Goal: Information Seeking & Learning: Learn about a topic

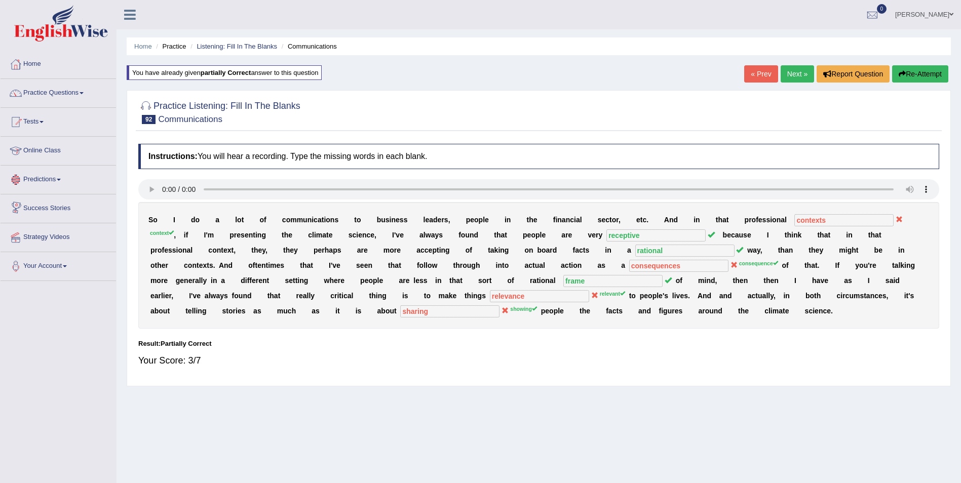
click at [927, 78] on button "Re-Attempt" at bounding box center [920, 73] width 56 height 17
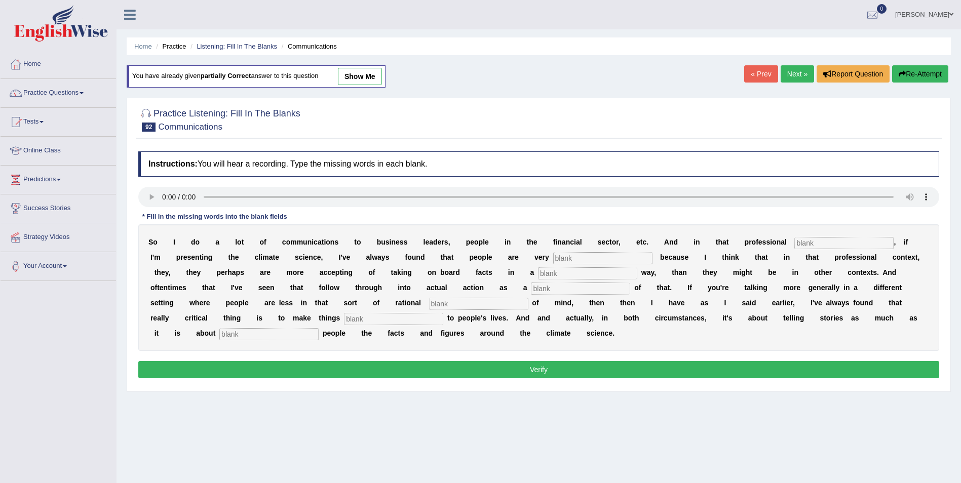
click at [794, 242] on input "text" at bounding box center [843, 243] width 99 height 12
type input "context"
click at [553, 259] on input "text" at bounding box center [602, 258] width 99 height 12
type input "receptive"
click at [538, 273] on input "text" at bounding box center [587, 273] width 99 height 12
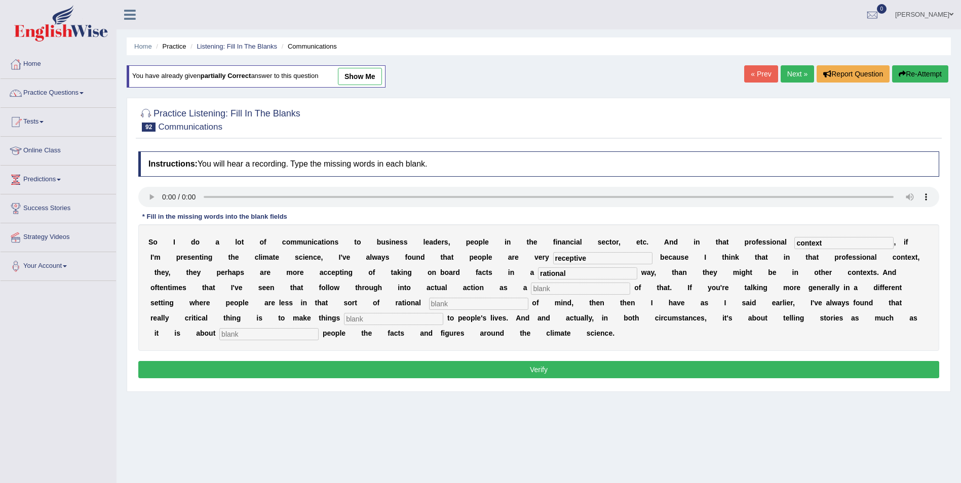
type input "rational"
click at [531, 289] on input "text" at bounding box center [580, 289] width 99 height 12
type input "consequences"
click at [429, 299] on input "text" at bounding box center [478, 304] width 99 height 12
type input "frame"
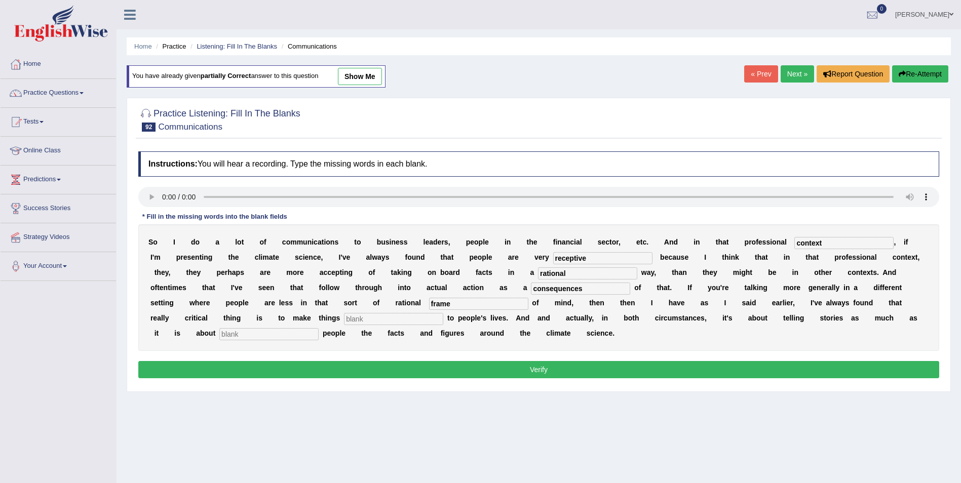
click at [443, 313] on input "text" at bounding box center [393, 319] width 99 height 12
type input "relevant"
click at [319, 328] on input "text" at bounding box center [268, 334] width 99 height 12
type input "showing"
click at [409, 367] on button "Verify" at bounding box center [538, 369] width 801 height 17
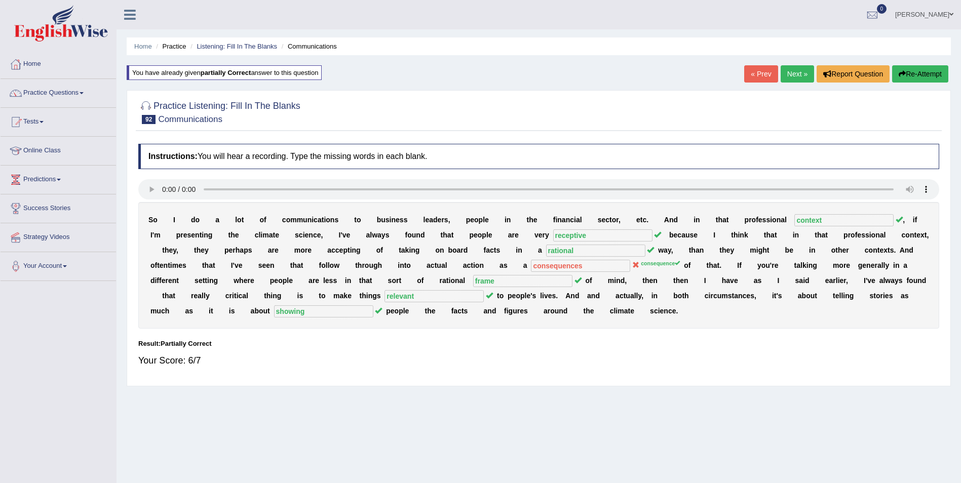
click at [910, 72] on button "Re-Attempt" at bounding box center [920, 73] width 56 height 17
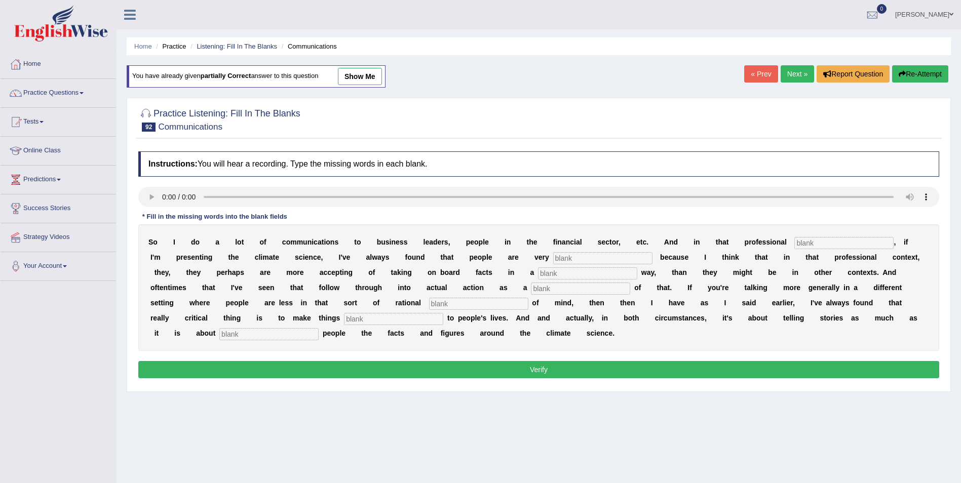
click at [794, 246] on input "text" at bounding box center [843, 243] width 99 height 12
type input "context"
click at [553, 261] on input "text" at bounding box center [602, 258] width 99 height 12
click at [538, 271] on input "text" at bounding box center [587, 273] width 99 height 12
type input "rational"
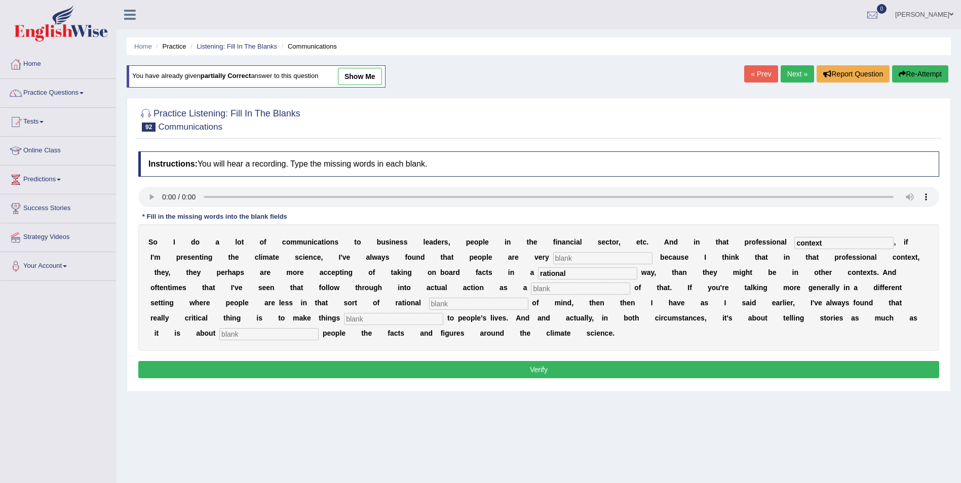
click at [531, 290] on input "text" at bounding box center [580, 289] width 99 height 12
click at [443, 313] on input "text" at bounding box center [393, 319] width 99 height 12
click at [319, 328] on input "text" at bounding box center [268, 334] width 99 height 12
type input "showing"
click at [553, 259] on input "text" at bounding box center [602, 258] width 99 height 12
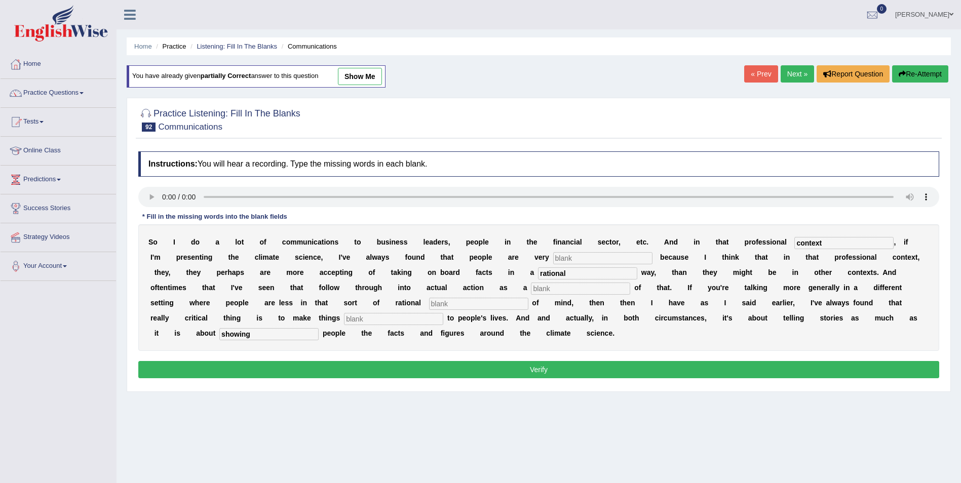
click at [443, 313] on input "text" at bounding box center [393, 319] width 99 height 12
type input "relevant"
click at [553, 262] on input "text" at bounding box center [602, 258] width 99 height 12
type input "receptive"
click at [531, 289] on input "text" at bounding box center [580, 289] width 99 height 12
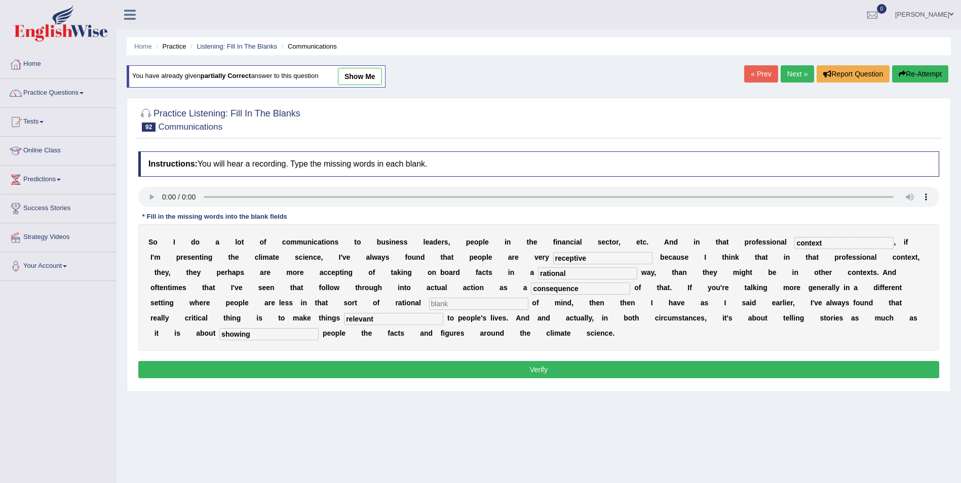
type input "consequence"
click at [429, 307] on input "text" at bounding box center [478, 304] width 99 height 12
type input "frame"
click at [423, 368] on button "Verify" at bounding box center [538, 369] width 801 height 17
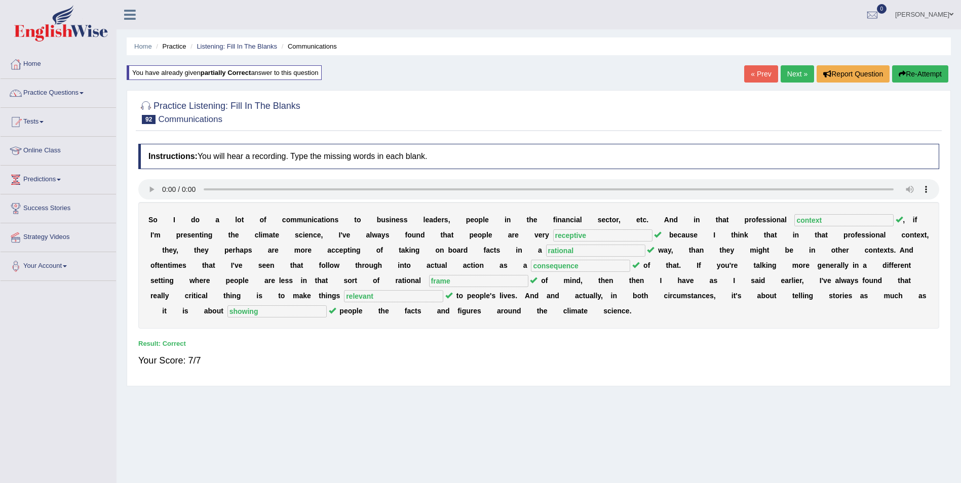
click at [784, 72] on link "Next »" at bounding box center [796, 73] width 33 height 17
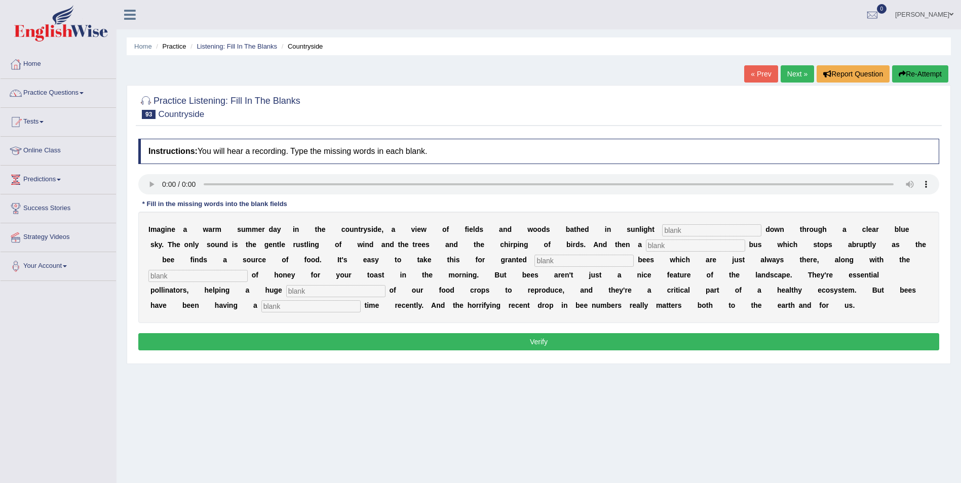
click at [662, 234] on input "text" at bounding box center [711, 230] width 99 height 12
type input "streaming"
click at [646, 246] on input "text" at bounding box center [695, 246] width 99 height 12
type input "distinctive"
click at [534, 263] on input "text" at bounding box center [583, 261] width 99 height 12
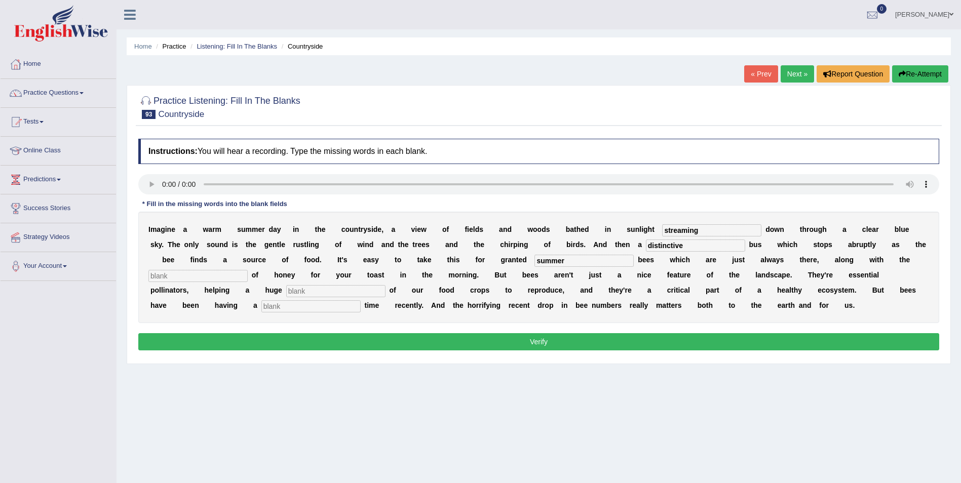
type input "summer"
click at [534, 265] on input "summer" at bounding box center [583, 261] width 99 height 12
type input "summer time"
click at [248, 270] on input "text" at bounding box center [197, 276] width 99 height 12
type input "availability"
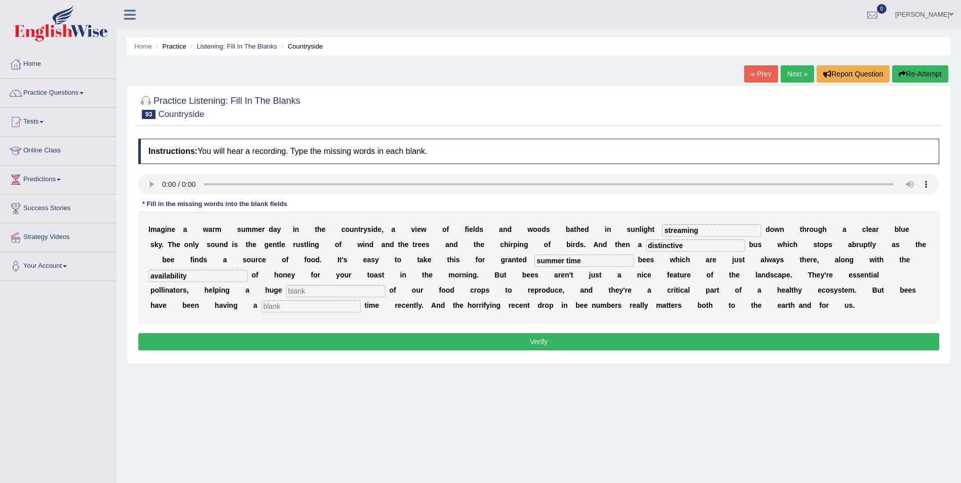
click at [385, 285] on input "text" at bounding box center [335, 291] width 99 height 12
type input "report"
drag, startPoint x: 687, startPoint y: 296, endPoint x: 757, endPoint y: 275, distance: 72.8
click at [361, 300] on input "text" at bounding box center [310, 306] width 99 height 12
type input "tough"
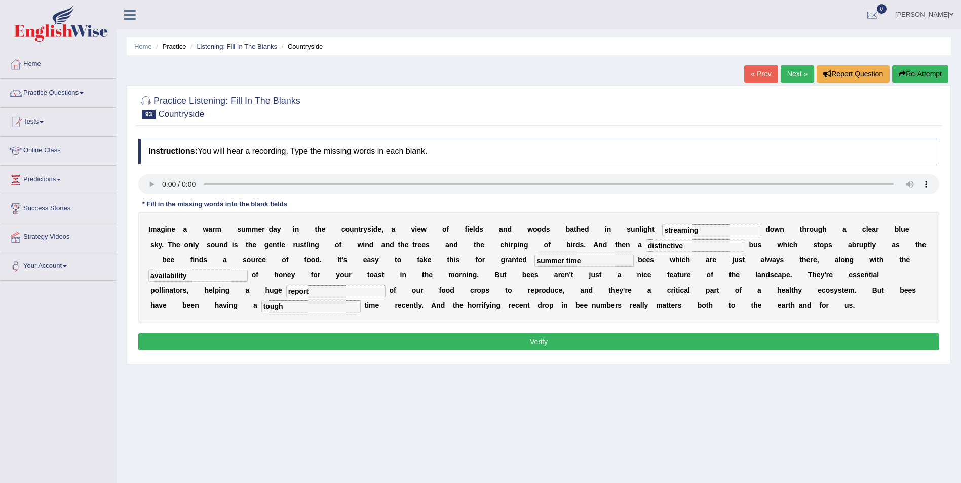
click at [709, 339] on button "Verify" at bounding box center [538, 341] width 801 height 17
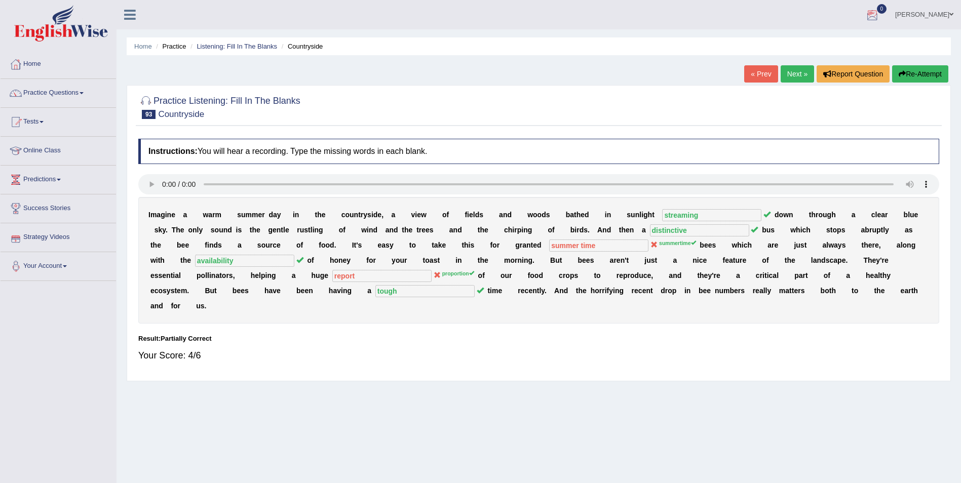
click at [928, 76] on button "Re-Attempt" at bounding box center [920, 73] width 56 height 17
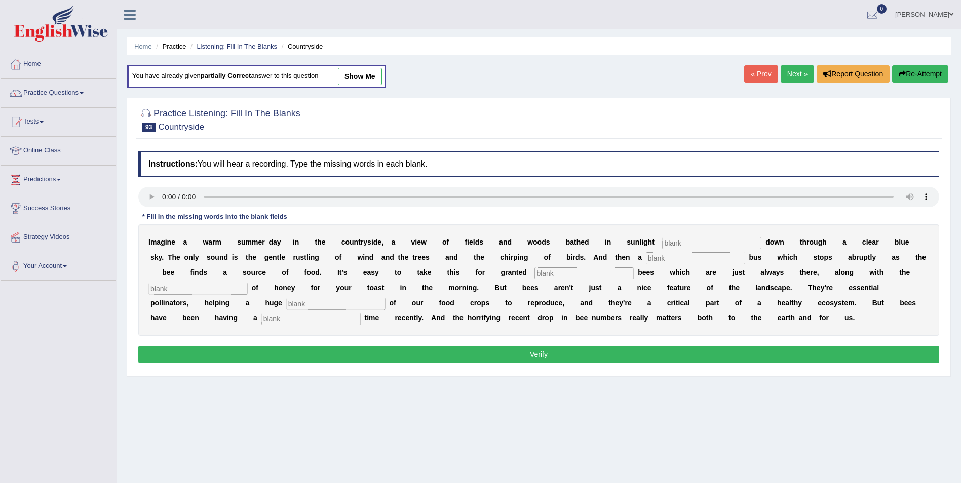
click at [405, 280] on div "I m a g i n e a w a r m s u m m e r d a y i n t h e c o u n t r y s i d e , a v…" at bounding box center [538, 279] width 801 height 111
click at [534, 278] on input "text" at bounding box center [583, 273] width 99 height 12
type input "sumame"
click at [662, 244] on input "text" at bounding box center [711, 243] width 99 height 12
type input "streaming"
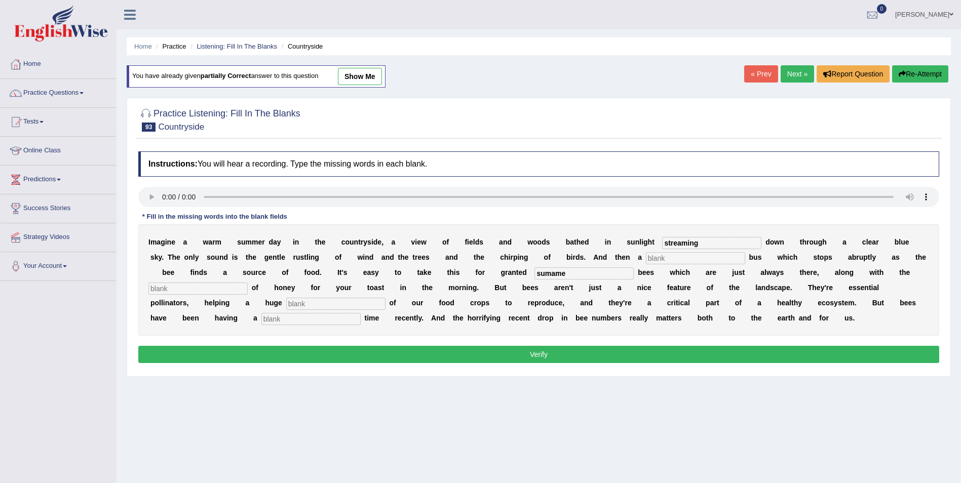
click at [646, 259] on input "text" at bounding box center [695, 258] width 99 height 12
type input "distictive"
click at [534, 274] on input "sumame" at bounding box center [583, 273] width 99 height 12
type input "summertime"
click at [248, 283] on input "text" at bounding box center [197, 289] width 99 height 12
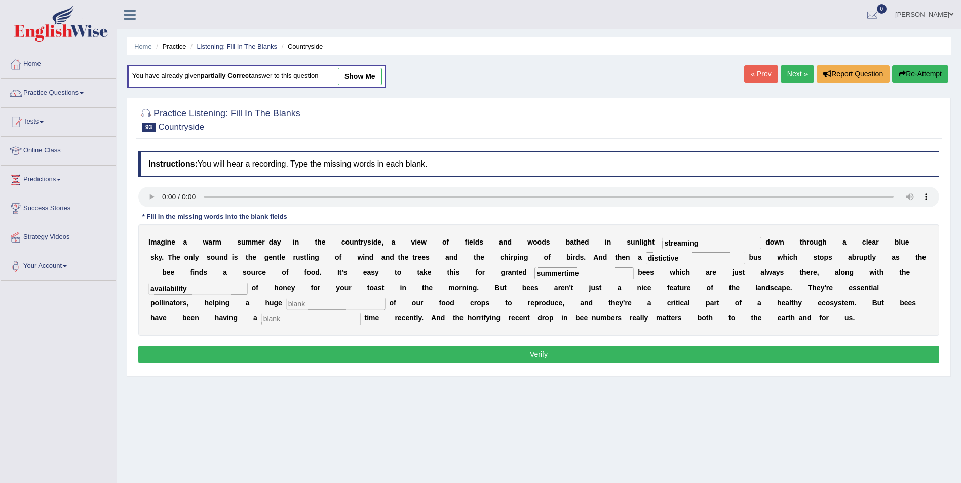
type input "availability"
click at [385, 298] on input "text" at bounding box center [335, 304] width 99 height 12
type input "proportion"
click at [361, 313] on input "text" at bounding box center [310, 319] width 99 height 12
type input "tough"
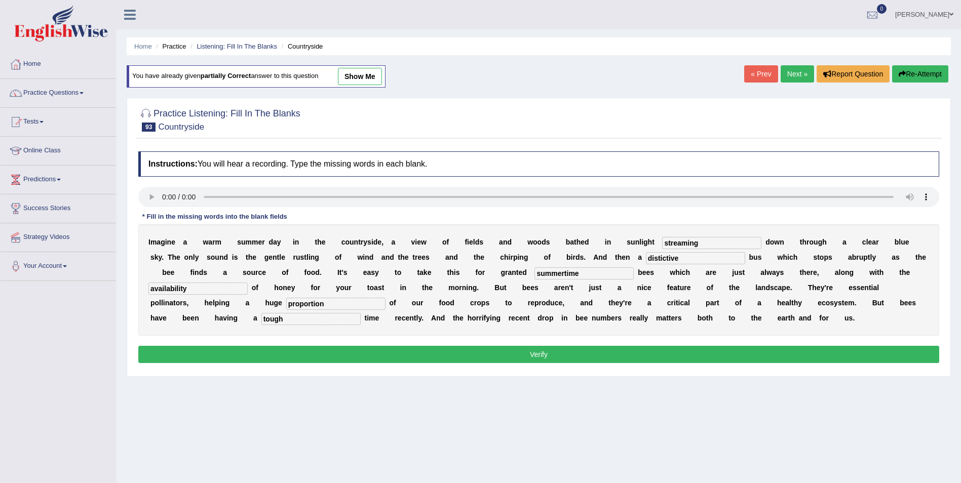
click at [518, 354] on button "Verify" at bounding box center [538, 354] width 801 height 17
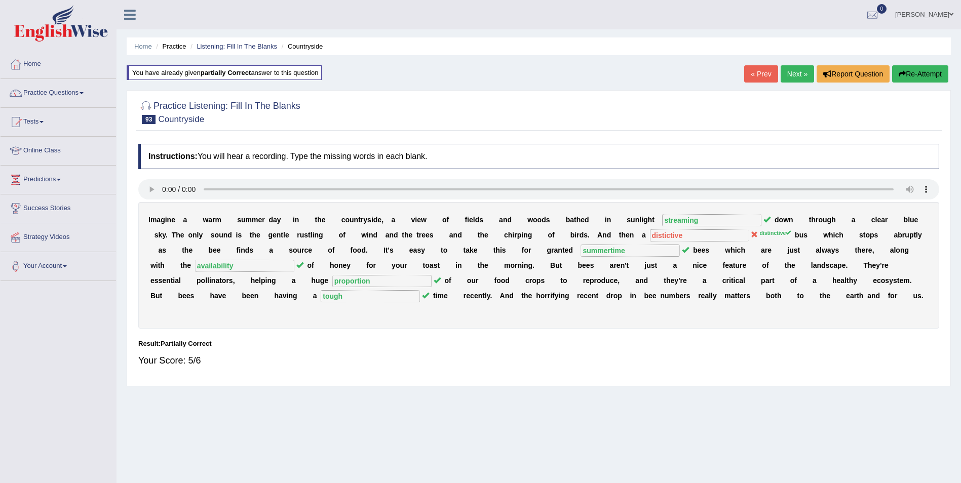
click at [906, 73] on button "Re-Attempt" at bounding box center [920, 73] width 56 height 17
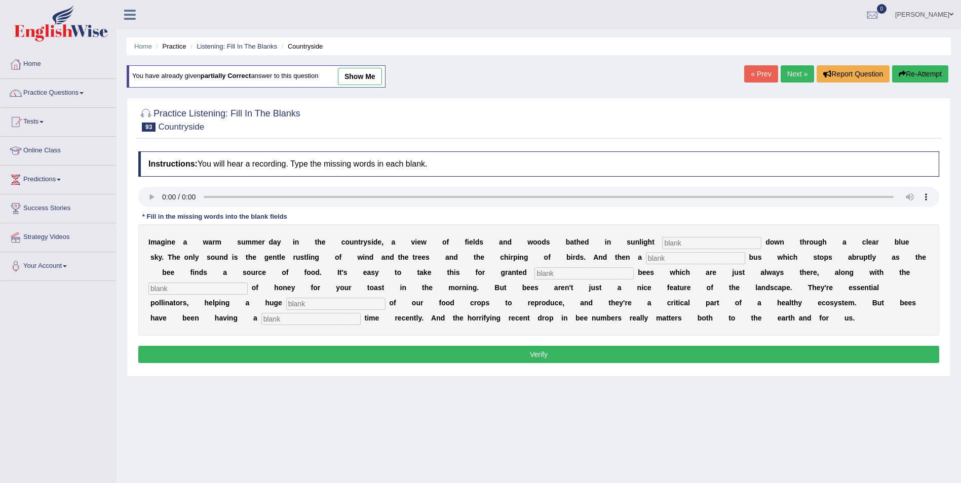
click at [662, 243] on input "text" at bounding box center [711, 243] width 99 height 12
type input "streaming"
click at [646, 260] on input "text" at bounding box center [695, 258] width 99 height 12
type input "distinctive"
click at [534, 271] on input "text" at bounding box center [583, 273] width 99 height 12
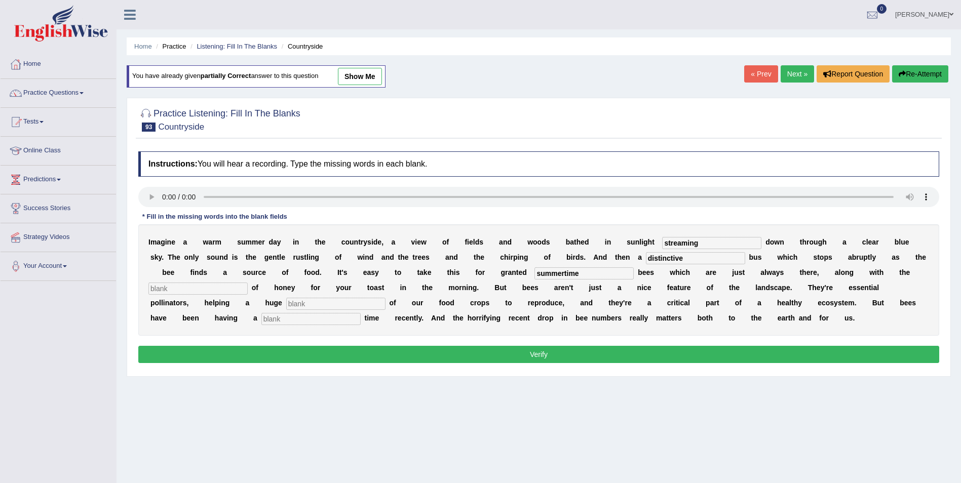
type input "summertime"
click at [248, 283] on input "text" at bounding box center [197, 289] width 99 height 12
type input "availability"
click at [385, 298] on input "text" at bounding box center [335, 304] width 99 height 12
type input "proportion"
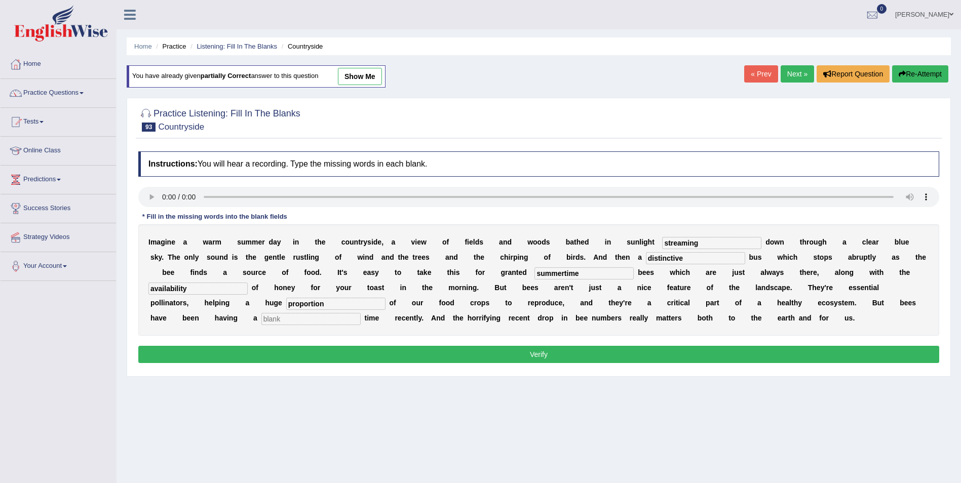
click at [361, 313] on input "text" at bounding box center [310, 319] width 99 height 12
type input "tough"
click at [713, 342] on div "Instructions: You will hear a recording. Type the missing words in each blank. …" at bounding box center [539, 258] width 806 height 225
click at [711, 350] on button "Verify" at bounding box center [538, 354] width 801 height 17
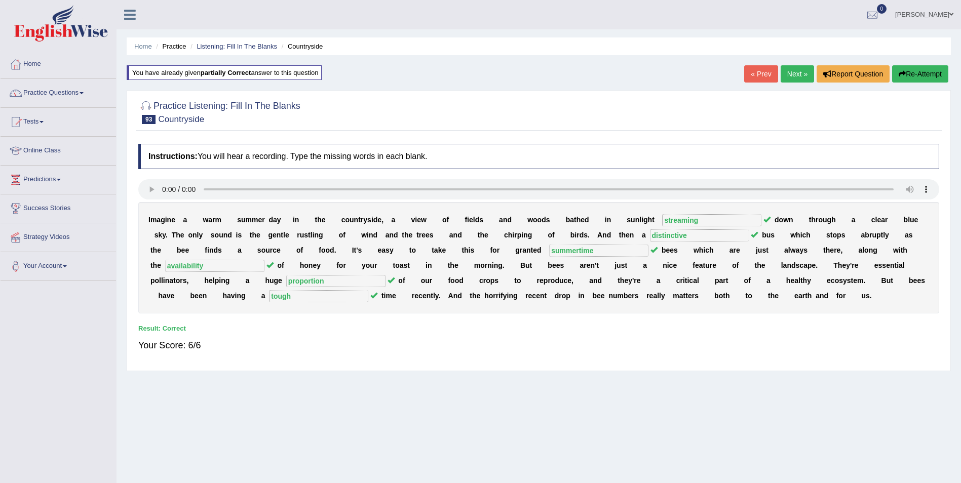
click at [789, 73] on link "Next »" at bounding box center [796, 73] width 33 height 17
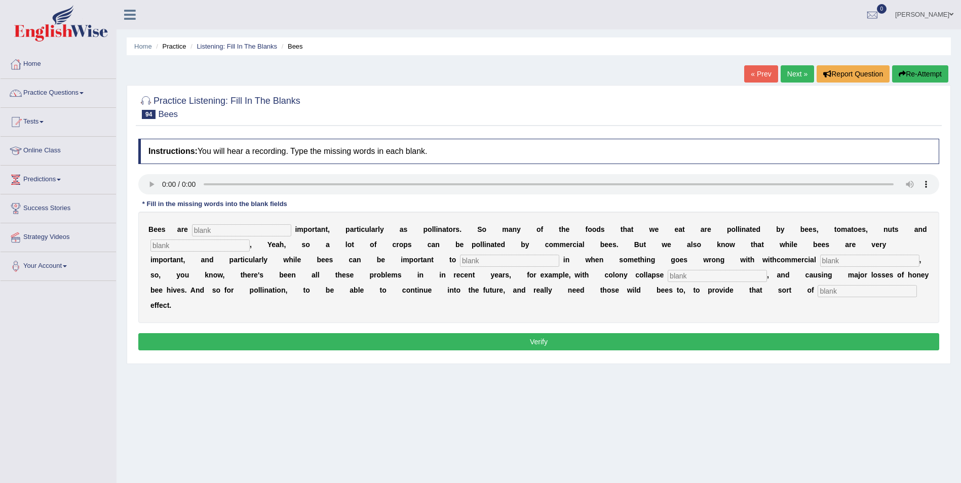
click at [205, 232] on input "text" at bounding box center [241, 230] width 99 height 12
type input "tremendously"
click at [167, 246] on input "text" at bounding box center [199, 246] width 99 height 12
type input "chocolate"
click at [460, 260] on input "text" at bounding box center [509, 261] width 99 height 12
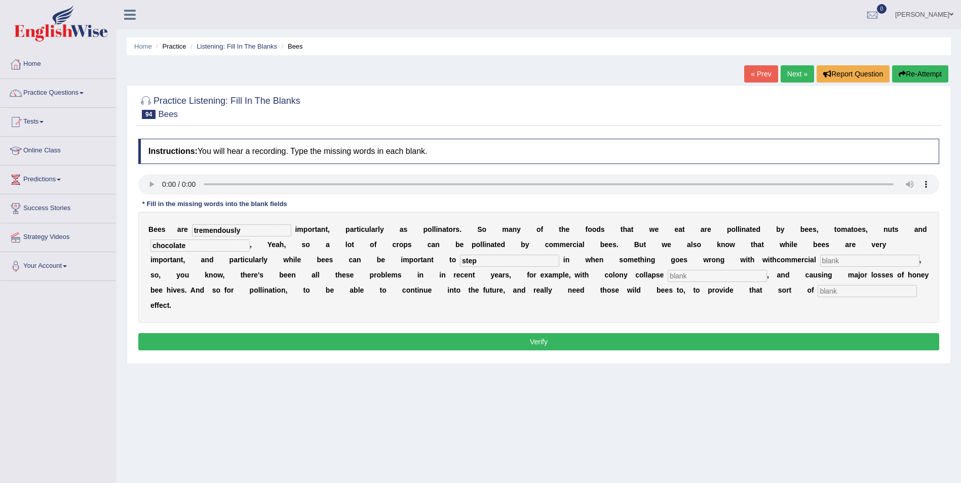
type input "step"
click at [820, 261] on input "text" at bounding box center [869, 261] width 99 height 12
type input "behive"
click at [667, 274] on input "text" at bounding box center [716, 276] width 99 height 12
type input "disorder"
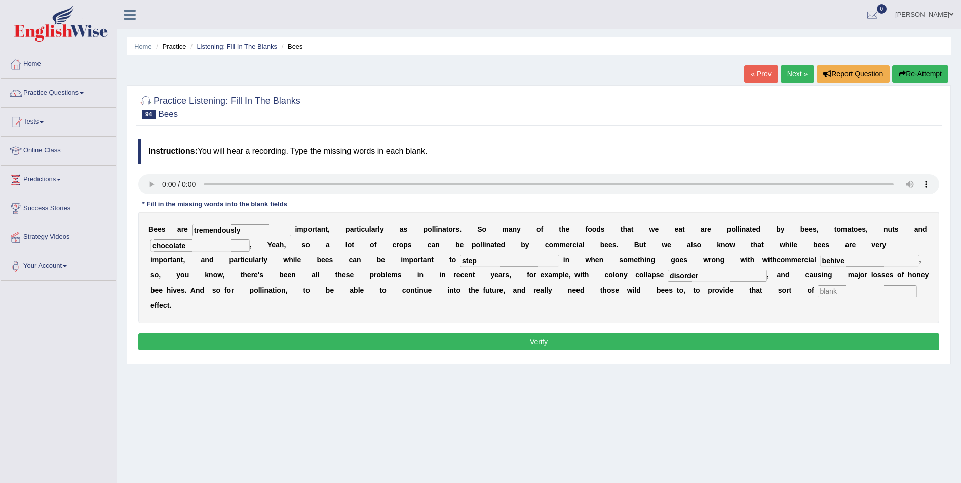
click at [817, 292] on input "text" at bounding box center [866, 291] width 99 height 12
click at [817, 293] on input "text" at bounding box center [866, 291] width 99 height 12
type input "insurance"
click at [820, 260] on input "behive" at bounding box center [869, 261] width 99 height 12
type input "bee hive"
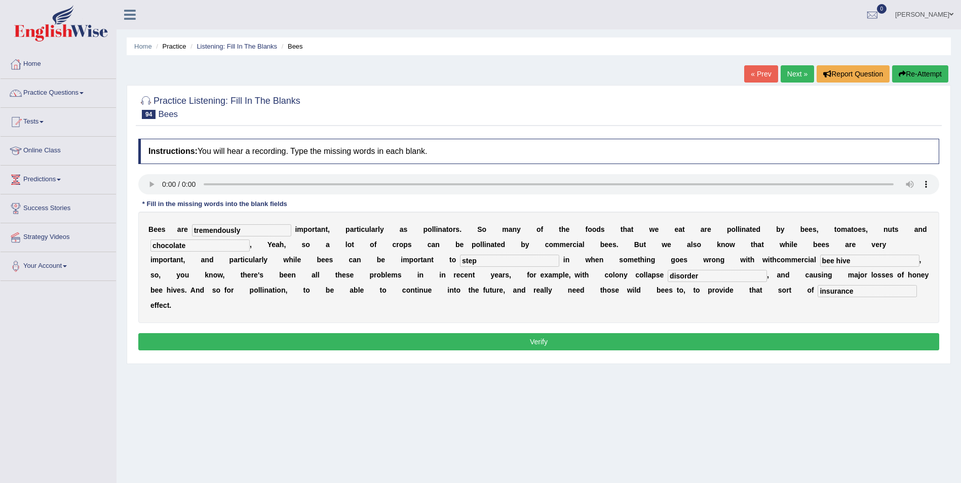
click at [235, 333] on button "Verify" at bounding box center [538, 341] width 801 height 17
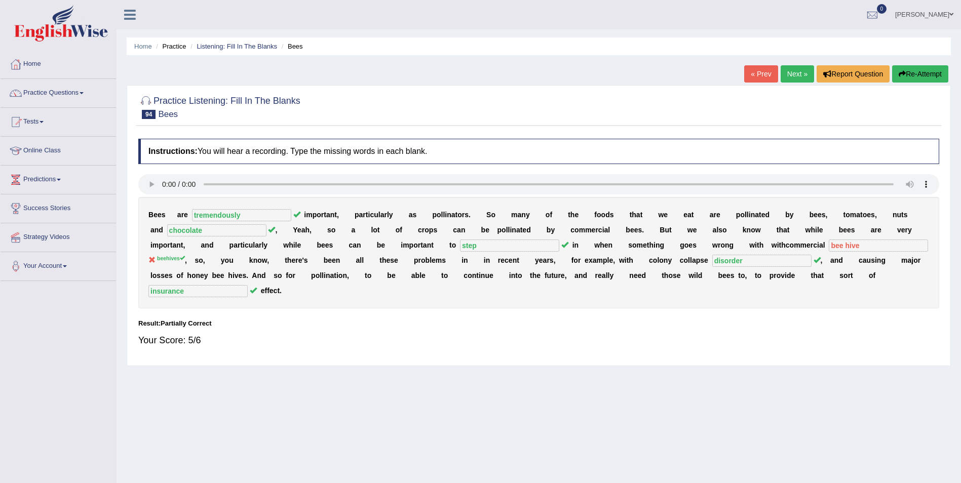
click at [901, 78] on button "Re-Attempt" at bounding box center [920, 73] width 56 height 17
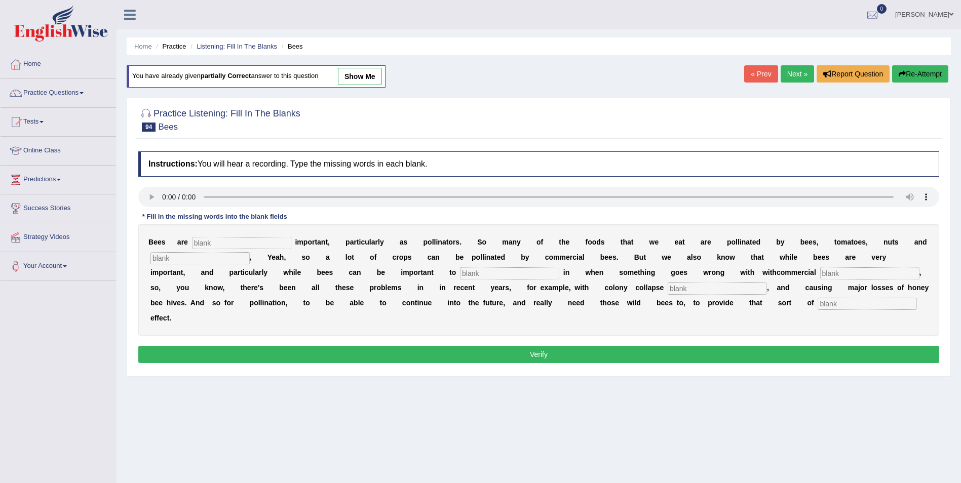
click at [820, 268] on input "text" at bounding box center [869, 273] width 99 height 12
type input "beehives"
drag, startPoint x: 195, startPoint y: 247, endPoint x: 264, endPoint y: 210, distance: 78.2
click at [195, 245] on input "text" at bounding box center [241, 243] width 99 height 12
type input "tremendously"
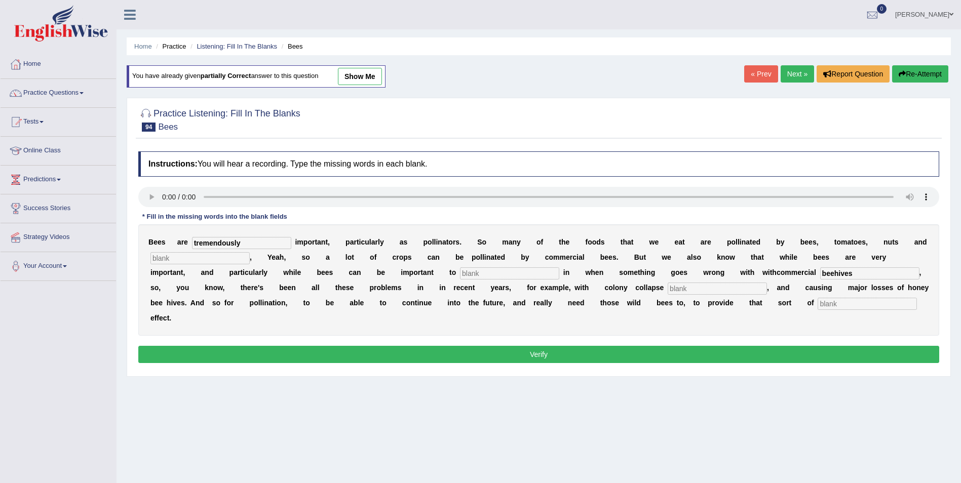
click at [162, 257] on input "text" at bounding box center [199, 258] width 99 height 12
type input "chocolate"
click at [460, 276] on input "text" at bounding box center [509, 273] width 99 height 12
click at [460, 274] on input "text" at bounding box center [509, 273] width 99 height 12
type input "step"
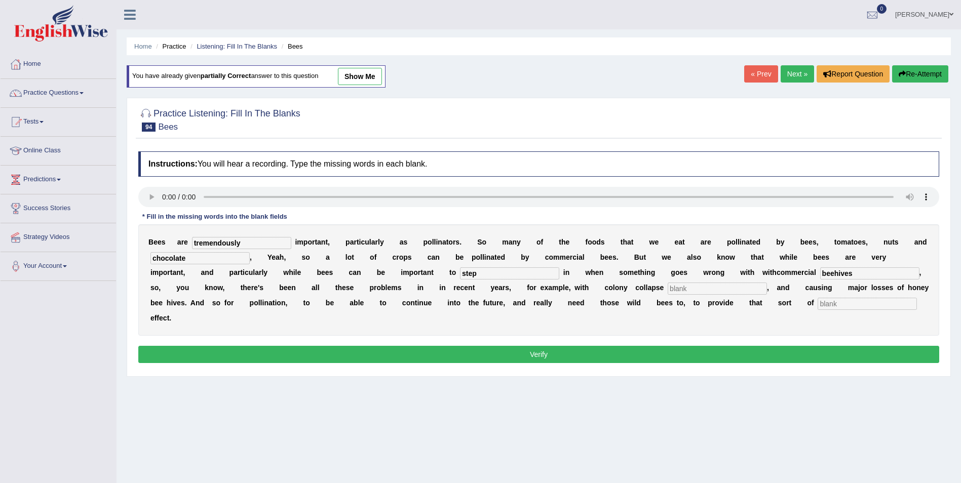
click at [667, 287] on input "text" at bounding box center [716, 289] width 99 height 12
type input "disorder"
click at [817, 305] on input "text" at bounding box center [866, 304] width 99 height 12
type input "insurance"
click at [576, 346] on button "Verify" at bounding box center [538, 354] width 801 height 17
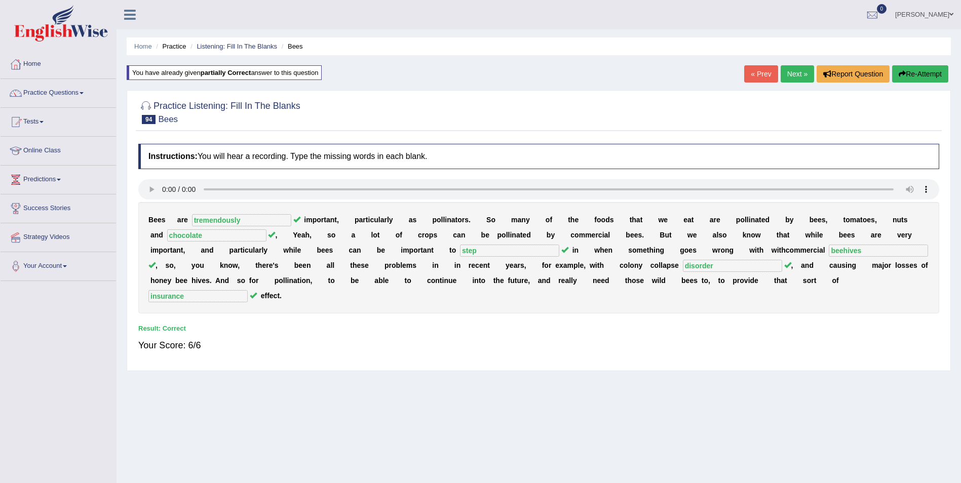
click at [800, 74] on link "Next »" at bounding box center [796, 73] width 33 height 17
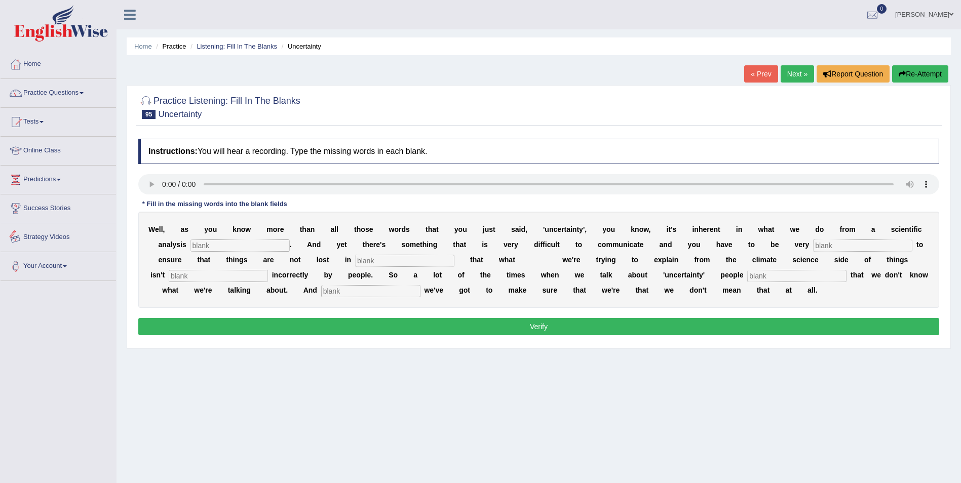
click at [190, 244] on input "text" at bounding box center [239, 246] width 99 height 12
type input "perspective"
click at [813, 248] on input "text" at bounding box center [862, 246] width 99 height 12
type input "carefull"
click at [355, 260] on input "text" at bounding box center [404, 261] width 99 height 12
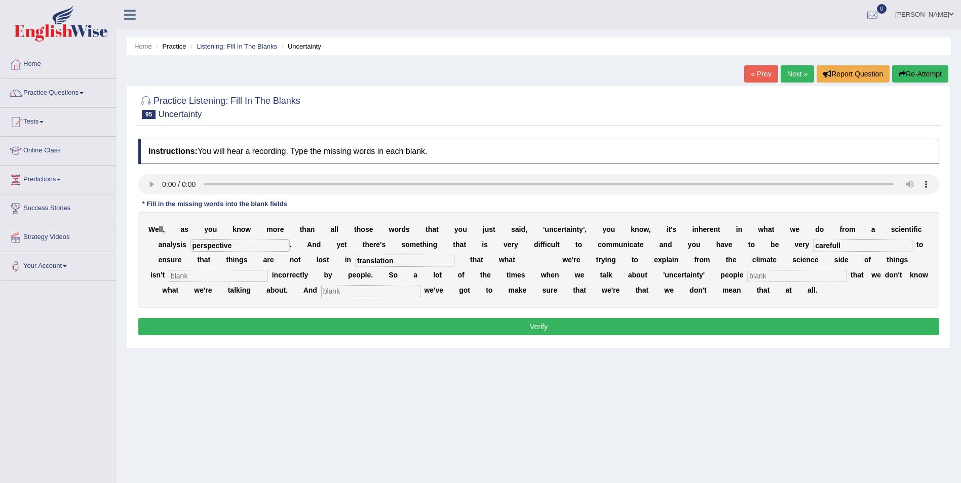
type input "translation"
click at [268, 270] on input "text" at bounding box center [218, 276] width 99 height 12
type input "ineterpreted"
click at [747, 278] on input "text" at bounding box center [796, 276] width 99 height 12
type input "here"
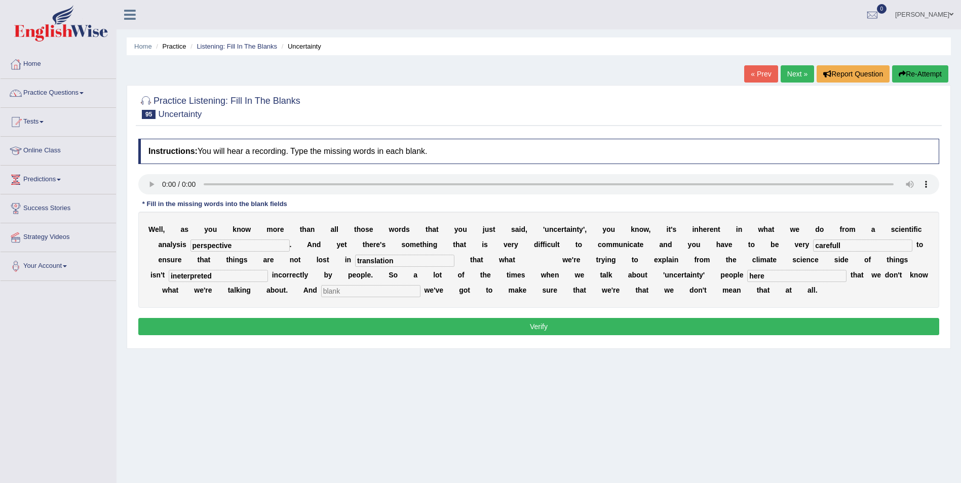
click at [420, 285] on input "text" at bounding box center [370, 291] width 99 height 12
type input "some people"
drag, startPoint x: 811, startPoint y: 259, endPoint x: 768, endPoint y: 261, distance: 42.6
click at [768, 261] on div "W e l l , a s y o u k n o w m o r e t h a n a l l t h o s e w o r d s t h a t y…" at bounding box center [538, 260] width 801 height 96
type input "interpreted"
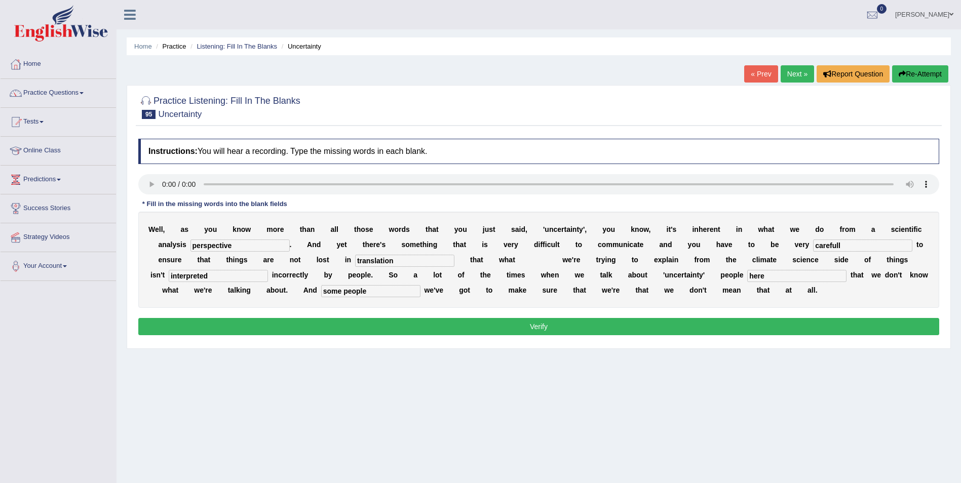
drag, startPoint x: 544, startPoint y: 277, endPoint x: 513, endPoint y: 275, distance: 30.5
click at [513, 275] on div "W e l l , a s y o u k n o w m o r e t h a n a l l t h o s e w o r d s t h a t y…" at bounding box center [538, 260] width 801 height 96
type input "hear"
click at [189, 328] on button "Verify" at bounding box center [538, 326] width 801 height 17
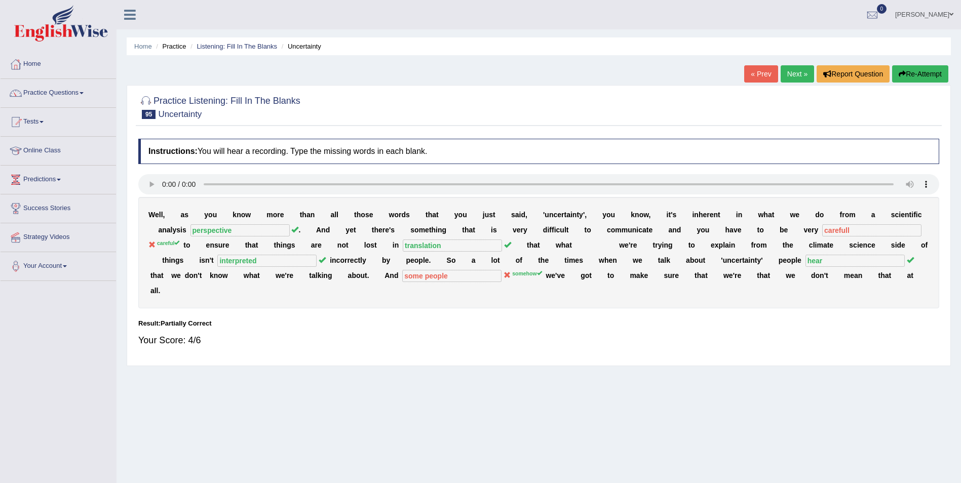
click at [919, 79] on button "Re-Attempt" at bounding box center [920, 73] width 56 height 17
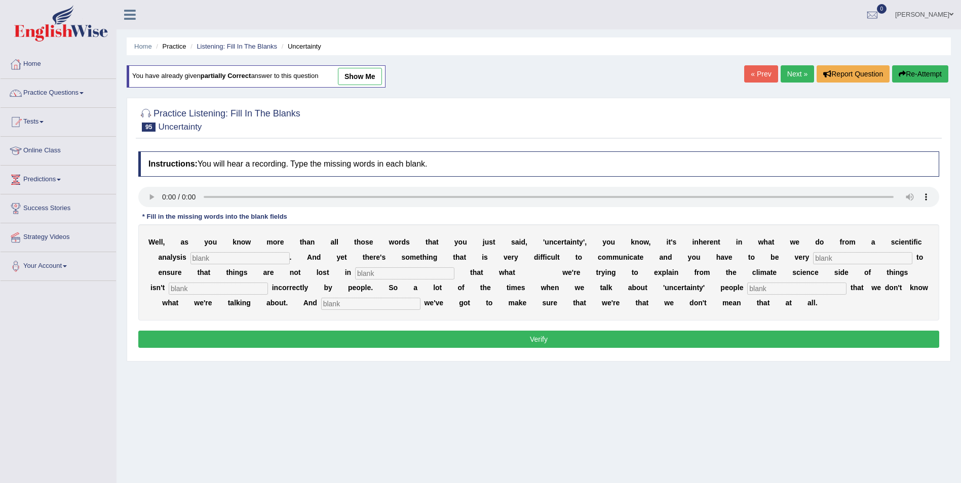
click at [190, 260] on input "text" at bounding box center [239, 258] width 99 height 12
type input "pwrpecie"
click at [813, 254] on input "text" at bounding box center [862, 258] width 99 height 12
type input "careful"
click at [355, 274] on input "text" at bounding box center [404, 273] width 99 height 12
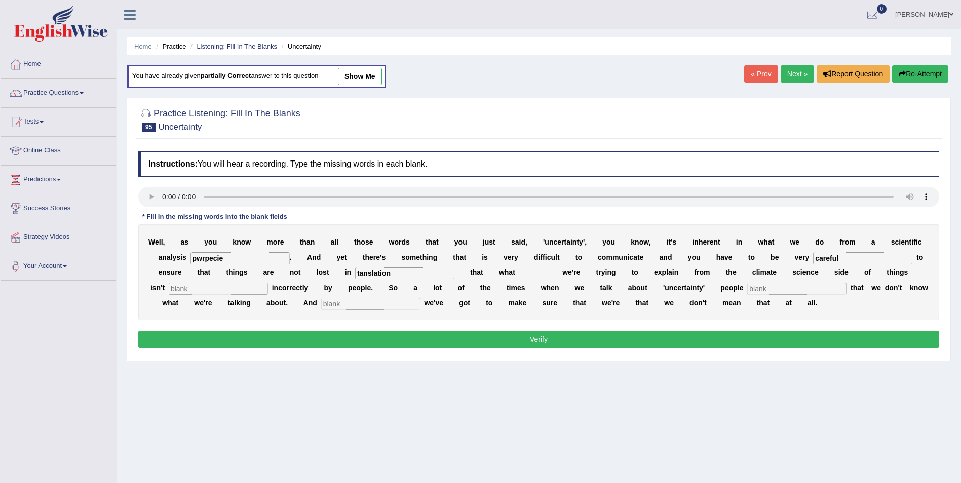
type input "tanslation"
drag, startPoint x: 781, startPoint y: 274, endPoint x: 834, endPoint y: 256, distance: 56.2
click at [268, 283] on input "text" at bounding box center [218, 289] width 99 height 12
type input "interpreetesd"
click at [747, 290] on input "text" at bounding box center [796, 289] width 99 height 12
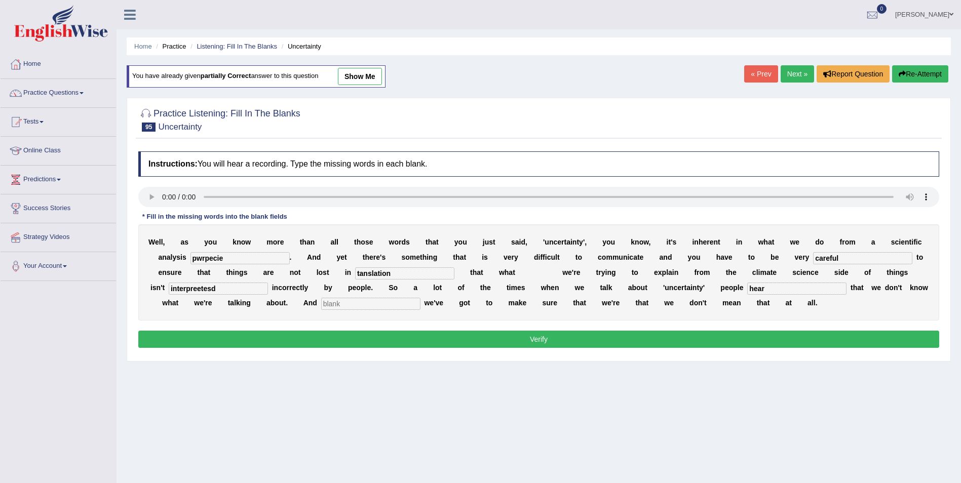
type input "hear"
click at [420, 298] on input "text" at bounding box center [370, 304] width 99 height 12
type input "somehow"
drag, startPoint x: 185, startPoint y: 260, endPoint x: 129, endPoint y: 272, distance: 58.0
click at [129, 272] on div "Practice Listening: Fill In The Blanks 95 Uncertainty Instructions: You will he…" at bounding box center [539, 230] width 824 height 264
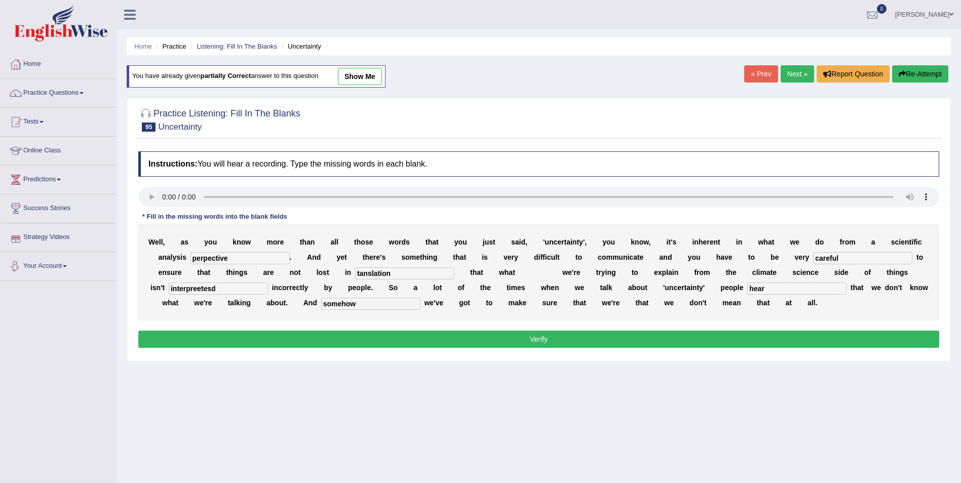
click at [190, 259] on input "perpective" at bounding box center [239, 258] width 99 height 12
type input "perspective"
click at [268, 283] on input "interpreetesd" at bounding box center [218, 289] width 99 height 12
click at [268, 283] on input "interpretesd" at bounding box center [218, 289] width 99 height 12
type input "interpreted"
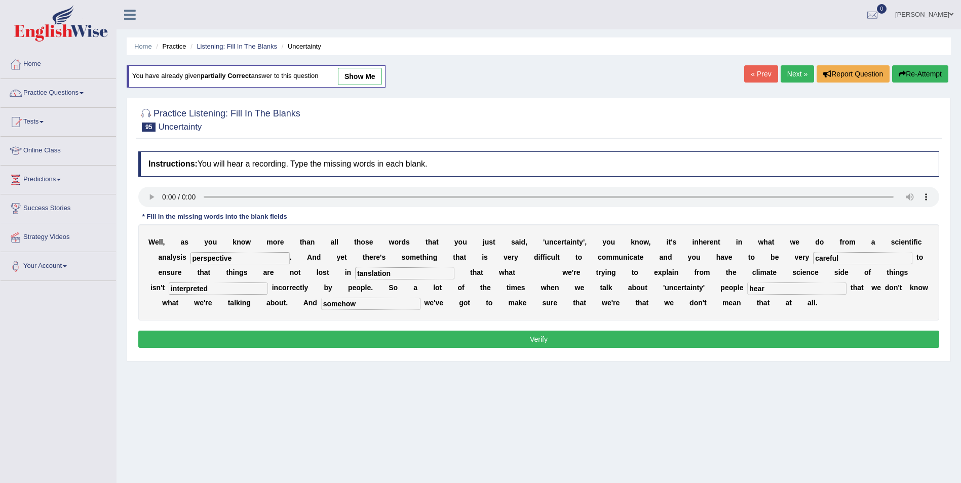
click at [626, 339] on button "Verify" at bounding box center [538, 339] width 801 height 17
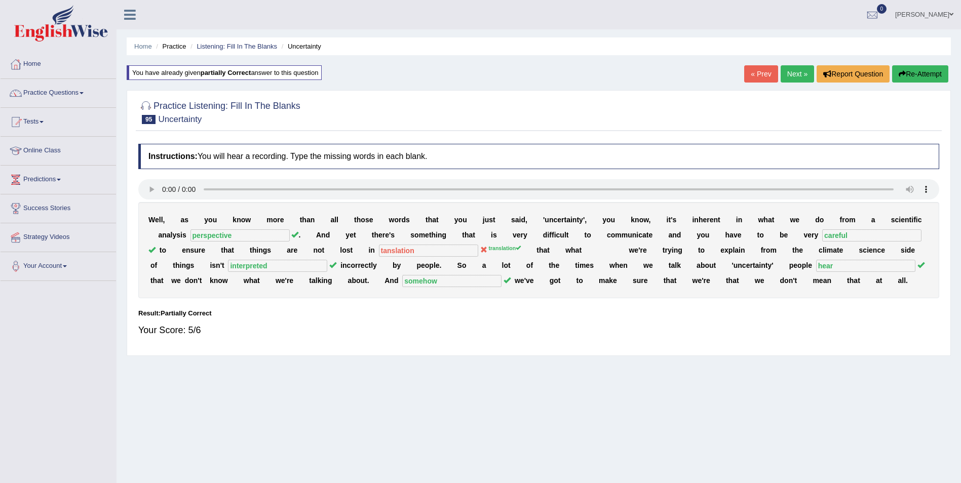
click at [921, 74] on button "Re-Attempt" at bounding box center [920, 73] width 56 height 17
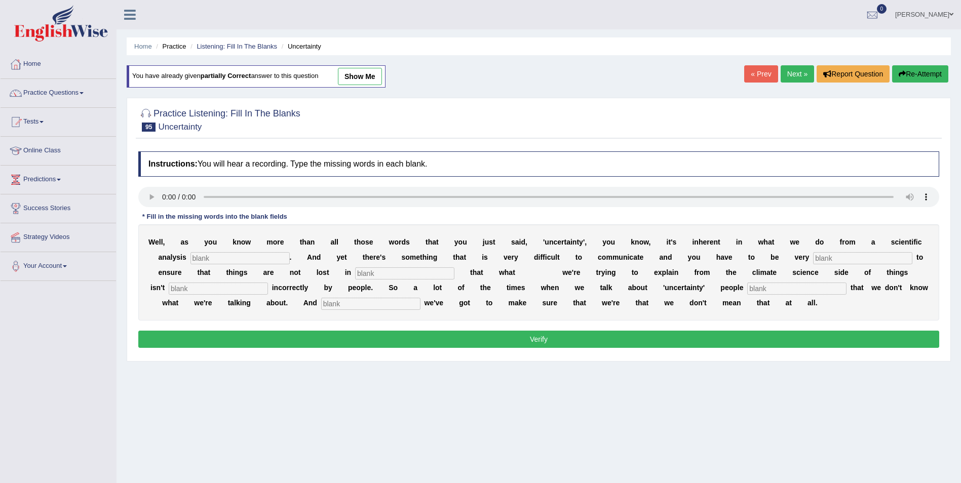
click at [197, 260] on input "text" at bounding box center [239, 258] width 99 height 12
type input "perspective"
click at [813, 261] on input "text" at bounding box center [862, 258] width 99 height 12
type input "careful"
click at [355, 278] on input "text" at bounding box center [404, 273] width 99 height 12
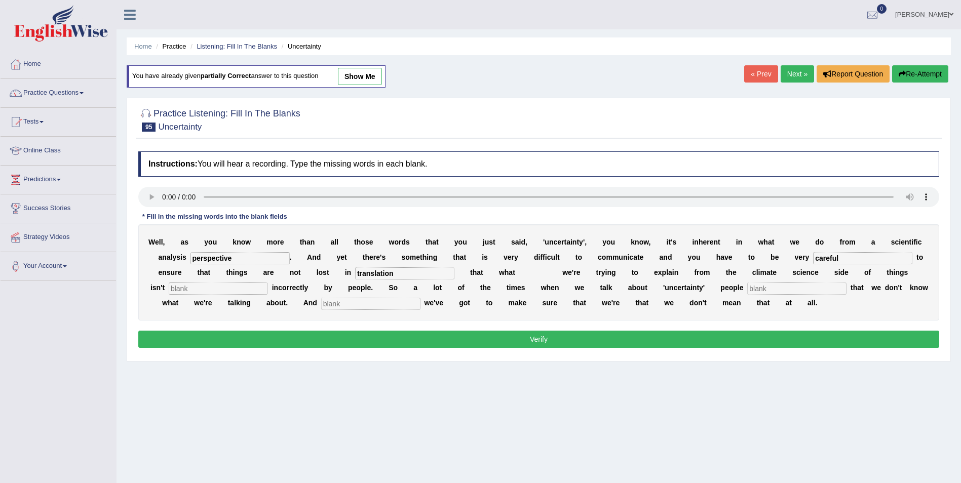
type input "translation"
click at [268, 283] on input "text" at bounding box center [218, 289] width 99 height 12
type input "interpreted"
click at [747, 288] on input "text" at bounding box center [796, 289] width 99 height 12
type input "hear"
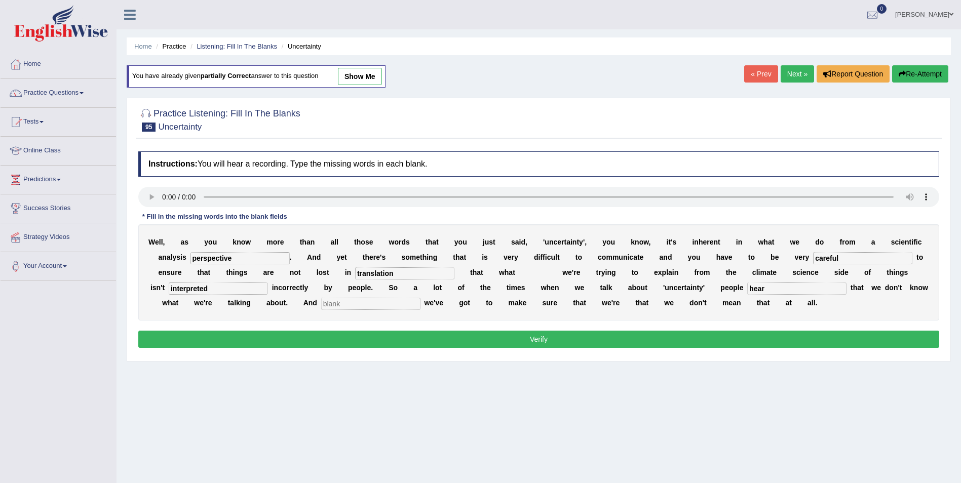
click at [420, 298] on input "text" at bounding box center [370, 304] width 99 height 12
type input "somehow"
click at [319, 338] on button "Verify" at bounding box center [538, 339] width 801 height 17
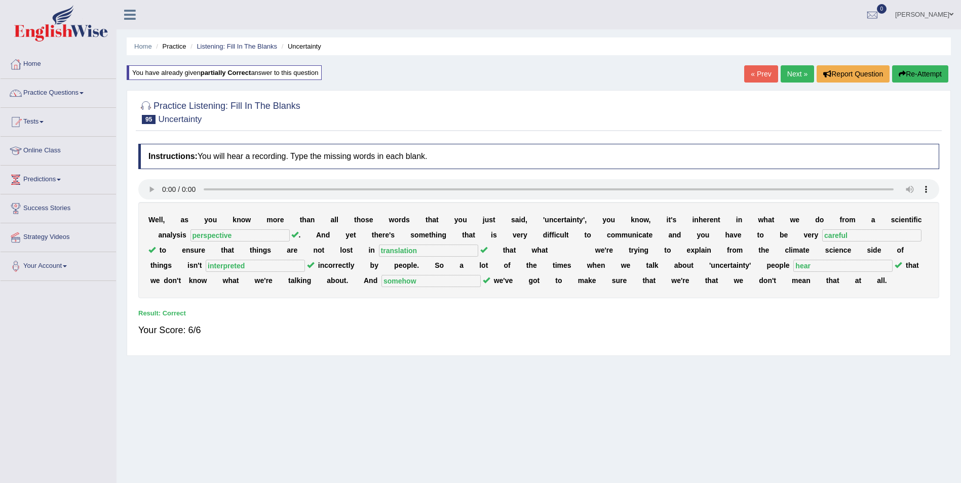
click at [796, 76] on link "Next »" at bounding box center [796, 73] width 33 height 17
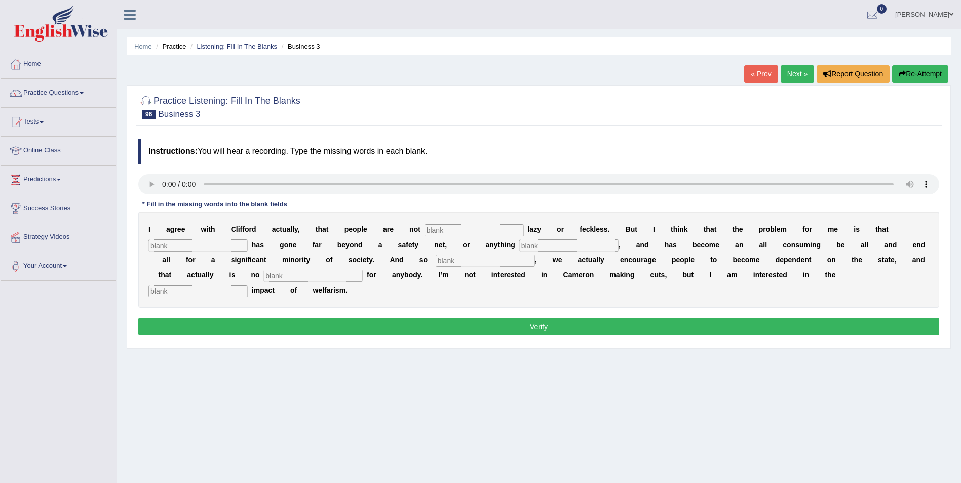
drag, startPoint x: 417, startPoint y: 230, endPoint x: 492, endPoint y: 213, distance: 77.0
click at [424, 230] on input "text" at bounding box center [473, 230] width 99 height 12
type input "naturally"
click at [248, 240] on input "text" at bounding box center [197, 246] width 99 height 12
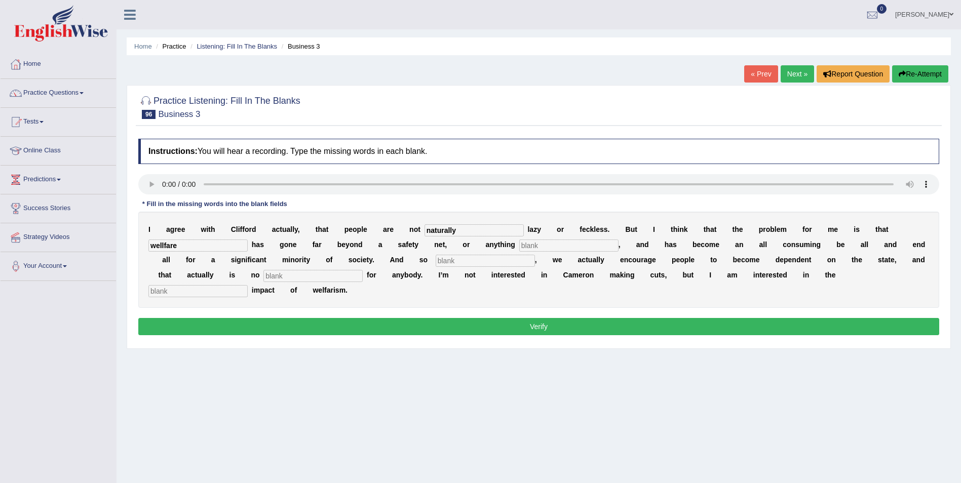
type input "wellfare"
click at [519, 243] on input "text" at bounding box center [568, 246] width 99 height 12
type input "compassionate"
click at [436, 259] on input "text" at bounding box center [485, 261] width 99 height 12
type input "consequwncet"
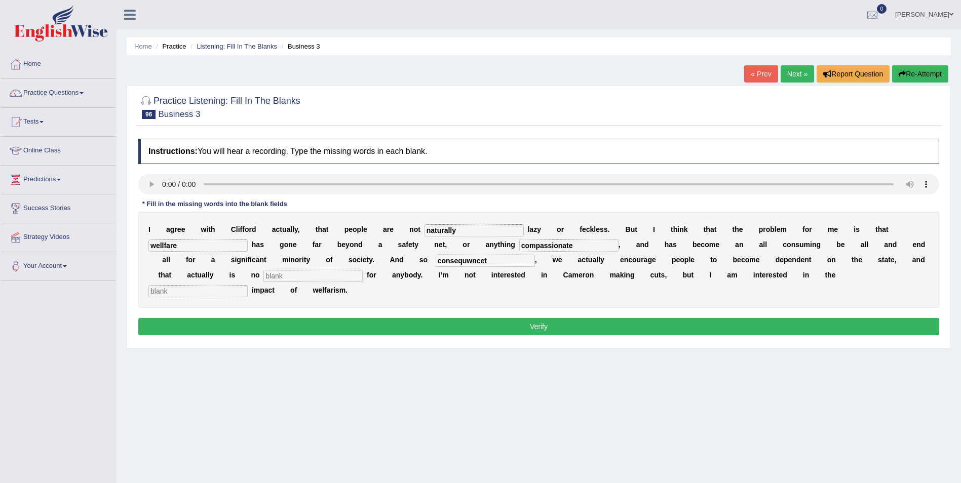
drag, startPoint x: 819, startPoint y: 259, endPoint x: 891, endPoint y: 232, distance: 76.3
click at [363, 270] on input "text" at bounding box center [312, 276] width 99 height 12
type input "good"
click at [248, 285] on input "text" at bounding box center [197, 291] width 99 height 12
type input "demoralizing"
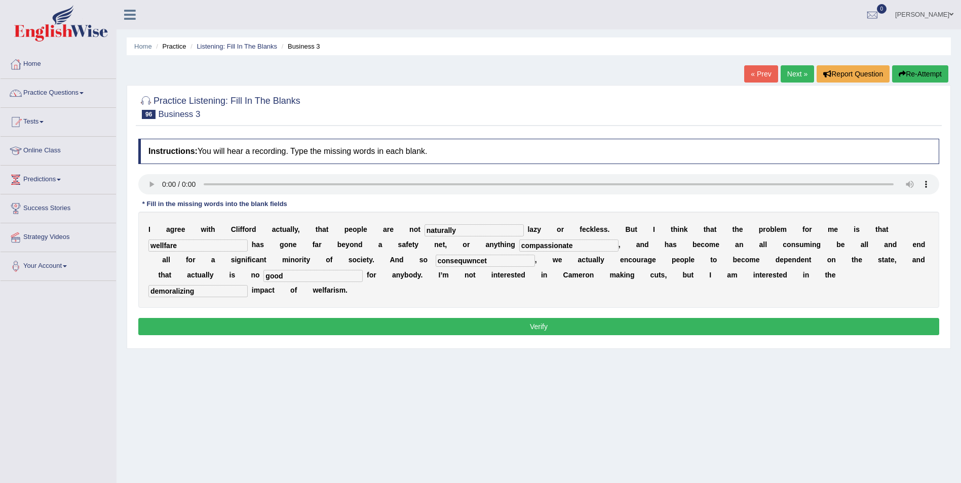
drag, startPoint x: 308, startPoint y: 262, endPoint x: 253, endPoint y: 250, distance: 57.0
click at [253, 250] on div "I a g r e e w i t h C l i f f o r d a c t u a l l y , t h a t p e o p l e a r e…" at bounding box center [538, 260] width 801 height 96
type input "consequent"
click at [541, 318] on button "Verify" at bounding box center [538, 326] width 801 height 17
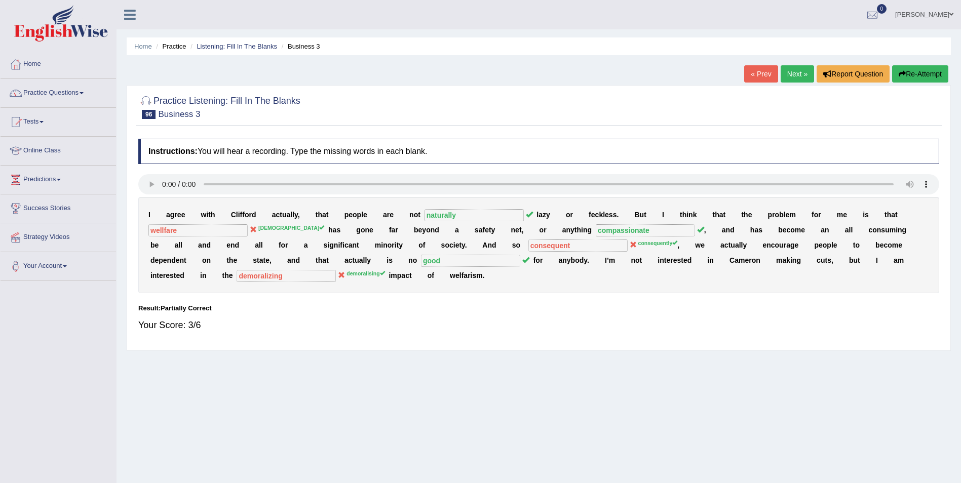
click at [936, 70] on button "Re-Attempt" at bounding box center [920, 73] width 56 height 17
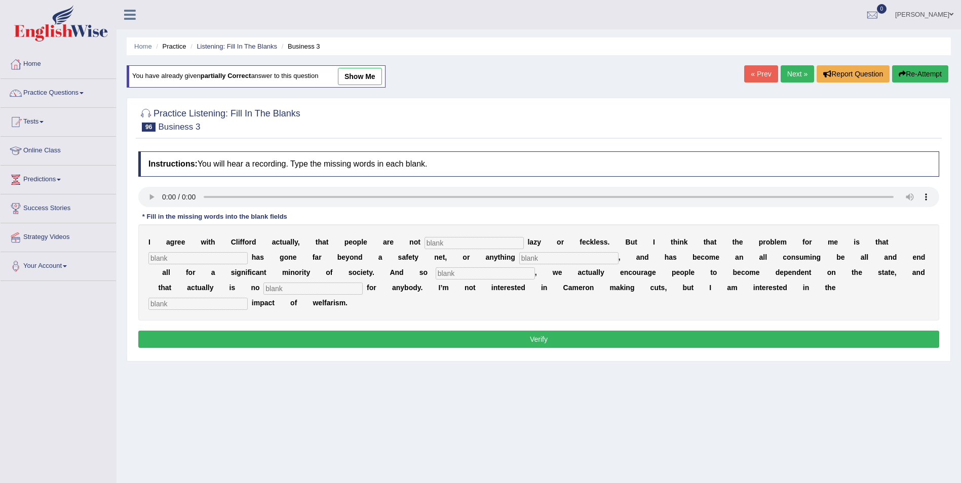
click at [448, 245] on input "text" at bounding box center [473, 243] width 99 height 12
type input "naturally"
click at [363, 283] on input "text" at bounding box center [312, 289] width 99 height 12
click at [248, 252] on input "text" at bounding box center [197, 258] width 99 height 12
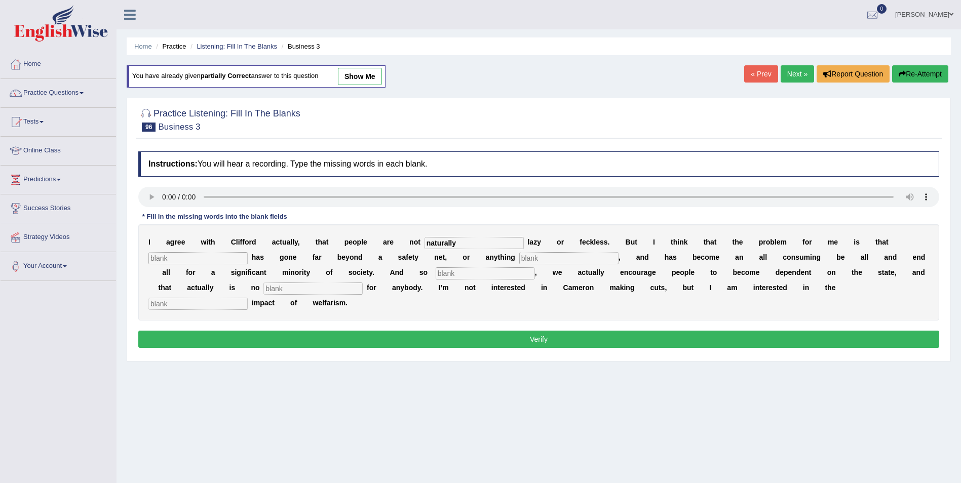
type input "w"
type input "e"
type input "welfarism"
drag, startPoint x: 411, startPoint y: 260, endPoint x: 495, endPoint y: 222, distance: 92.5
click at [519, 260] on input "text" at bounding box center [568, 258] width 99 height 12
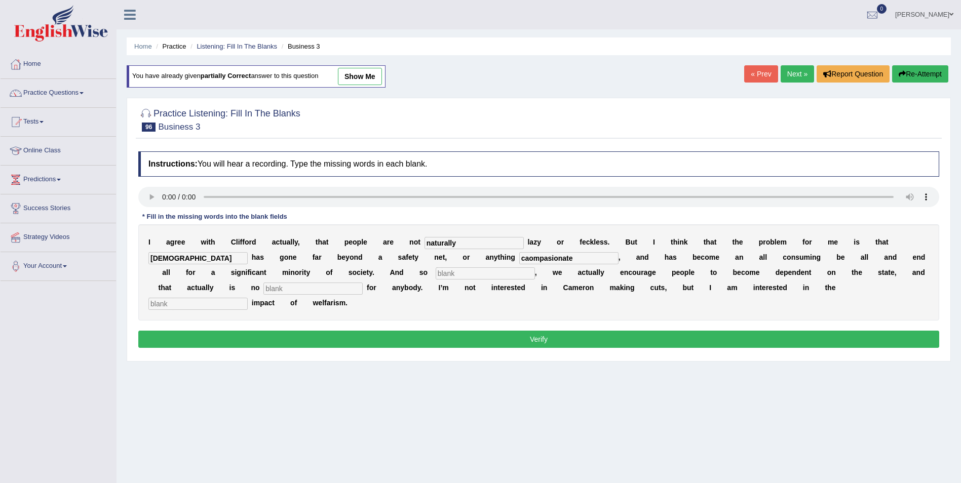
type input "caompasionate"
click at [436, 275] on input "text" at bounding box center [485, 273] width 99 height 12
type input "consecuentky"
click at [363, 283] on input "text" at bounding box center [312, 289] width 99 height 12
type input "good"
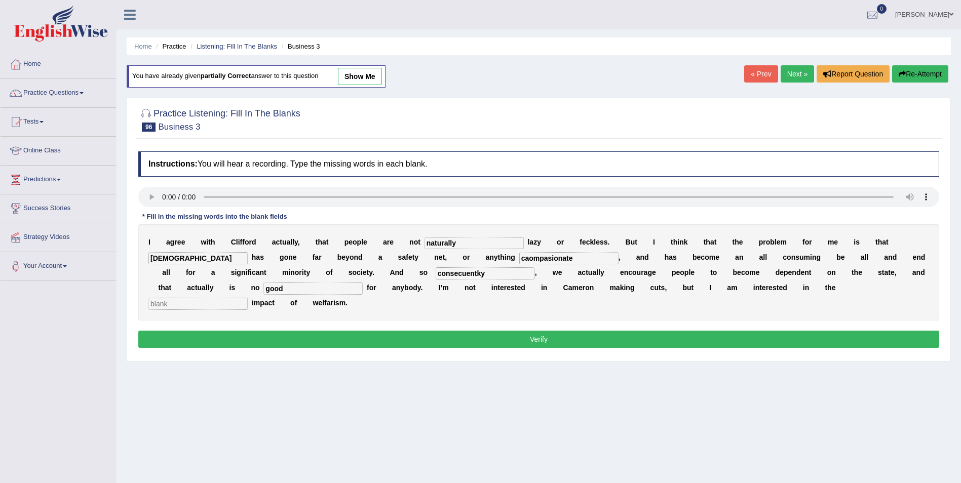
click at [248, 298] on input "text" at bounding box center [197, 304] width 99 height 12
type input "demoralising"
drag, startPoint x: 307, startPoint y: 271, endPoint x: 197, endPoint y: 290, distance: 111.5
click at [197, 290] on div "I a g r e e w i t h C l i f f o r d a c t u a l l y , t h a t p e o p l e a r e…" at bounding box center [538, 272] width 801 height 96
type input "consequently"
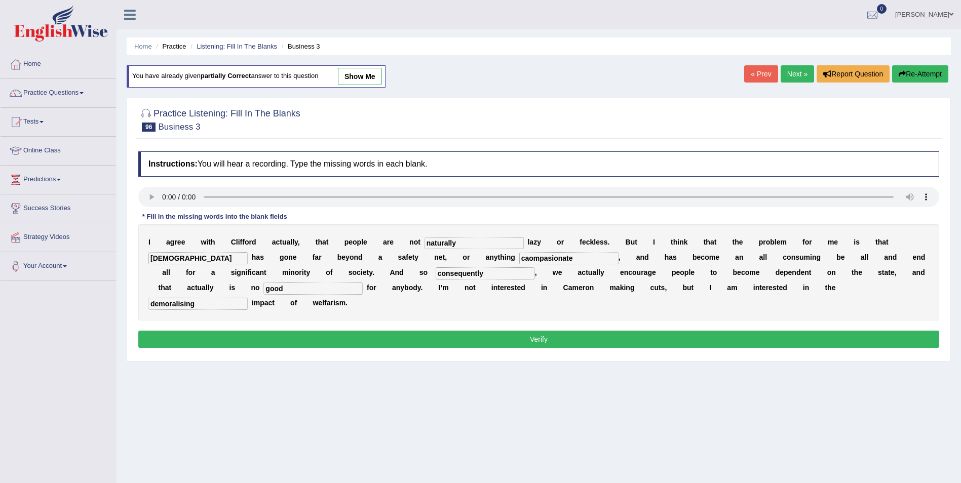
drag, startPoint x: 452, startPoint y: 261, endPoint x: 334, endPoint y: 282, distance: 119.3
click at [334, 282] on div "I a g r e e w i t h C l i f f o r d a c t u a l l y , t h a t p e o p l e a r e…" at bounding box center [538, 272] width 801 height 96
click at [519, 260] on input "compasionate" at bounding box center [568, 258] width 99 height 12
type input "compassionate"
click at [504, 331] on button "Verify" at bounding box center [538, 339] width 801 height 17
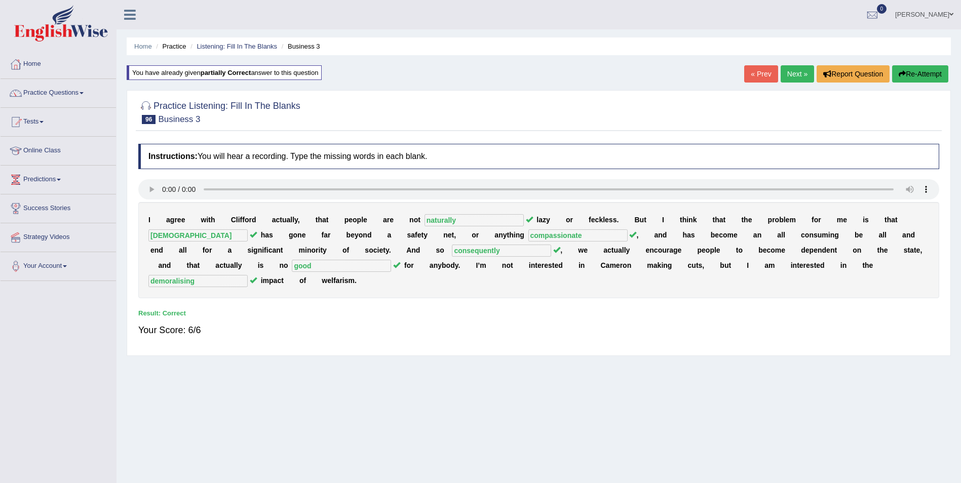
click at [798, 70] on link "Next »" at bounding box center [796, 73] width 33 height 17
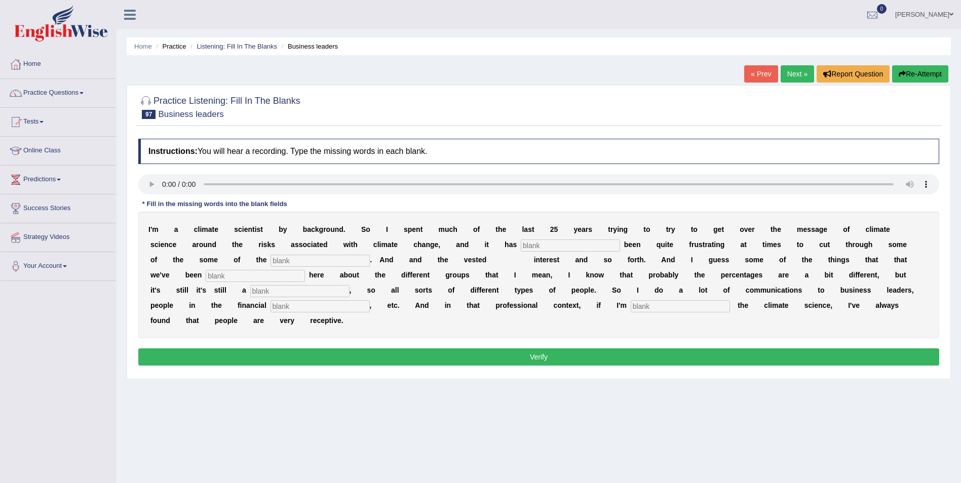
click at [521, 247] on input "text" at bounding box center [570, 246] width 99 height 12
click at [305, 270] on input "text" at bounding box center [255, 276] width 99 height 12
type input "hearing"
click at [349, 285] on input "text" at bounding box center [299, 291] width 99 height 12
type input "different"
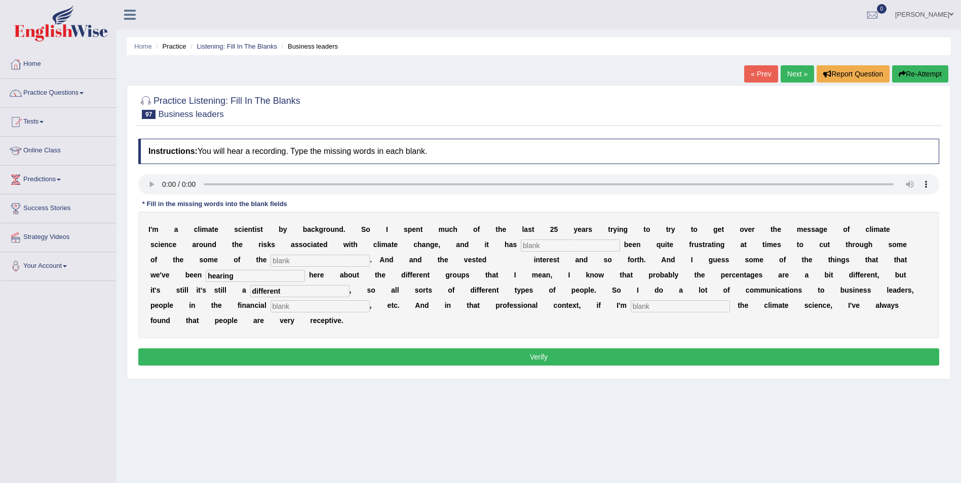
click at [370, 300] on input "text" at bounding box center [319, 306] width 99 height 12
type input "sectir"
click at [630, 306] on input "text" at bounding box center [679, 306] width 99 height 12
click at [521, 248] on input "text" at bounding box center [570, 246] width 99 height 12
click at [792, 74] on link "Next »" at bounding box center [796, 73] width 33 height 17
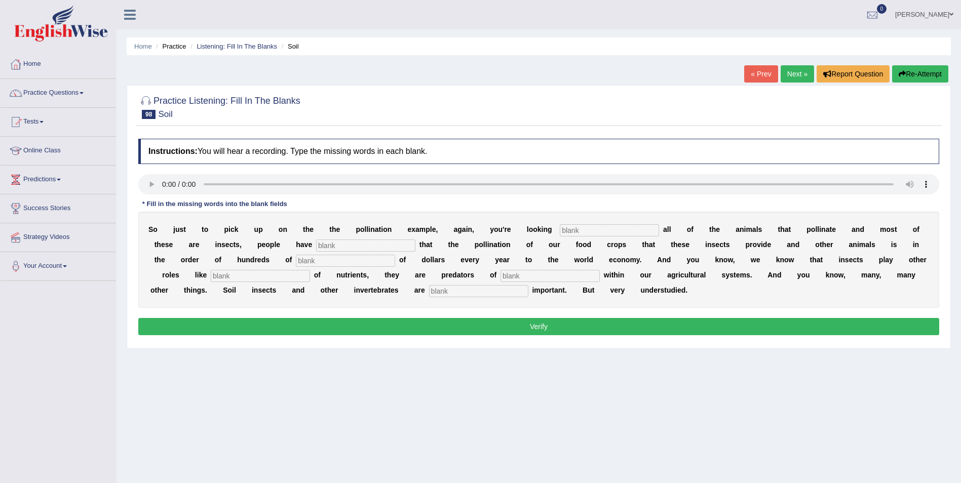
click at [560, 230] on input "text" at bounding box center [609, 230] width 99 height 12
type input "accress"
click at [316, 243] on input "text" at bounding box center [365, 246] width 99 height 12
type input "estimated"
click at [296, 260] on input "text" at bounding box center [345, 261] width 99 height 12
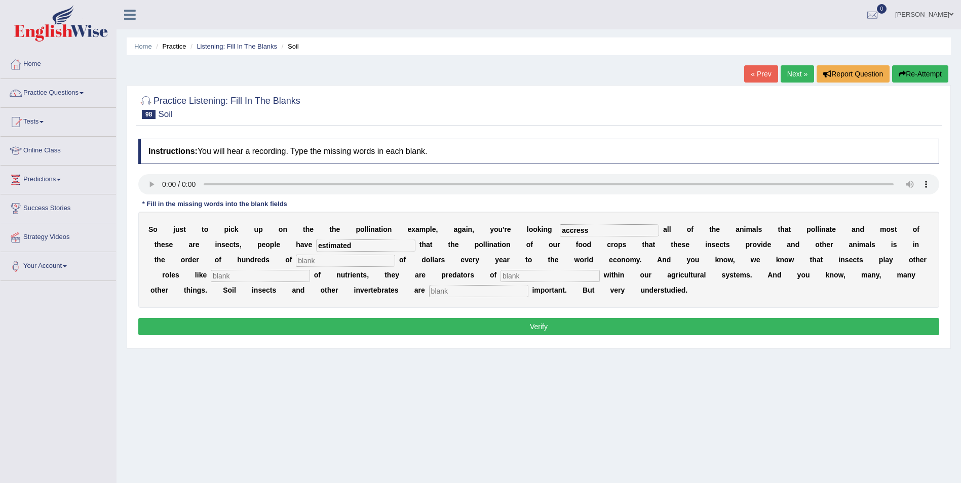
type input "v"
type input "\bilions"
click at [310, 270] on input "text" at bounding box center [260, 276] width 99 height 12
type input "recycing"
click at [500, 276] on input "text" at bounding box center [549, 276] width 99 height 12
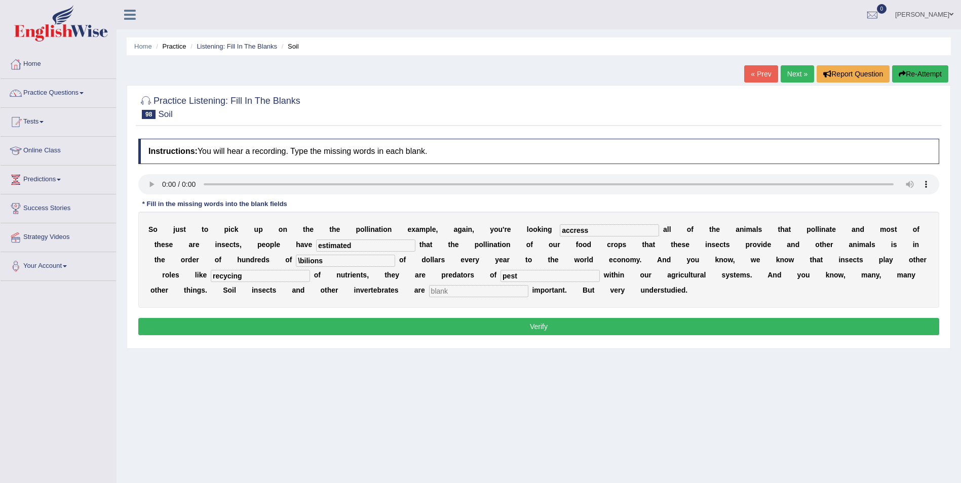
type input "pest"
click at [429, 290] on input "text" at bounding box center [478, 291] width 99 height 12
type input "tremendously"
click at [560, 231] on input "accress" at bounding box center [609, 230] width 99 height 12
type input "accross"
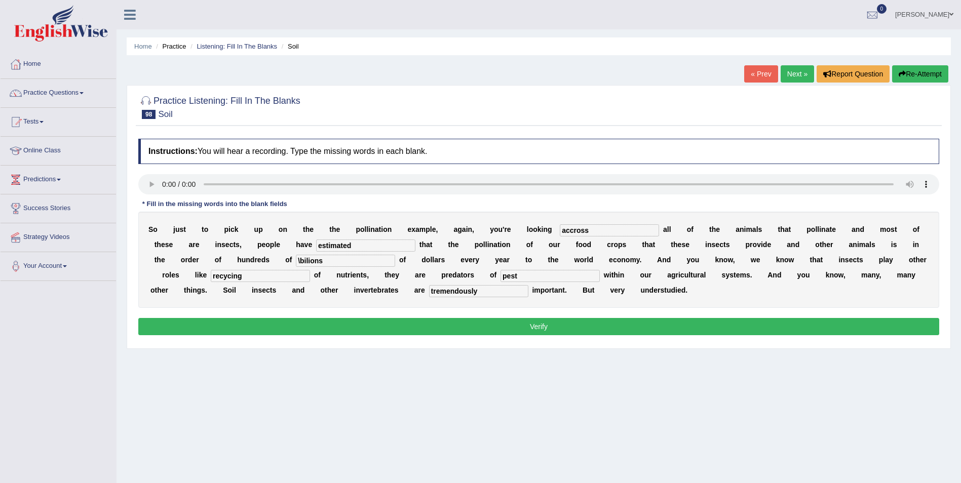
drag, startPoint x: 203, startPoint y: 255, endPoint x: 128, endPoint y: 273, distance: 77.1
click at [128, 273] on div "Practice Listening: Fill In The Blanks 98 Soil Instructions: You will hear a re…" at bounding box center [539, 217] width 824 height 264
type input "billions"
click at [310, 270] on input "recycing" at bounding box center [260, 276] width 99 height 12
type input "recycling"
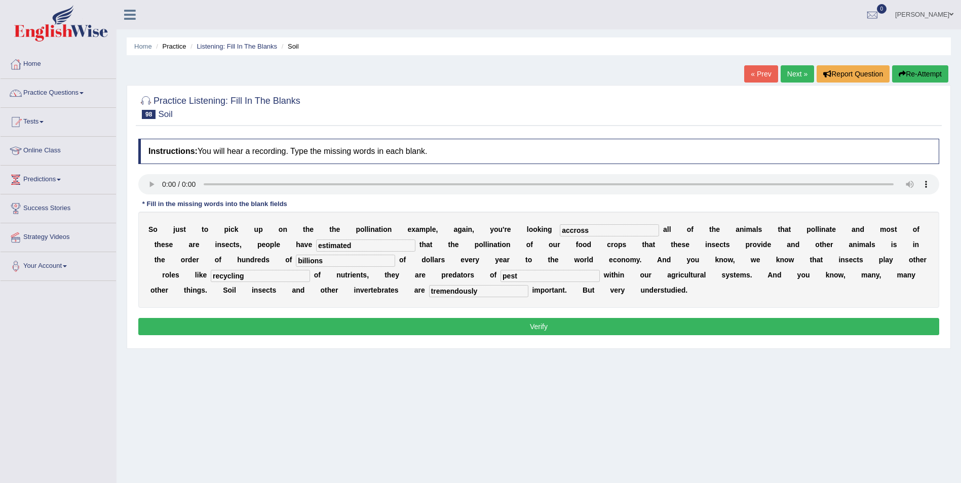
click at [546, 324] on button "Verify" at bounding box center [538, 326] width 801 height 17
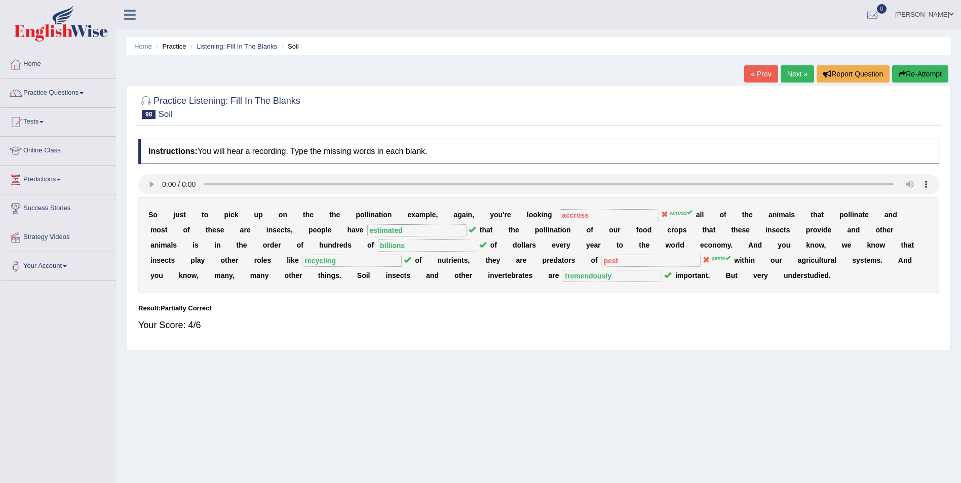
click at [933, 76] on button "Re-Attempt" at bounding box center [920, 73] width 56 height 17
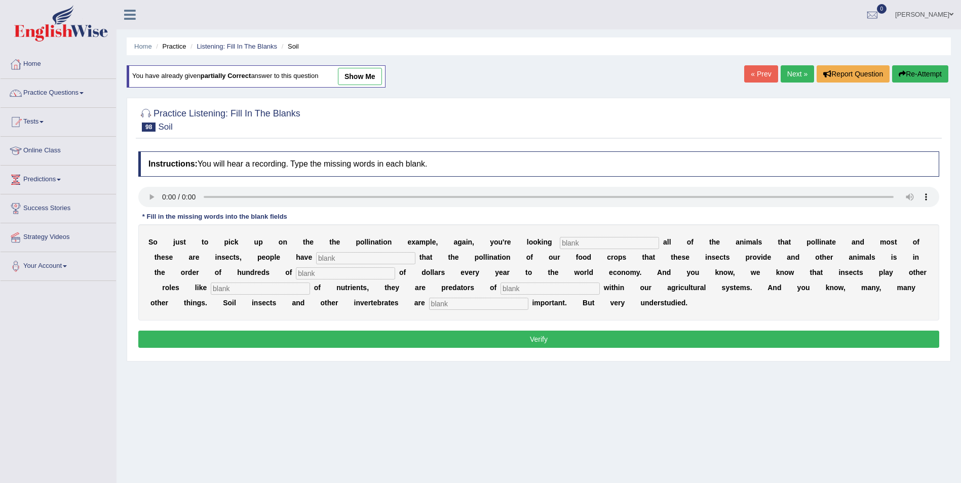
click at [560, 246] on input "text" at bounding box center [609, 243] width 99 height 12
type input "across"
click at [316, 257] on input "text" at bounding box center [365, 258] width 99 height 12
type input "estimated"
click at [296, 274] on input "text" at bounding box center [345, 273] width 99 height 12
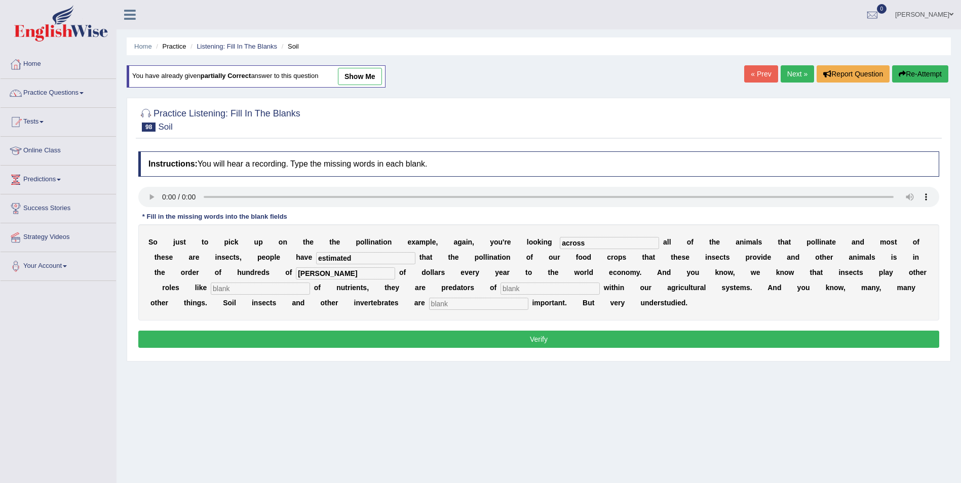
type input "billins"
click at [310, 283] on input "text" at bounding box center [260, 289] width 99 height 12
type input "recweling"
click at [500, 291] on input "text" at bounding box center [549, 289] width 99 height 12
type input "pests"
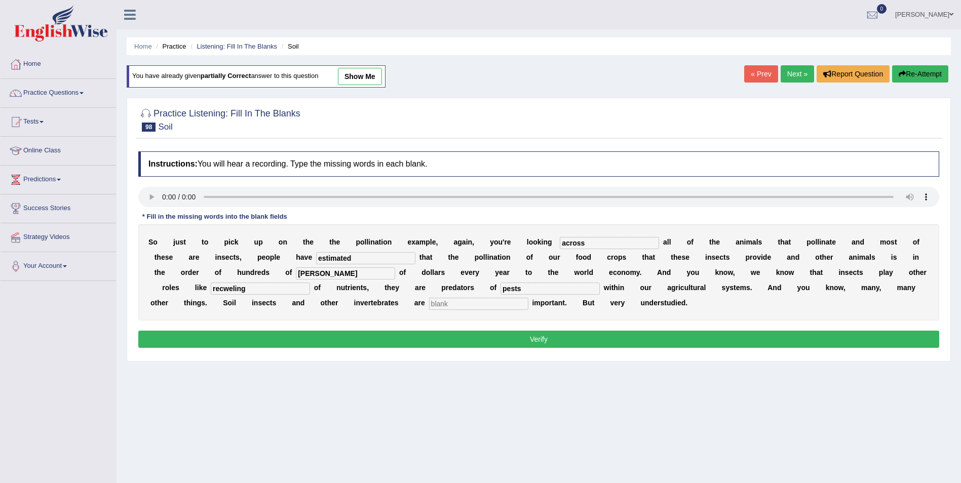
click at [429, 306] on input "text" at bounding box center [478, 304] width 99 height 12
type input "tremendously"
drag, startPoint x: 189, startPoint y: 276, endPoint x: 149, endPoint y: 265, distance: 41.5
click at [149, 265] on div "S o j u s t t o p i c k u p o n t h e t h e p o l l i n a t i o n e x a m p l e…" at bounding box center [538, 272] width 801 height 96
type input "billions"
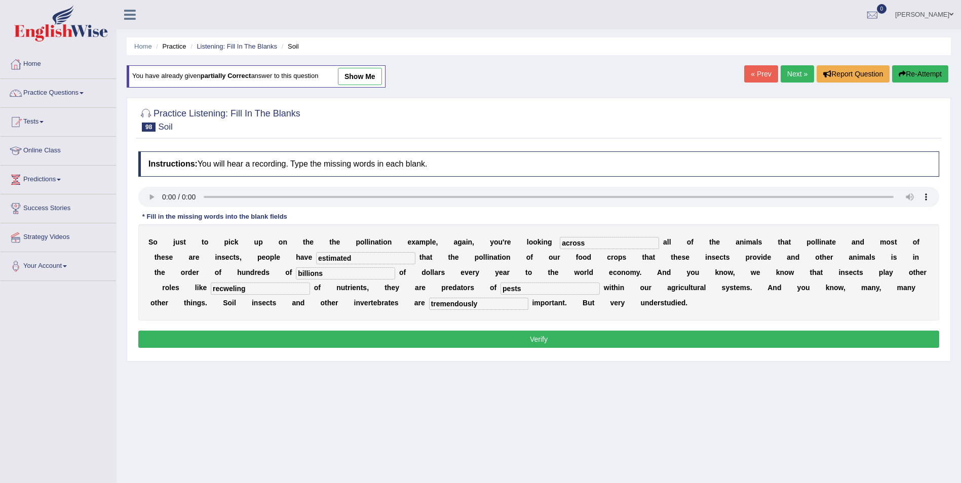
drag, startPoint x: 803, startPoint y: 278, endPoint x: 735, endPoint y: 293, distance: 69.4
click at [735, 293] on div "S o j u s t t o p i c k u p o n t h e t h e p o l l i n a t i o n e x a m p l e…" at bounding box center [538, 272] width 801 height 96
type input "cesycling"
click at [511, 338] on button "Verify" at bounding box center [538, 339] width 801 height 17
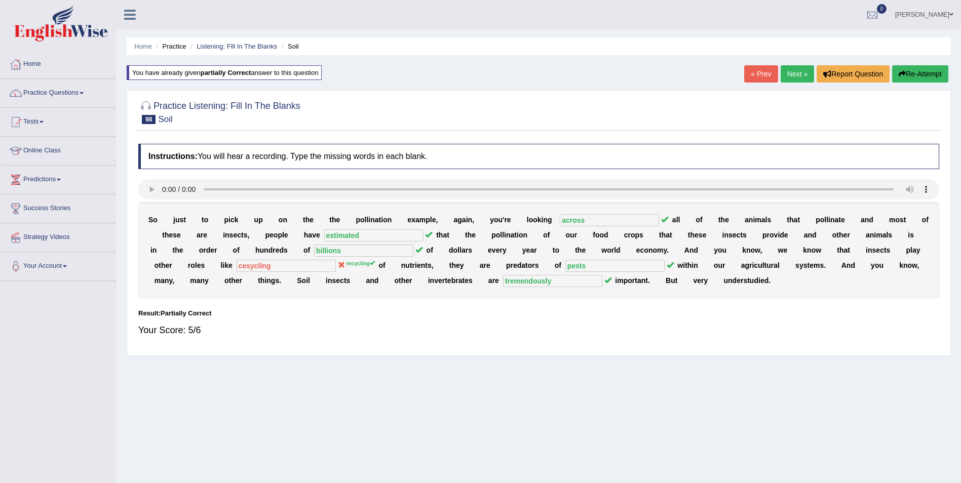
click at [906, 72] on button "Re-Attempt" at bounding box center [920, 73] width 56 height 17
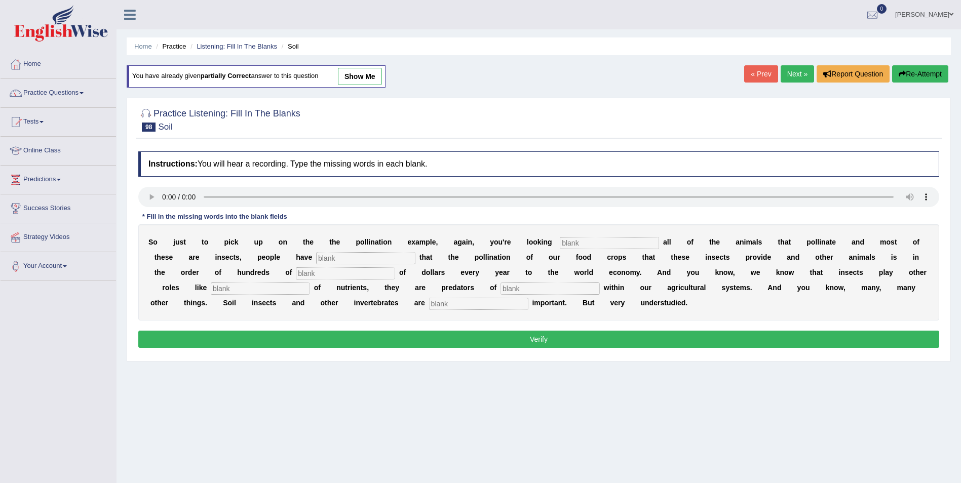
click at [316, 256] on input "text" at bounding box center [365, 258] width 99 height 12
click at [560, 245] on input "text" at bounding box center [609, 243] width 99 height 12
type input "across"
click at [316, 259] on input "text" at bounding box center [365, 258] width 99 height 12
type input "estimated"
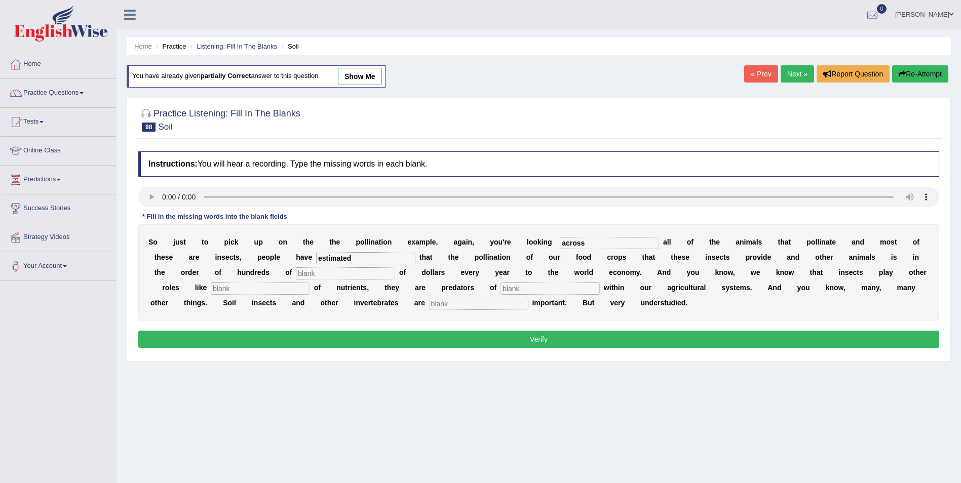
click at [296, 273] on input "text" at bounding box center [345, 273] width 99 height 12
type input "billions"
click at [310, 283] on input "text" at bounding box center [260, 289] width 99 height 12
type input "recycling"
click at [500, 292] on input "text" at bounding box center [549, 289] width 99 height 12
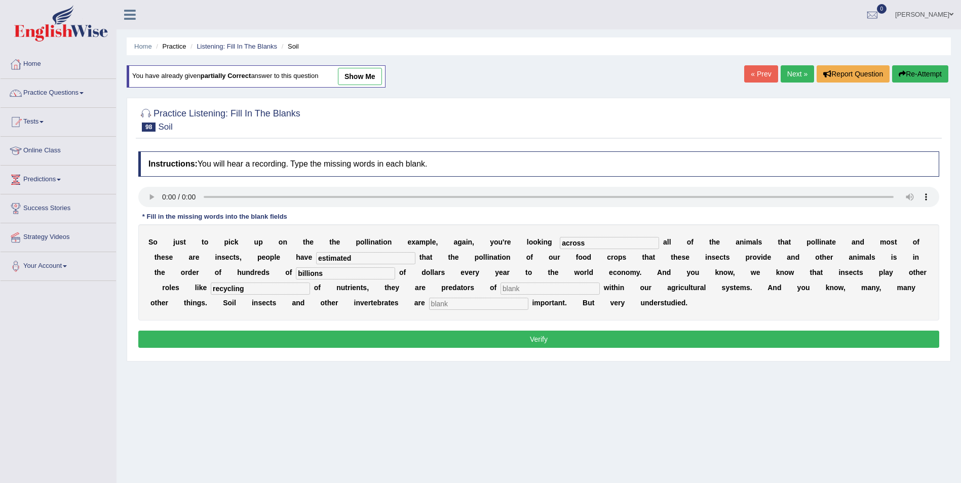
click at [429, 303] on input "text" at bounding box center [478, 304] width 99 height 12
type input "tremendouslcy"
click at [500, 289] on input "text" at bounding box center [549, 289] width 99 height 12
type input "pests"
click at [767, 335] on button "Verify" at bounding box center [538, 339] width 801 height 17
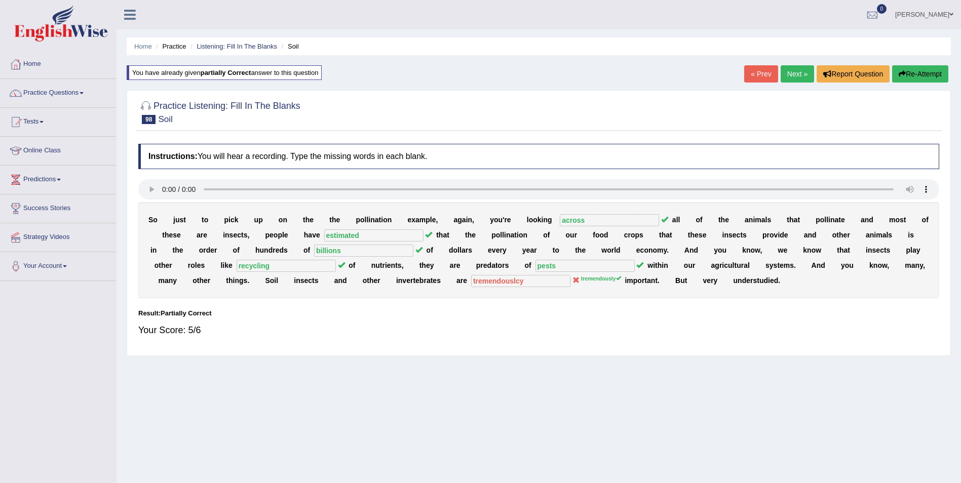
click at [918, 80] on button "Re-Attempt" at bounding box center [920, 73] width 56 height 17
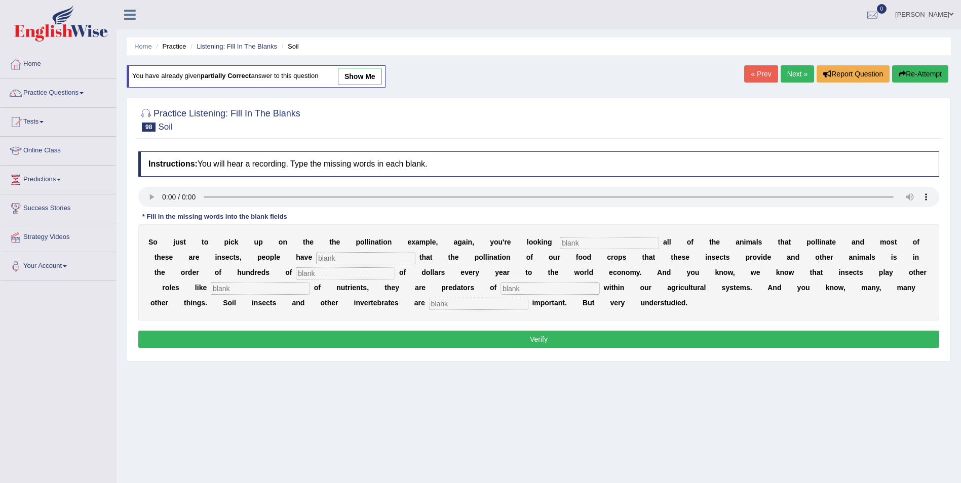
click at [560, 243] on input "text" at bounding box center [609, 243] width 99 height 12
type input "across"
drag, startPoint x: 253, startPoint y: 257, endPoint x: 316, endPoint y: 250, distance: 63.7
click at [316, 257] on input "text" at bounding box center [365, 258] width 99 height 12
drag, startPoint x: 168, startPoint y: 275, endPoint x: 302, endPoint y: 265, distance: 135.1
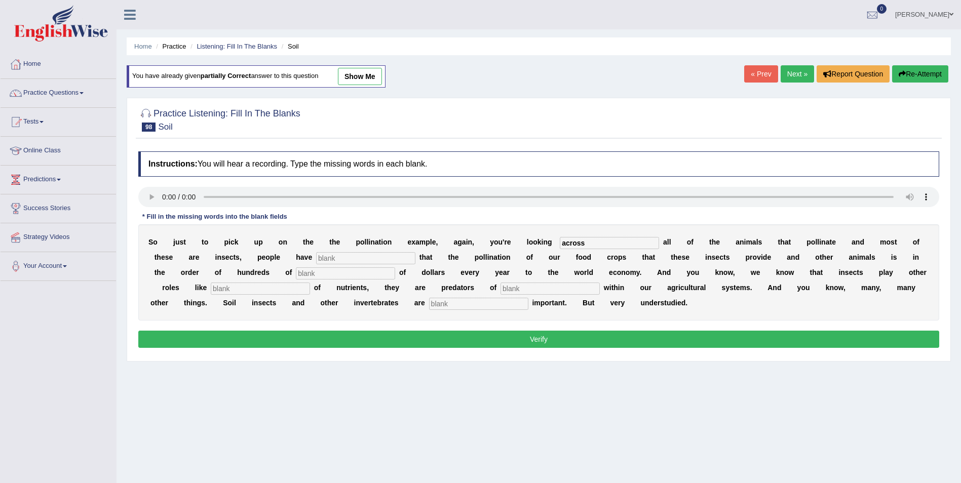
click at [296, 275] on input "text" at bounding box center [345, 273] width 99 height 12
type input "billions"
click at [500, 291] on input "text" at bounding box center [549, 289] width 99 height 12
type input "pests"
click at [429, 305] on input "text" at bounding box center [478, 304] width 99 height 12
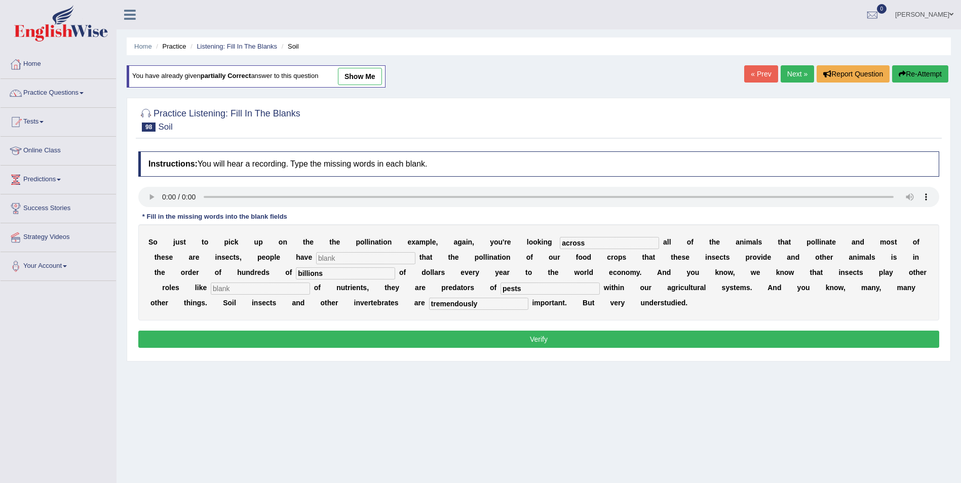
type input "tremendously"
click at [310, 283] on input "text" at bounding box center [260, 289] width 99 height 12
type input "recycling"
click at [316, 260] on input "text" at bounding box center [365, 258] width 99 height 12
click at [316, 258] on input "text" at bounding box center [365, 258] width 99 height 12
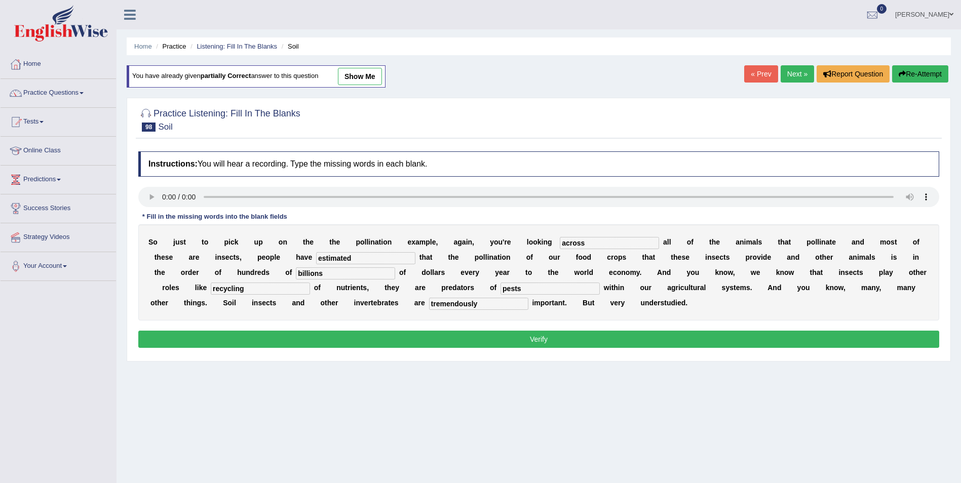
type input "estimated"
click at [432, 339] on button "Verify" at bounding box center [538, 339] width 801 height 17
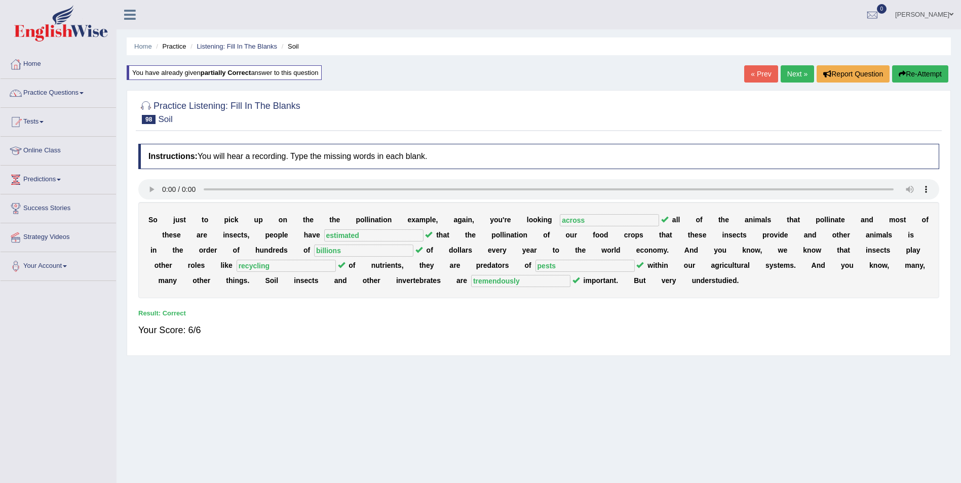
click at [791, 77] on link "Next »" at bounding box center [796, 73] width 33 height 17
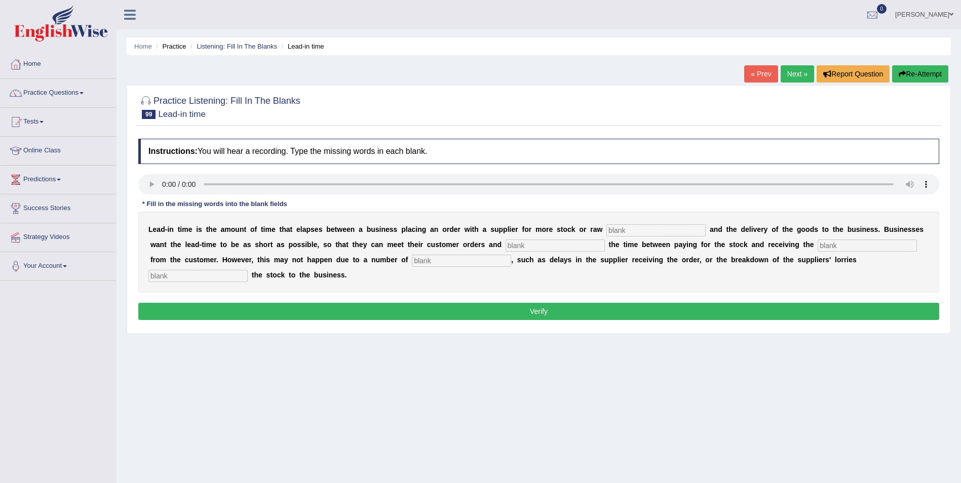
drag, startPoint x: 585, startPoint y: 230, endPoint x: 616, endPoint y: 226, distance: 31.2
click at [606, 230] on input "text" at bounding box center [655, 230] width 99 height 12
type input "materials"
drag, startPoint x: 438, startPoint y: 249, endPoint x: 583, endPoint y: 209, distance: 150.7
click at [505, 248] on input "text" at bounding box center [554, 246] width 99 height 12
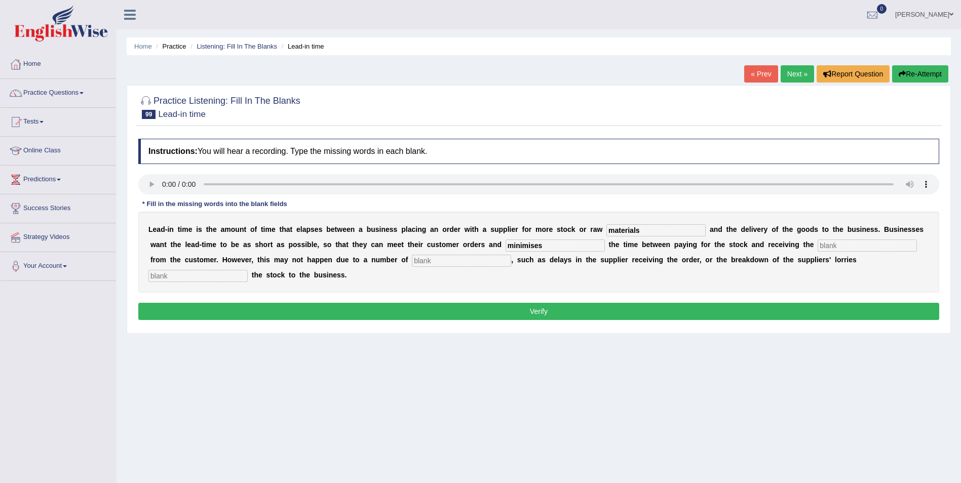
type input "minimises"
click at [817, 249] on input "text" at bounding box center [866, 246] width 99 height 12
type input "feedback"
click at [412, 259] on input "text" at bounding box center [461, 261] width 99 height 12
type input "factors"
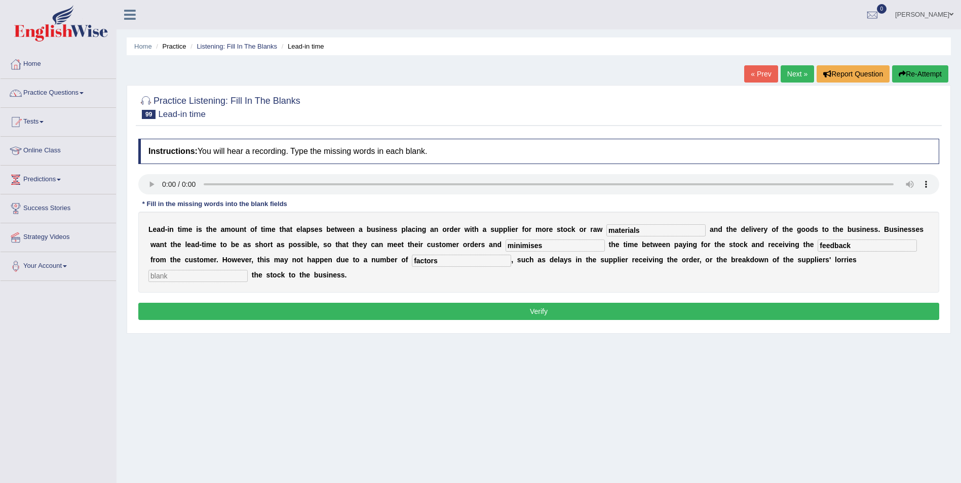
click at [248, 270] on input "text" at bounding box center [197, 276] width 99 height 12
type input "delivering"
click at [282, 303] on button "Verify" at bounding box center [538, 311] width 801 height 17
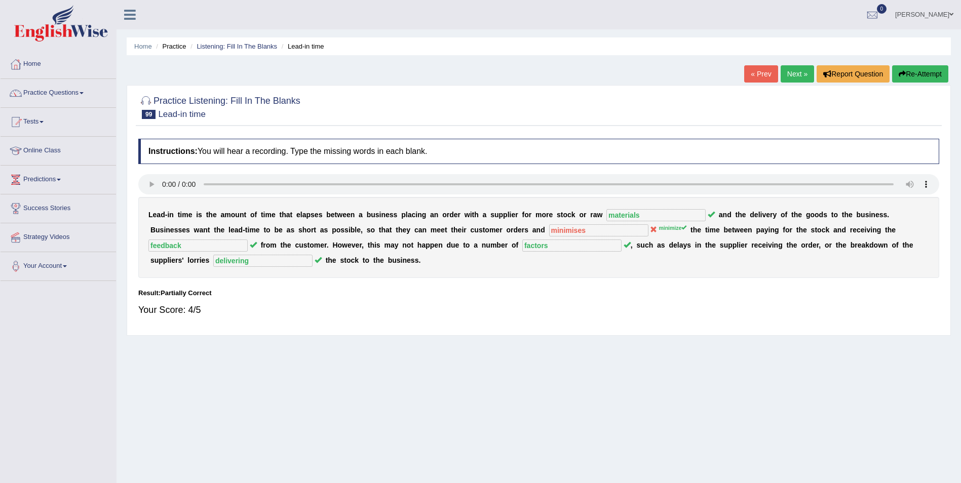
click at [914, 74] on button "Re-Attempt" at bounding box center [920, 73] width 56 height 17
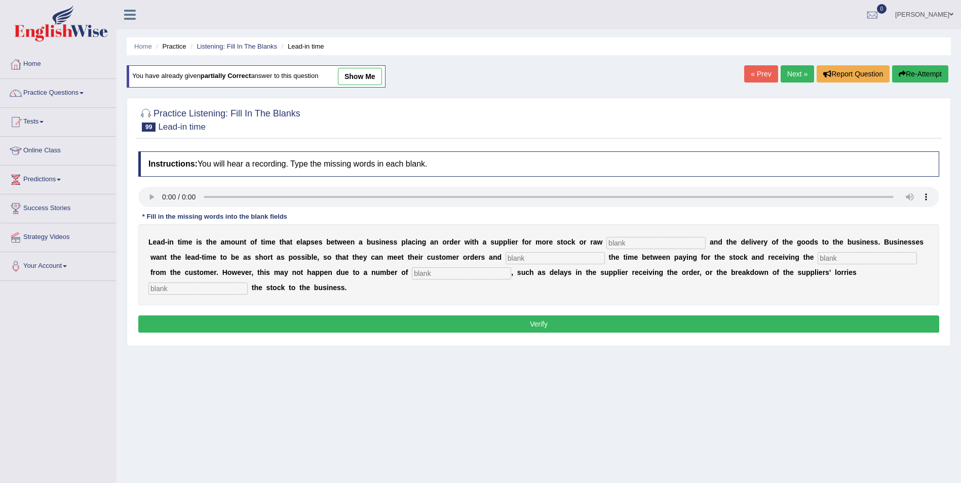
click at [615, 240] on input "text" at bounding box center [655, 243] width 99 height 12
type input "materials"
click at [505, 261] on input "text" at bounding box center [554, 258] width 99 height 12
type input "minimizes"
click at [817, 258] on input "text" at bounding box center [866, 258] width 99 height 12
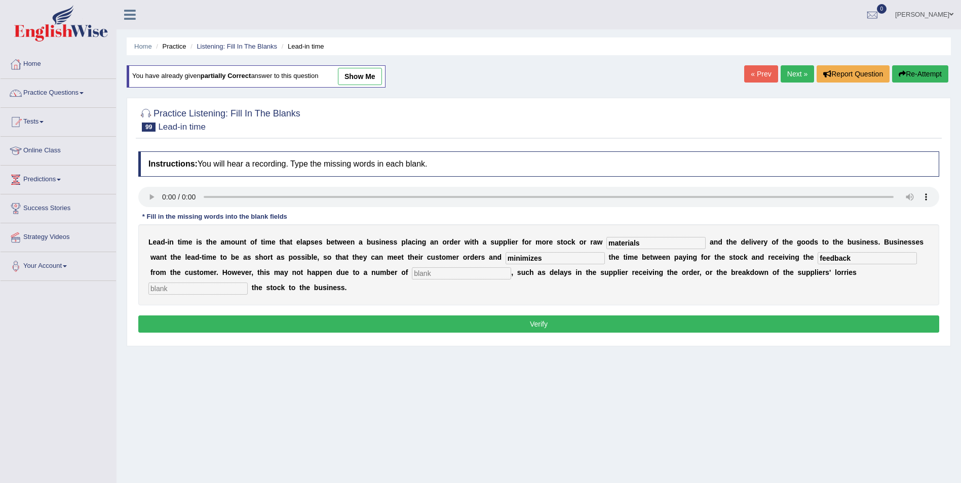
type input "feedback"
click at [817, 259] on input "feedback" at bounding box center [866, 258] width 99 height 12
click at [505, 261] on input "minimizes" at bounding box center [554, 258] width 99 height 12
type input "minimize"
click at [412, 276] on input "text" at bounding box center [461, 273] width 99 height 12
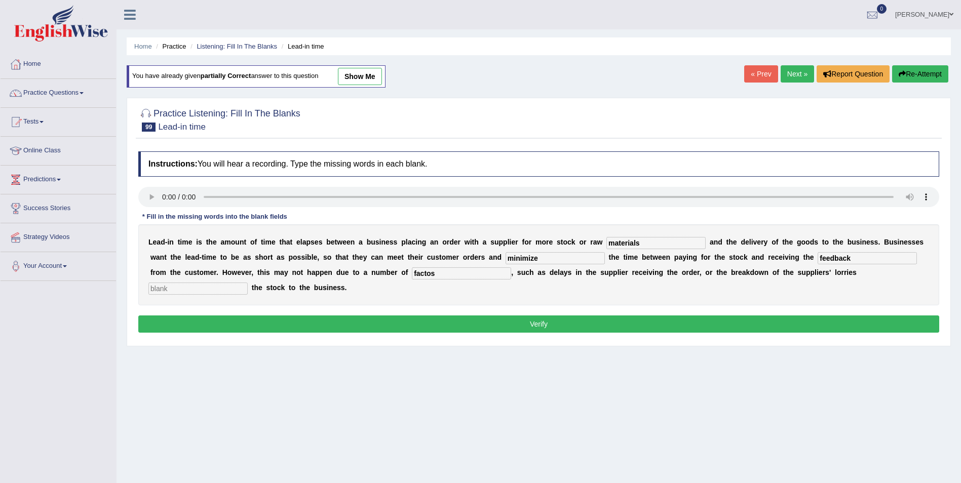
type input "factos"
click at [248, 283] on input "text" at bounding box center [197, 289] width 99 height 12
type input "delivering"
click at [412, 273] on input "factos" at bounding box center [461, 273] width 99 height 12
type input "factors"
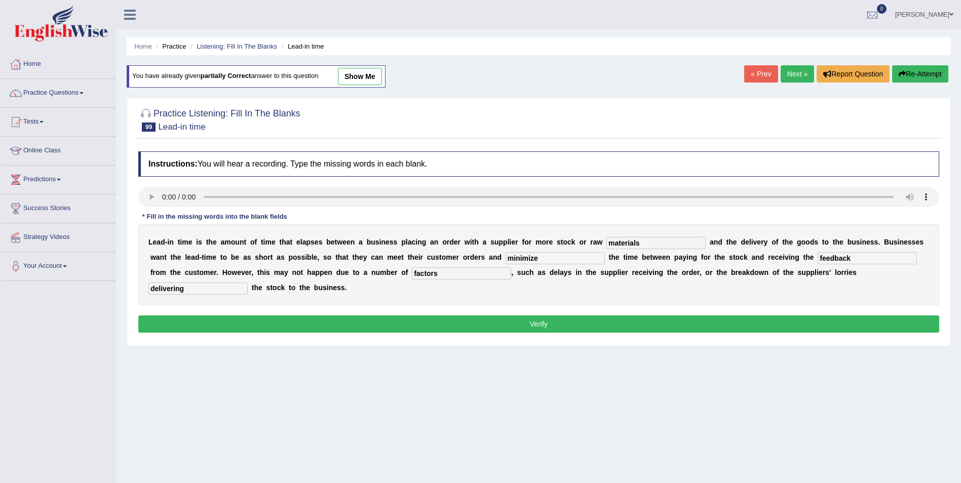
click at [447, 315] on button "Verify" at bounding box center [538, 323] width 801 height 17
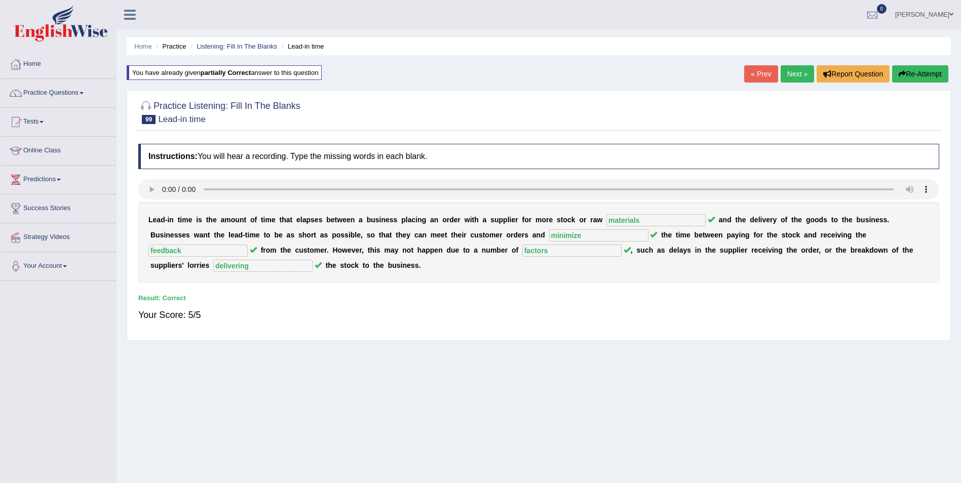
click at [792, 72] on link "Next »" at bounding box center [796, 73] width 33 height 17
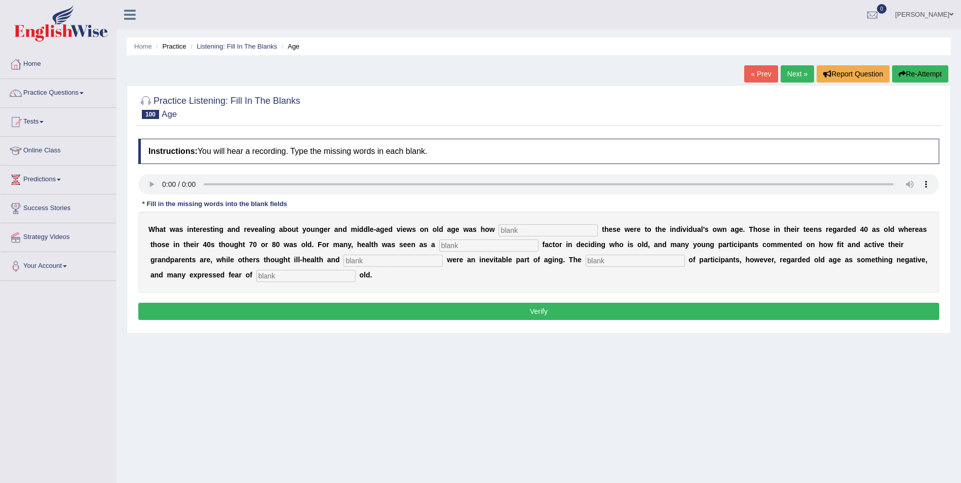
click at [498, 230] on input "text" at bounding box center [547, 230] width 99 height 12
type input "relatively"
click at [439, 245] on input "text" at bounding box center [488, 246] width 99 height 12
type input "determining"
click at [343, 257] on input "text" at bounding box center [392, 261] width 99 height 12
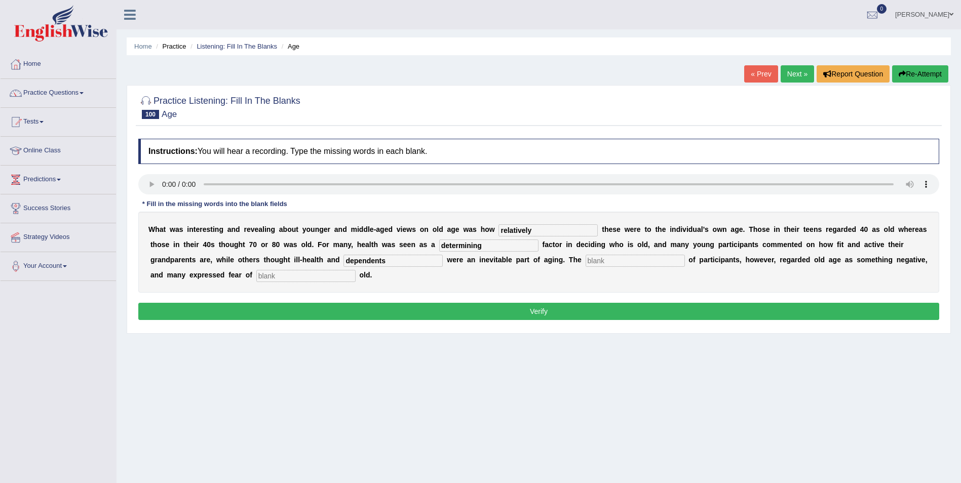
type input "dependents"
click at [585, 264] on input "text" at bounding box center [634, 261] width 99 height 12
type input "majority"
click at [256, 275] on input "text" at bounding box center [305, 276] width 99 height 12
type input "growing"
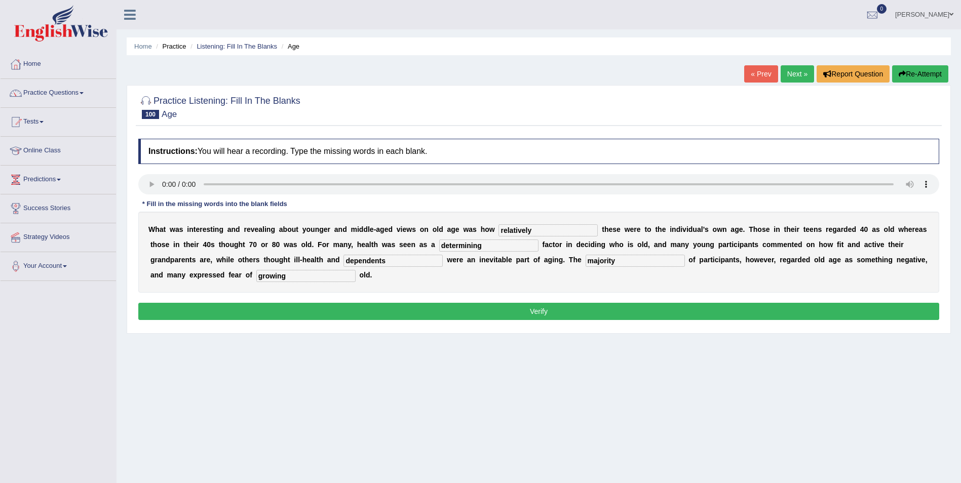
click at [525, 313] on button "Verify" at bounding box center [538, 311] width 801 height 17
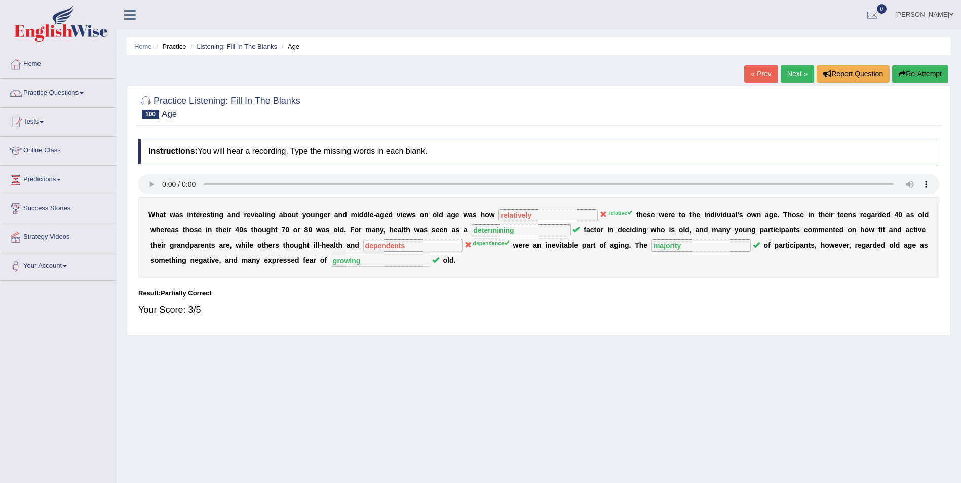
click at [922, 72] on button "Re-Attempt" at bounding box center [920, 73] width 56 height 17
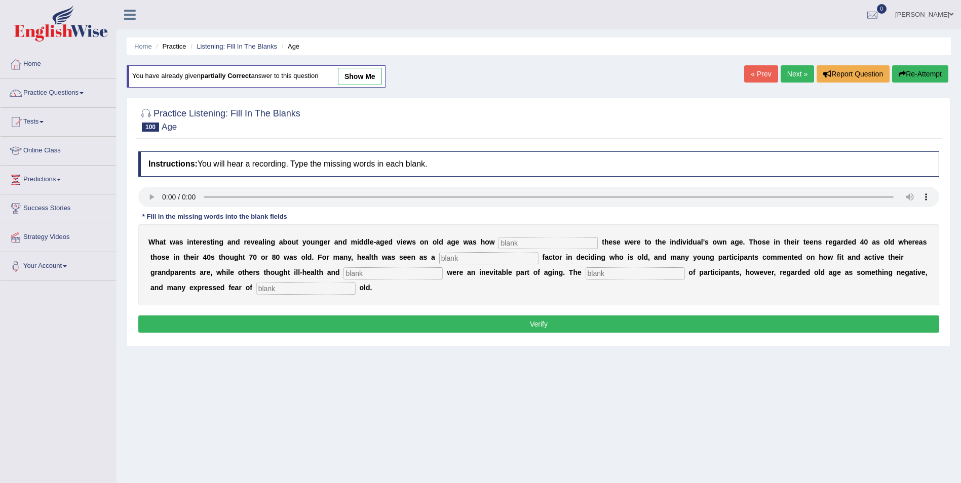
click at [498, 244] on input "text" at bounding box center [547, 243] width 99 height 12
type input "relative"
drag, startPoint x: 377, startPoint y: 262, endPoint x: 477, endPoint y: 253, distance: 100.2
click at [439, 262] on input "text" at bounding box center [488, 258] width 99 height 12
type input "determining"
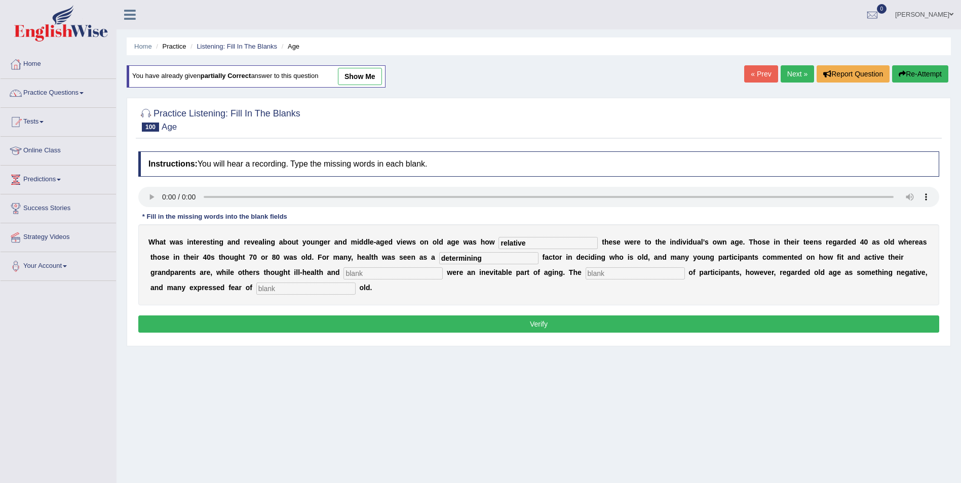
click at [343, 273] on input "text" at bounding box center [392, 273] width 99 height 12
click at [343, 274] on input "text" at bounding box center [392, 273] width 99 height 12
type input "dependets"
click at [585, 274] on input "text" at bounding box center [634, 273] width 99 height 12
type input "participants"
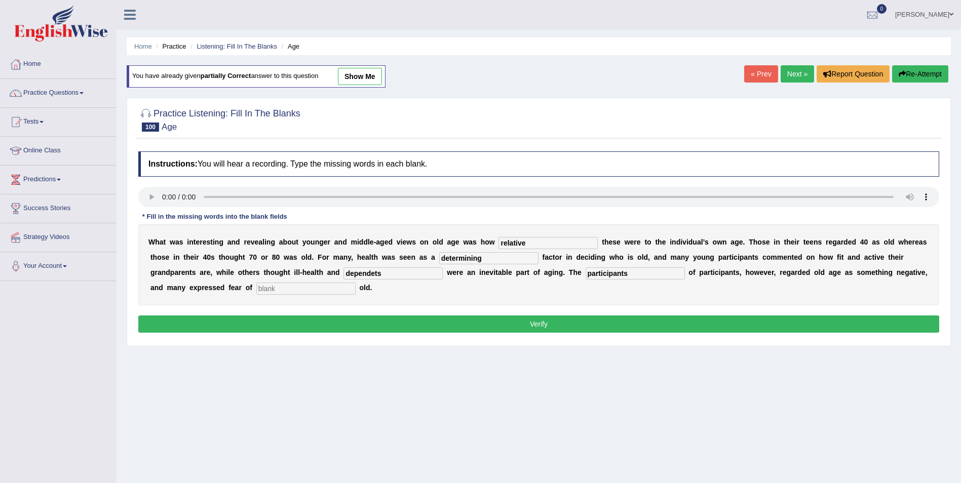
click at [256, 287] on input "text" at bounding box center [305, 289] width 99 height 12
type input "growing"
drag, startPoint x: 241, startPoint y: 275, endPoint x: 202, endPoint y: 282, distance: 39.0
click at [203, 282] on div "W h a t w a s i n t e r e s t i n g a n d r e v e a l i n g a b o u t y o u n g…" at bounding box center [538, 264] width 801 height 81
type input "dependence"
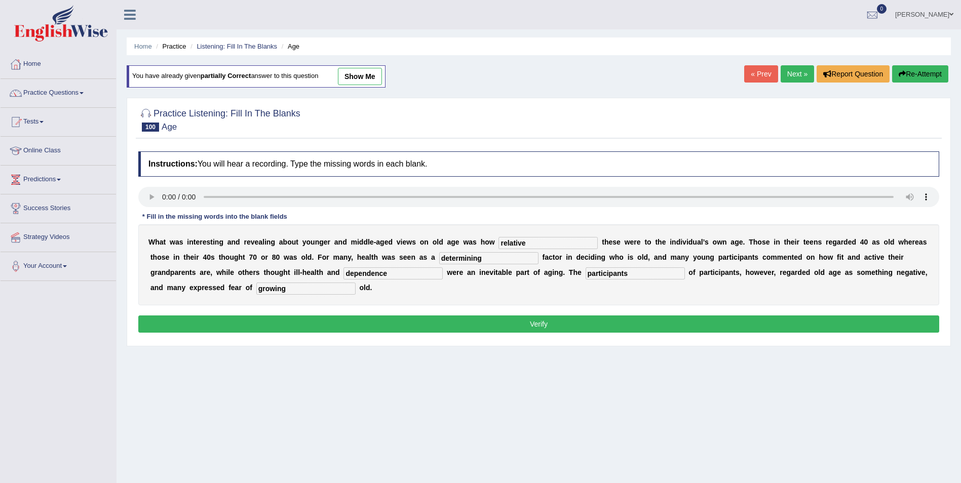
click at [244, 319] on button "Verify" at bounding box center [538, 323] width 801 height 17
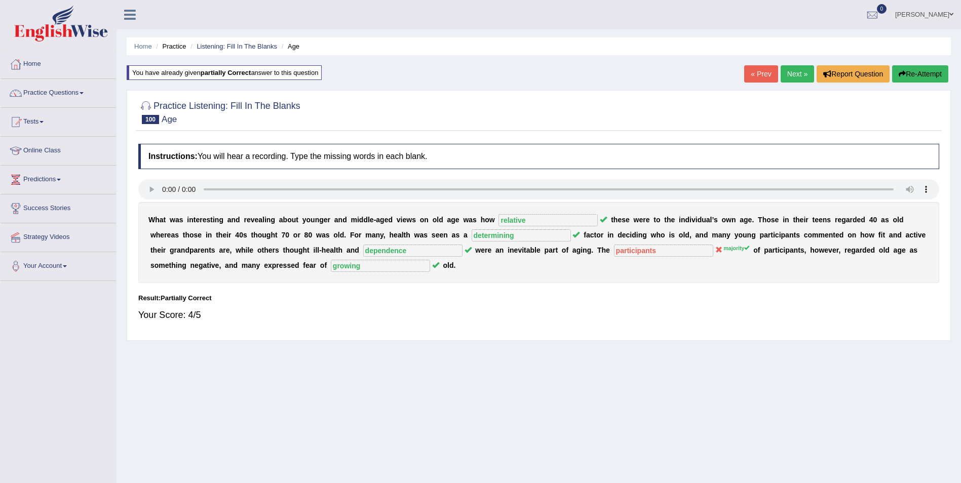
click at [926, 73] on button "Re-Attempt" at bounding box center [920, 73] width 56 height 17
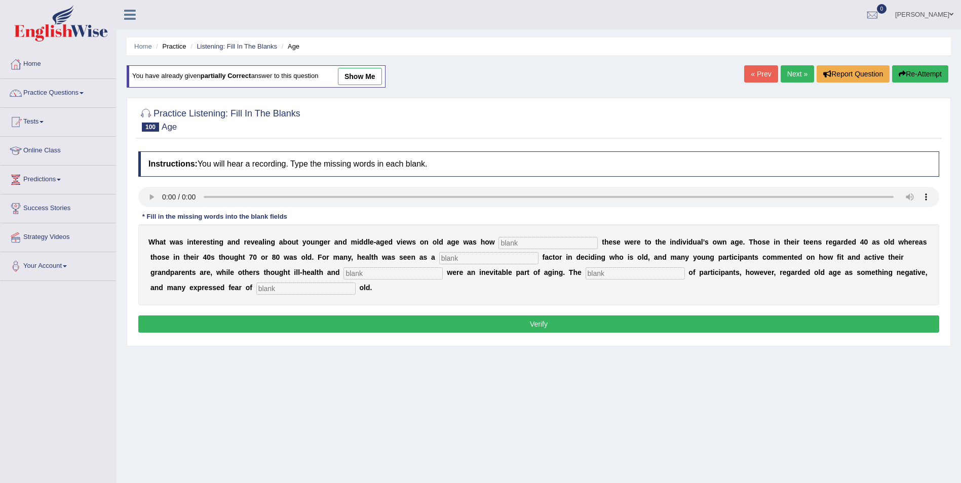
click at [498, 240] on input "text" at bounding box center [547, 243] width 99 height 12
type input "relative"
click at [439, 255] on input "text" at bounding box center [488, 258] width 99 height 12
type input "determining"
click at [343, 277] on input "text" at bounding box center [392, 273] width 99 height 12
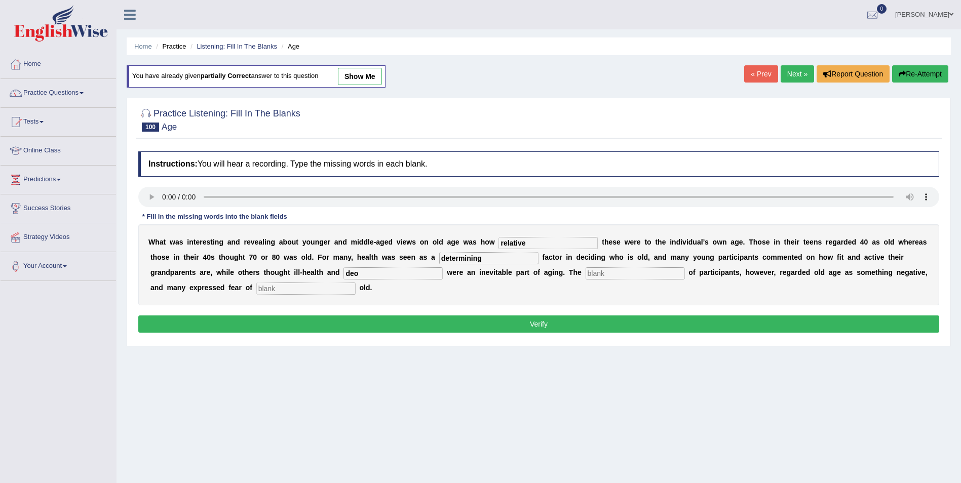
type input "deo"
click at [585, 276] on input "text" at bounding box center [634, 273] width 99 height 12
type input "majority"
click at [256, 292] on input "text" at bounding box center [305, 289] width 99 height 12
type input "growing"
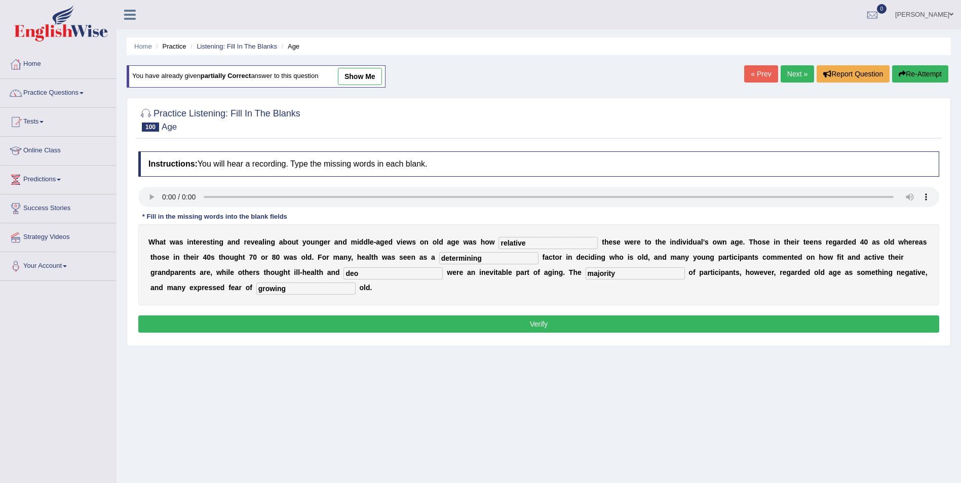
click at [211, 278] on div "W h a t w a s i n t e r e s t i n g a n d r e v e a l i n g a b o u t y o u n g…" at bounding box center [538, 264] width 801 height 81
type input "p"
click at [343, 274] on input "depandence" at bounding box center [392, 273] width 99 height 12
type input "dependence"
click at [207, 328] on button "Verify" at bounding box center [538, 323] width 801 height 17
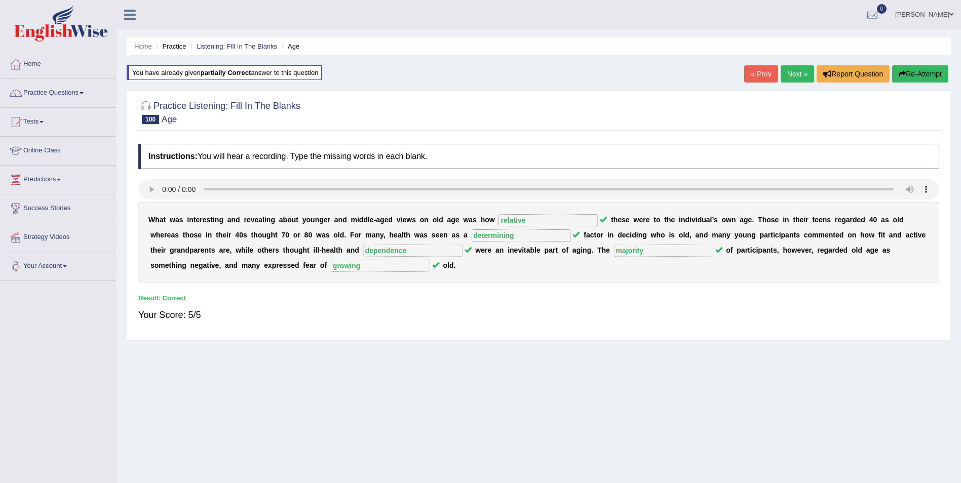
click at [800, 78] on link "Next »" at bounding box center [796, 73] width 33 height 17
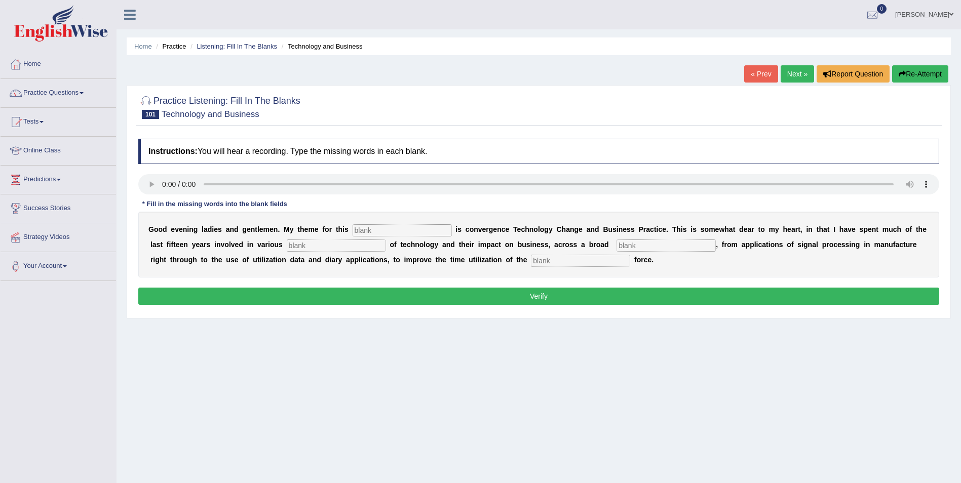
click at [357, 228] on input "text" at bounding box center [401, 230] width 99 height 12
click at [352, 231] on input "text" at bounding box center [401, 230] width 99 height 12
type input "session"
click at [287, 245] on input "text" at bounding box center [336, 246] width 99 height 12
type input "aspecy"
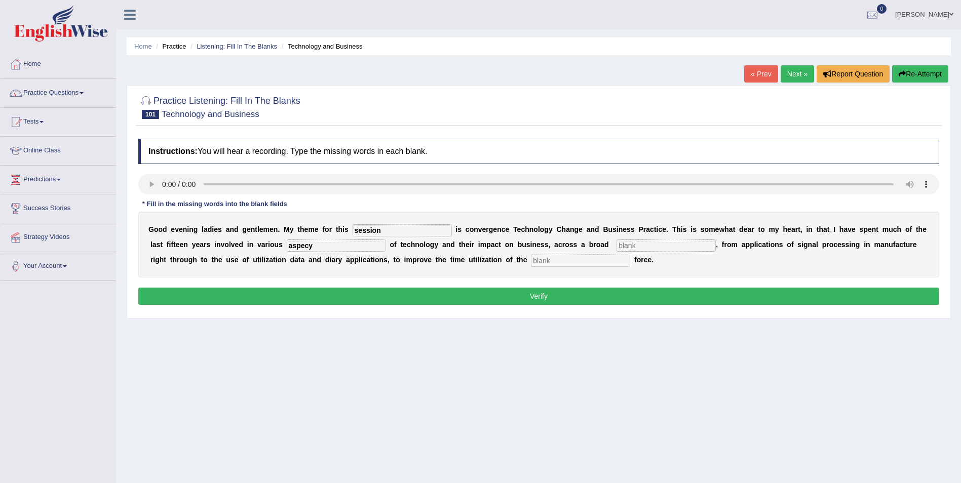
click at [616, 247] on input "text" at bounding box center [665, 246] width 99 height 12
type input "spetrum"
drag, startPoint x: 416, startPoint y: 262, endPoint x: 434, endPoint y: 259, distance: 18.5
click at [531, 262] on input "text" at bounding box center [580, 261] width 99 height 12
type input "sales"
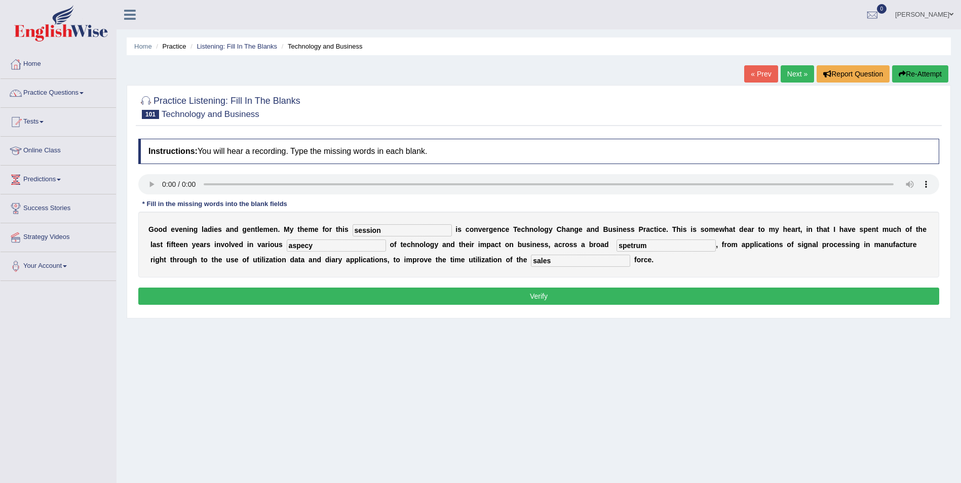
drag, startPoint x: 547, startPoint y: 245, endPoint x: 519, endPoint y: 246, distance: 27.9
click at [519, 246] on div "G o o d e v e n i n g l a d i e s a n d g e n t l e m e n . M y t h e m e f o r…" at bounding box center [538, 245] width 801 height 66
type input "spectrum"
drag, startPoint x: 263, startPoint y: 247, endPoint x: 206, endPoint y: 240, distance: 57.6
click at [206, 240] on div "G o o d e v e n i n g l a d i e s a n d g e n t l e m e n . M y t h e m e f o r…" at bounding box center [538, 245] width 801 height 66
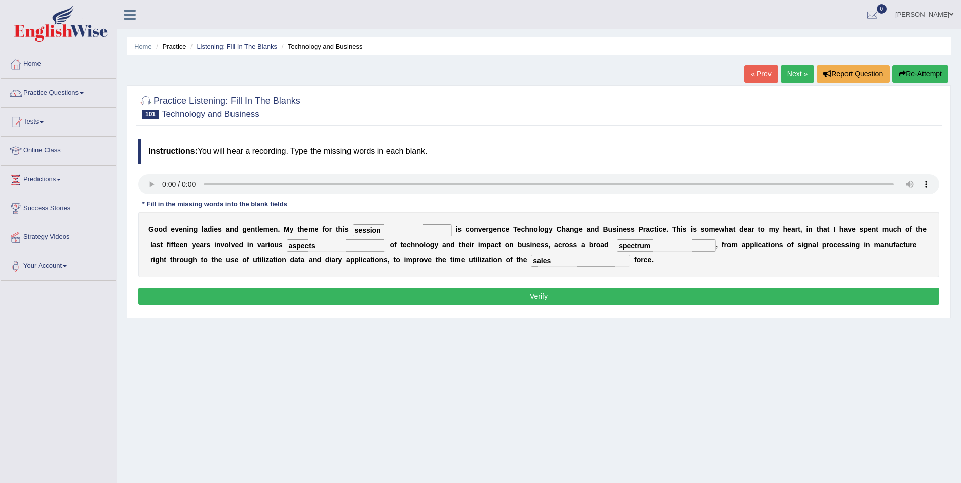
type input "aspects"
click at [259, 291] on button "Verify" at bounding box center [538, 296] width 801 height 17
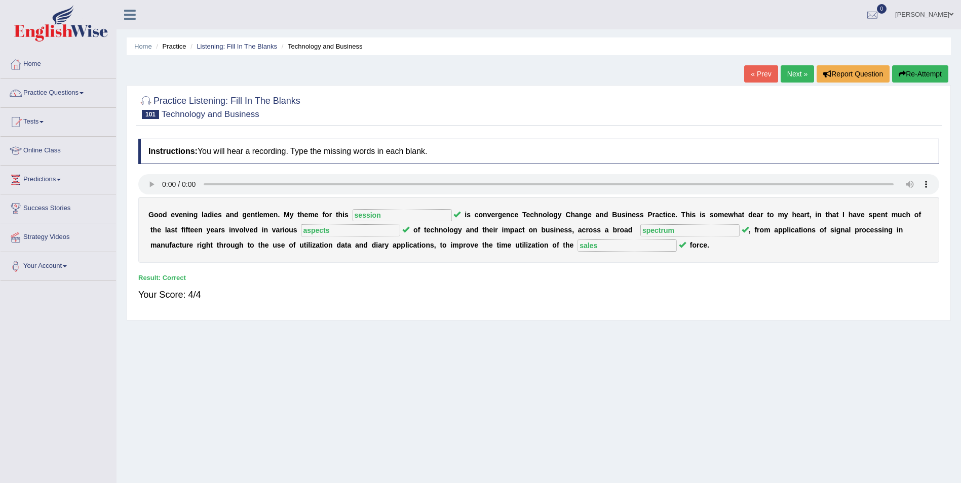
click at [797, 73] on link "Next »" at bounding box center [796, 73] width 33 height 17
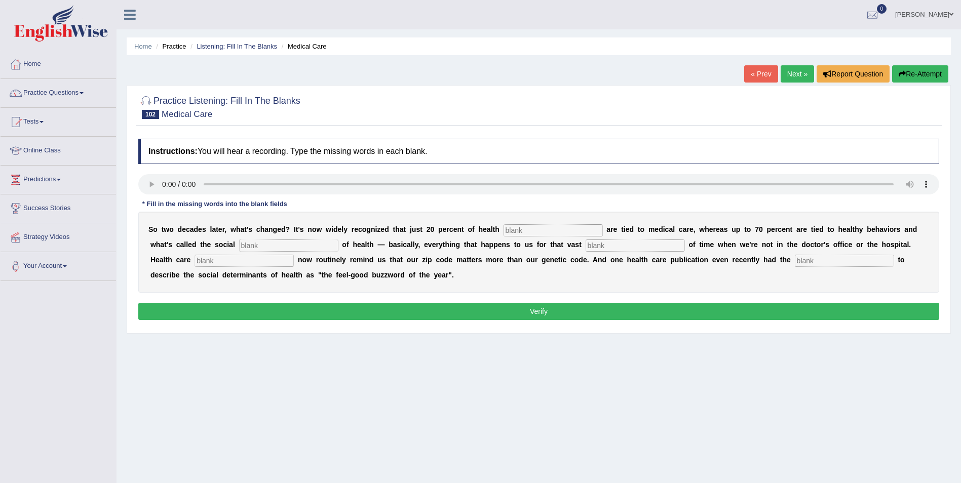
click at [503, 231] on input "text" at bounding box center [552, 230] width 99 height 12
type input "outcone"
click at [239, 244] on input "text" at bounding box center [288, 246] width 99 height 12
type input "determinance"
click at [585, 245] on input "text" at bounding box center [634, 246] width 99 height 12
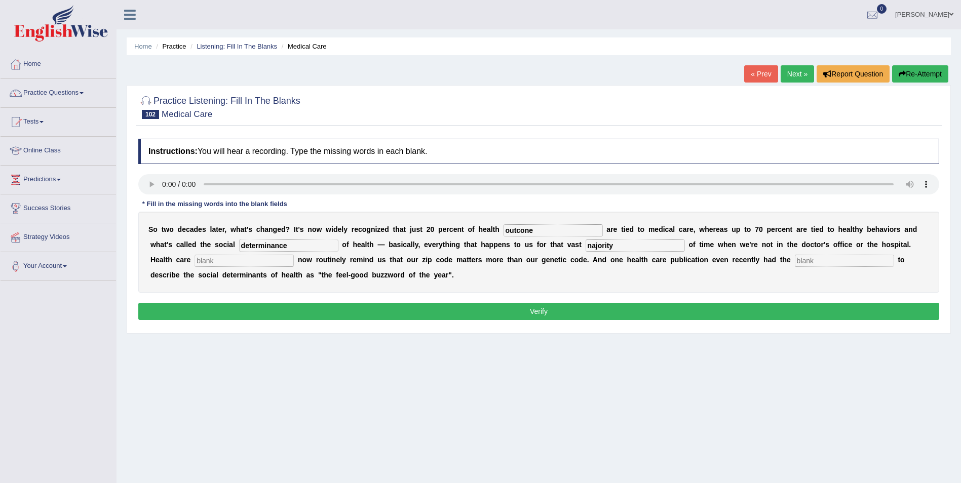
type input "najority"
click at [294, 255] on input "text" at bounding box center [243, 261] width 99 height 12
type input "execurieec"
click at [795, 260] on input "text" at bounding box center [844, 261] width 99 height 12
type input "adacity"
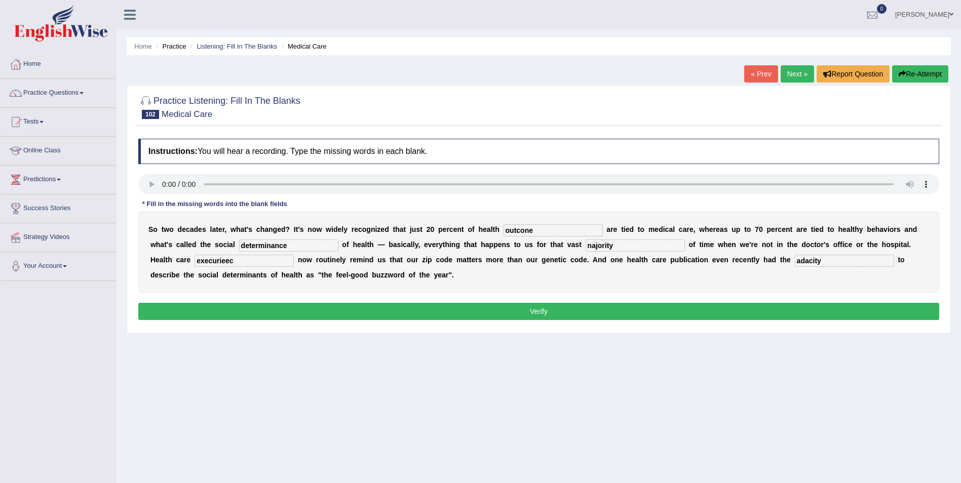
drag, startPoint x: 520, startPoint y: 246, endPoint x: 479, endPoint y: 246, distance: 40.5
click at [479, 246] on div "S o t w o d e c a d e s l a t e r , w h a t ' s c h a n g e d ? I t ' s n o w w…" at bounding box center [538, 252] width 801 height 81
type input "majority"
click at [504, 231] on input "outcone" at bounding box center [552, 230] width 99 height 12
type input "outcome"
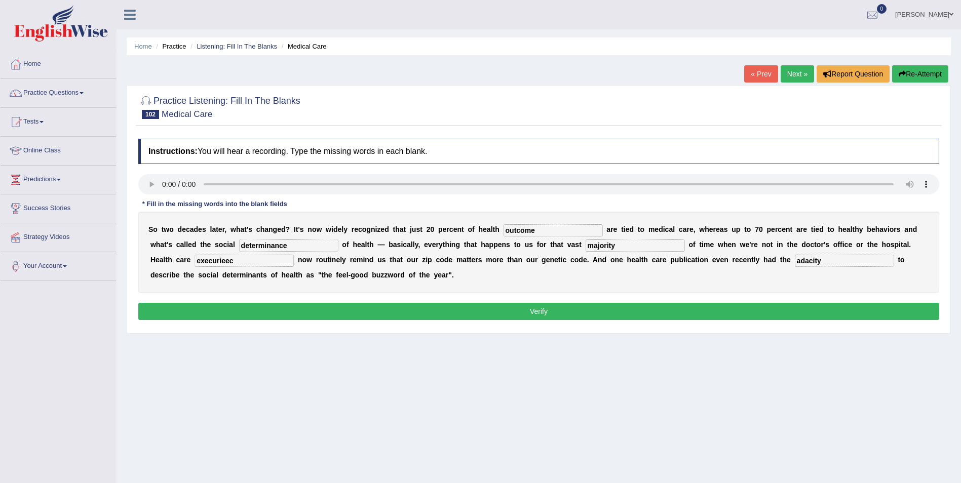
drag, startPoint x: 878, startPoint y: 247, endPoint x: 829, endPoint y: 249, distance: 48.7
click at [829, 249] on div "S o t w o d e c a d e s l a t e r , w h a t ' s c h a n g e d ? I t ' s n o w w…" at bounding box center [538, 252] width 801 height 81
type input "executive"
click at [814, 306] on button "Verify" at bounding box center [538, 311] width 801 height 17
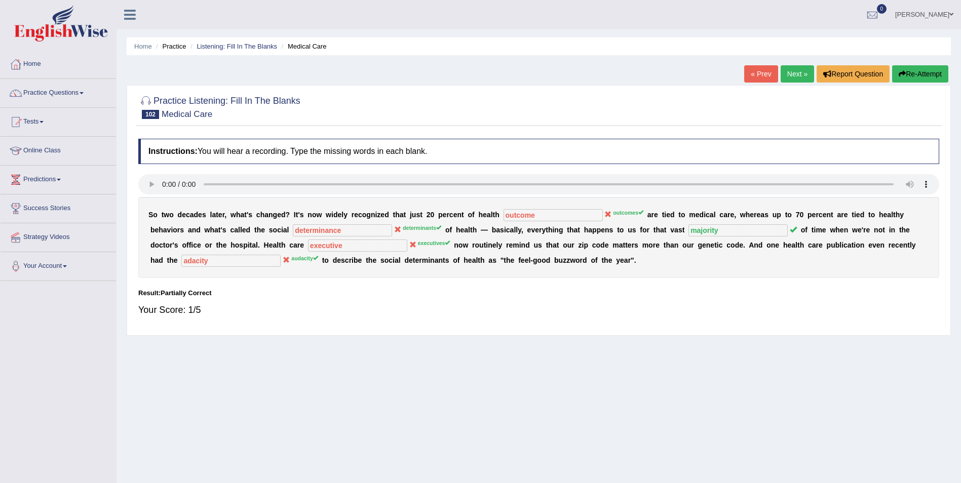
click at [914, 71] on button "Re-Attempt" at bounding box center [920, 73] width 56 height 17
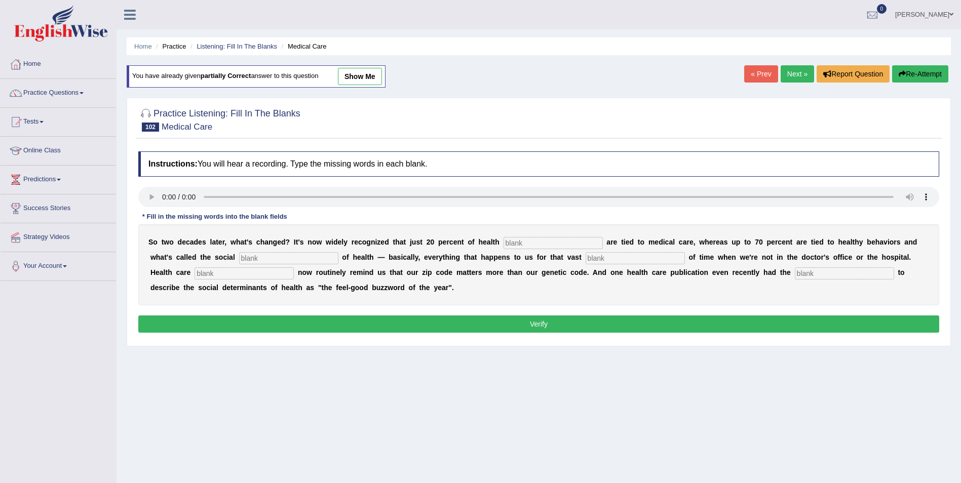
drag, startPoint x: 486, startPoint y: 245, endPoint x: 552, endPoint y: 237, distance: 67.3
click at [503, 244] on input "text" at bounding box center [552, 243] width 99 height 12
type input "outcome"
click at [239, 258] on input "text" at bounding box center [288, 258] width 99 height 12
type input "deteminance"
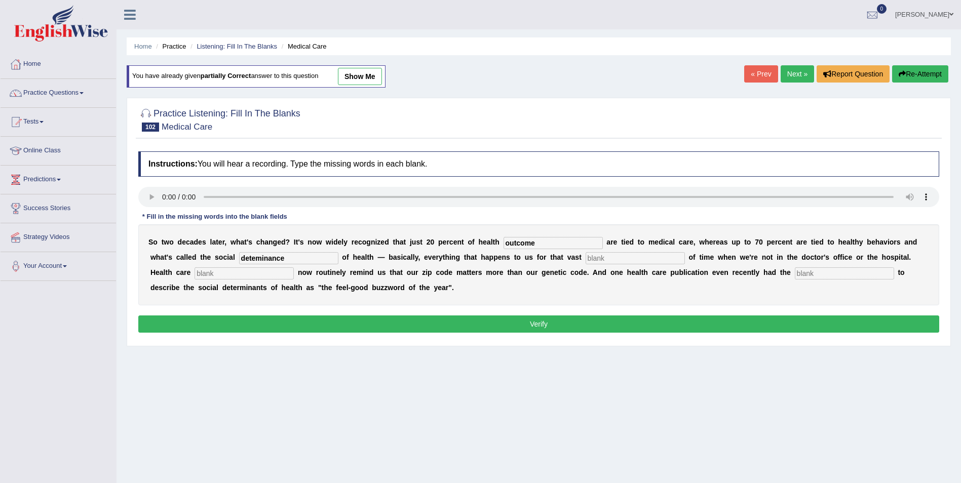
click at [585, 260] on input "text" at bounding box center [634, 258] width 99 height 12
type input "majority"
click at [294, 267] on input "text" at bounding box center [243, 273] width 99 height 12
type input "execietve"
click at [795, 271] on input "text" at bounding box center [844, 273] width 99 height 12
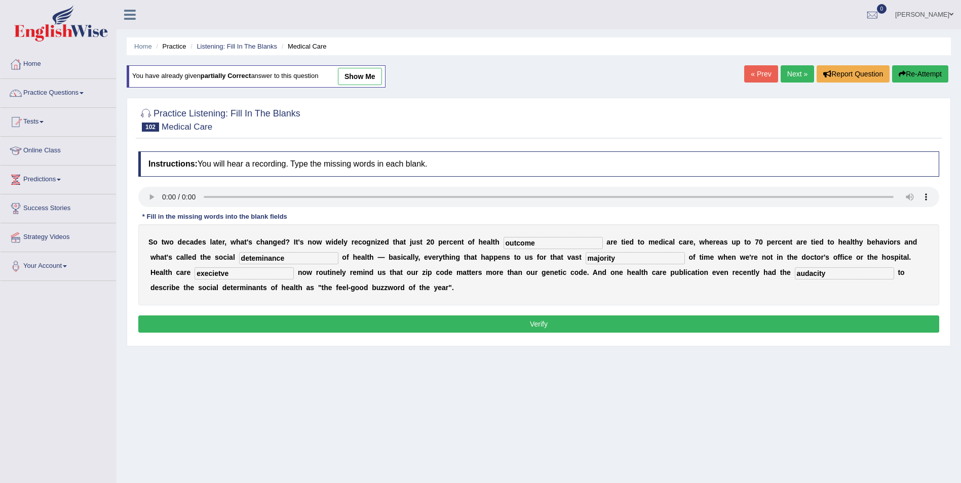
type input "audacity"
drag, startPoint x: 866, startPoint y: 255, endPoint x: 801, endPoint y: 253, distance: 65.4
click at [801, 253] on div "S o t w o d e c a d e s l a t e r , w h a t ' s c h a n g e d ? I t ' s n o w w…" at bounding box center [538, 264] width 801 height 81
type input "executive"
click at [239, 258] on input "deteminance" at bounding box center [288, 258] width 99 height 12
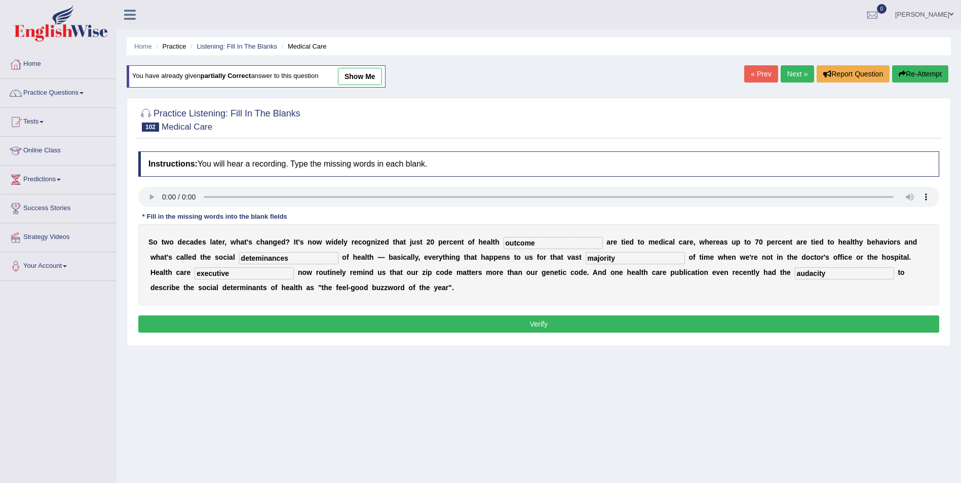
type input "deteminances"
click at [689, 327] on button "Verify" at bounding box center [538, 323] width 801 height 17
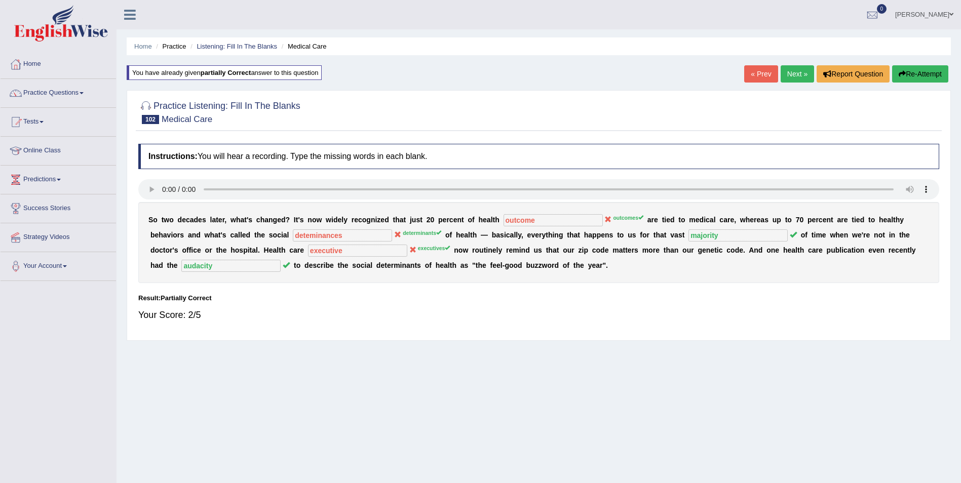
click at [919, 75] on button "Re-Attempt" at bounding box center [920, 73] width 56 height 17
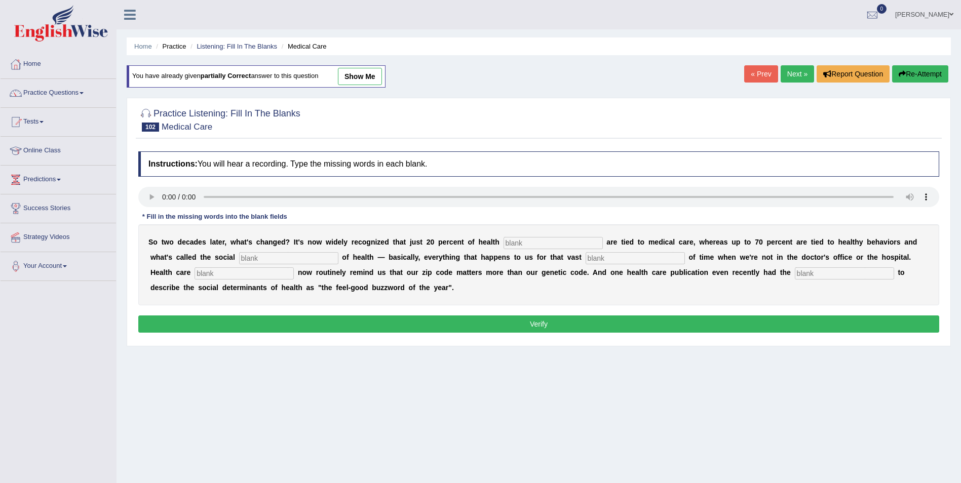
click at [513, 249] on div "S o t w o d e c a d e s l a t e r , w h a t ' s c h a n g e d ? I t ' s n o w w…" at bounding box center [538, 264] width 801 height 81
click at [503, 241] on input "text" at bounding box center [552, 243] width 99 height 12
type input "outcomes"
click at [239, 261] on input "text" at bounding box center [288, 258] width 99 height 12
type input "determinants"
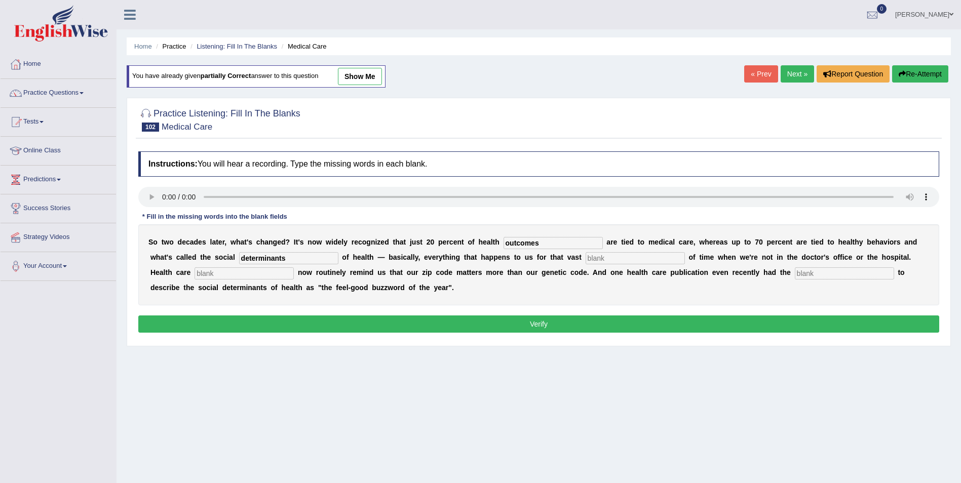
click at [585, 260] on input "text" at bounding box center [634, 258] width 99 height 12
type input "majority"
drag, startPoint x: 841, startPoint y: 255, endPoint x: 907, endPoint y: 254, distance: 66.3
click at [294, 267] on input "text" at bounding box center [243, 273] width 99 height 12
type input "executives"
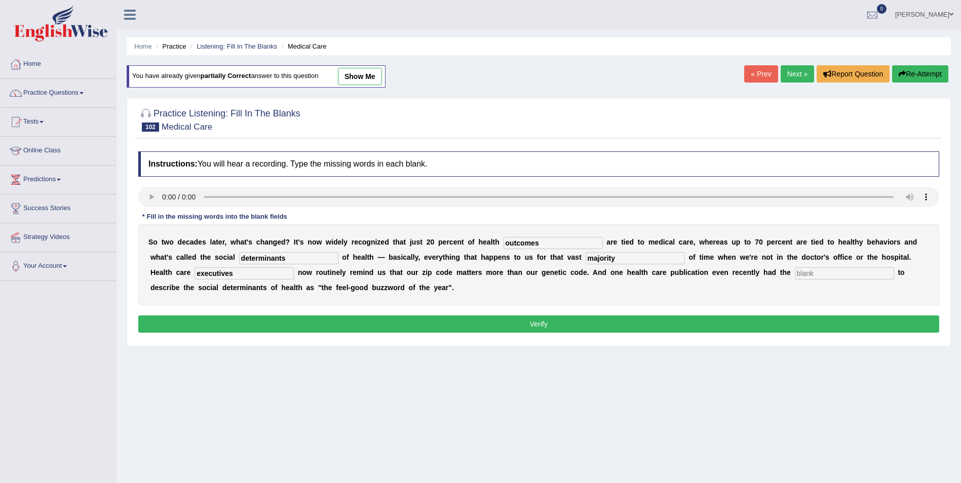
click at [795, 278] on input "text" at bounding box center [844, 273] width 99 height 12
type input "audicity"
click at [421, 325] on button "Verify" at bounding box center [538, 323] width 801 height 17
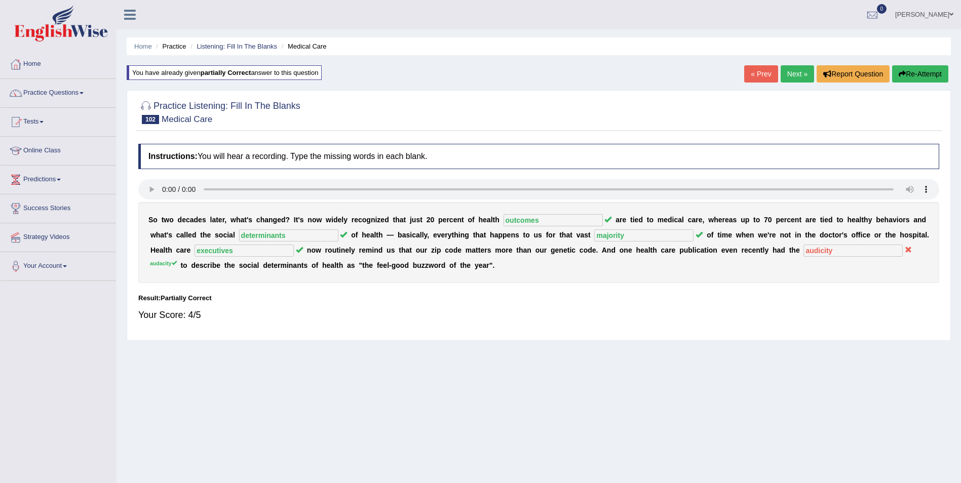
click at [924, 75] on button "Re-Attempt" at bounding box center [920, 73] width 56 height 17
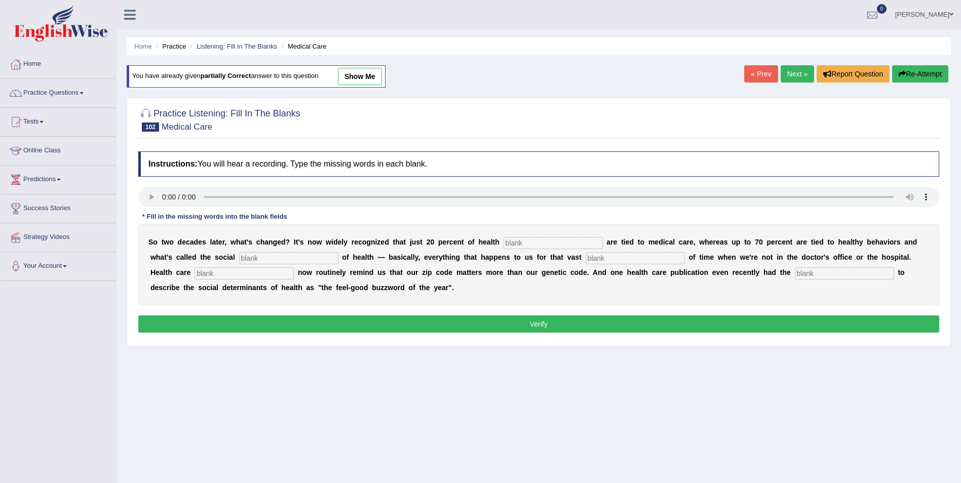
click at [522, 242] on input "text" at bounding box center [552, 243] width 99 height 12
type input "outcomes"
click at [239, 258] on input "text" at bounding box center [288, 258] width 99 height 12
type input "deteminants"
click at [585, 257] on input "text" at bounding box center [634, 258] width 99 height 12
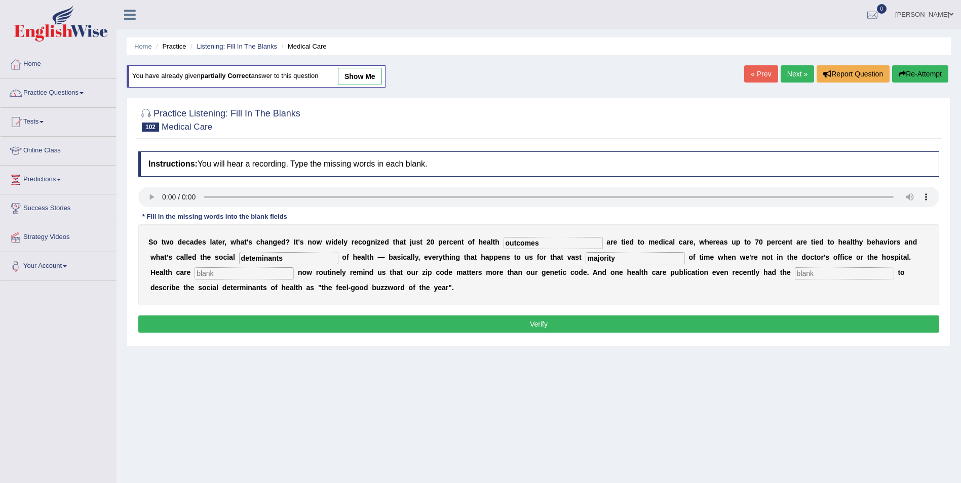
type input "majority"
click at [294, 267] on input "text" at bounding box center [243, 273] width 99 height 12
type input "executievs"
click at [795, 274] on input "text" at bounding box center [844, 273] width 99 height 12
type input "audacity"
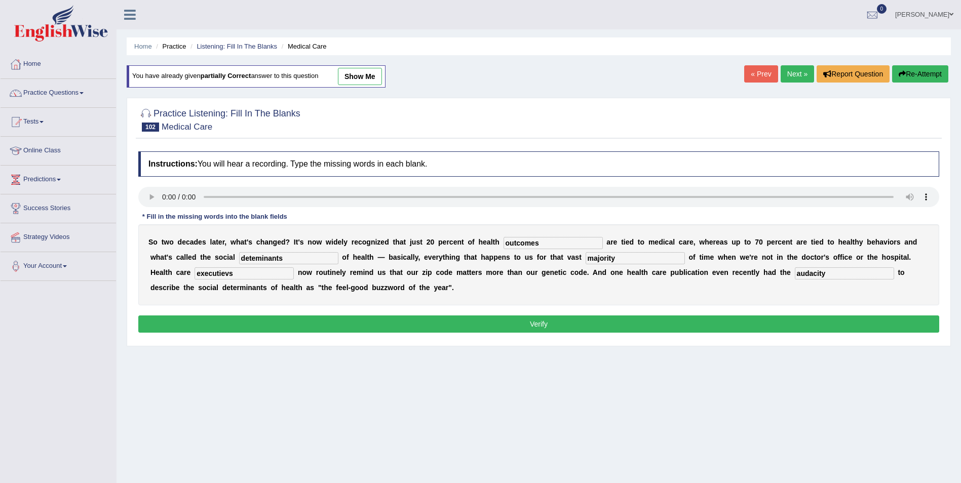
click at [294, 267] on input "executievs" at bounding box center [243, 273] width 99 height 12
type input "executives"
click at [227, 327] on button "Verify" at bounding box center [538, 323] width 801 height 17
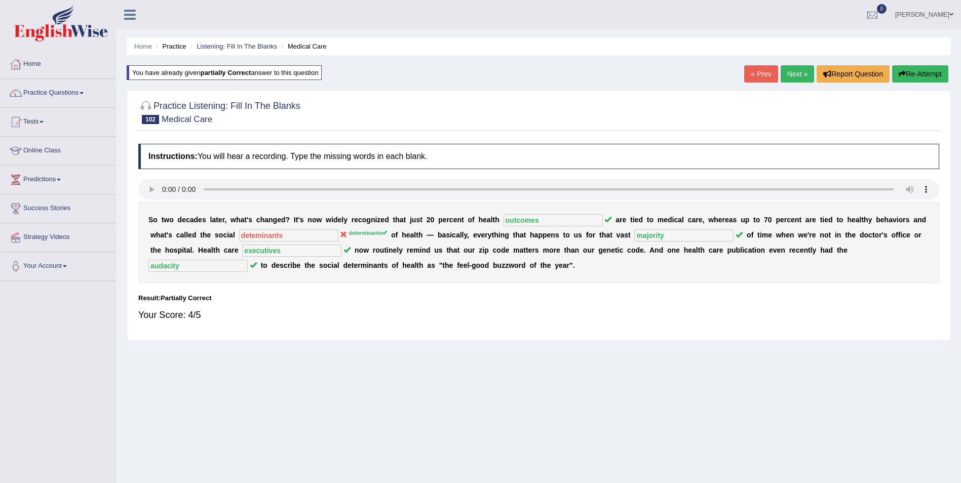
click at [936, 73] on button "Re-Attempt" at bounding box center [920, 73] width 56 height 17
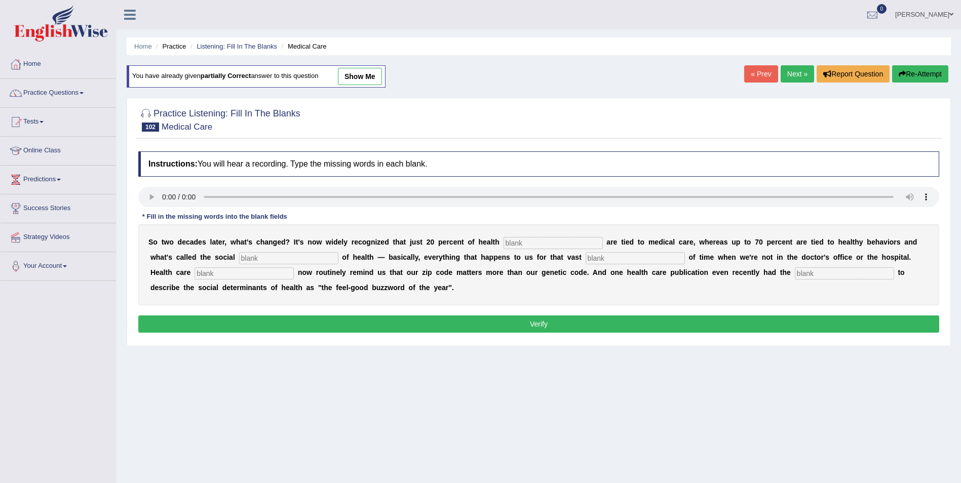
drag, startPoint x: 0, startPoint y: 0, endPoint x: 520, endPoint y: 239, distance: 571.7
click at [516, 239] on input "text" at bounding box center [552, 243] width 99 height 12
type input "outcomes"
click at [239, 256] on input "text" at bounding box center [288, 258] width 99 height 12
type input "determinants"
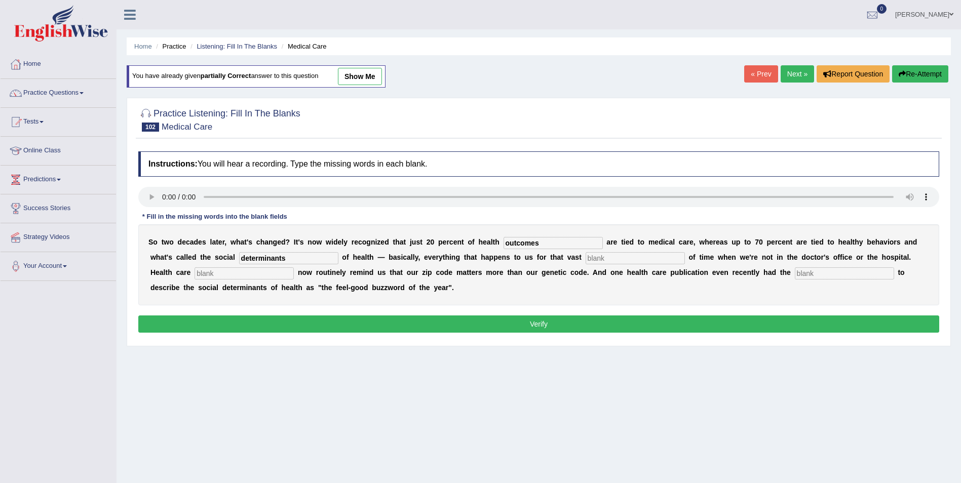
click at [585, 260] on input "text" at bounding box center [634, 258] width 99 height 12
type input "majority"
click at [294, 267] on input "text" at bounding box center [243, 273] width 99 height 12
type input "executives"
click at [795, 274] on input "text" at bounding box center [844, 273] width 99 height 12
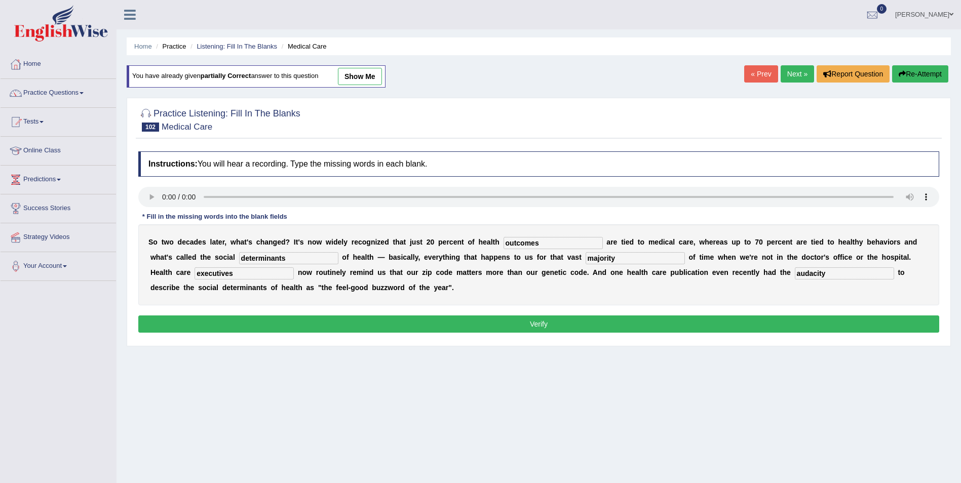
type input "audacity"
click at [760, 323] on button "Verify" at bounding box center [538, 323] width 801 height 17
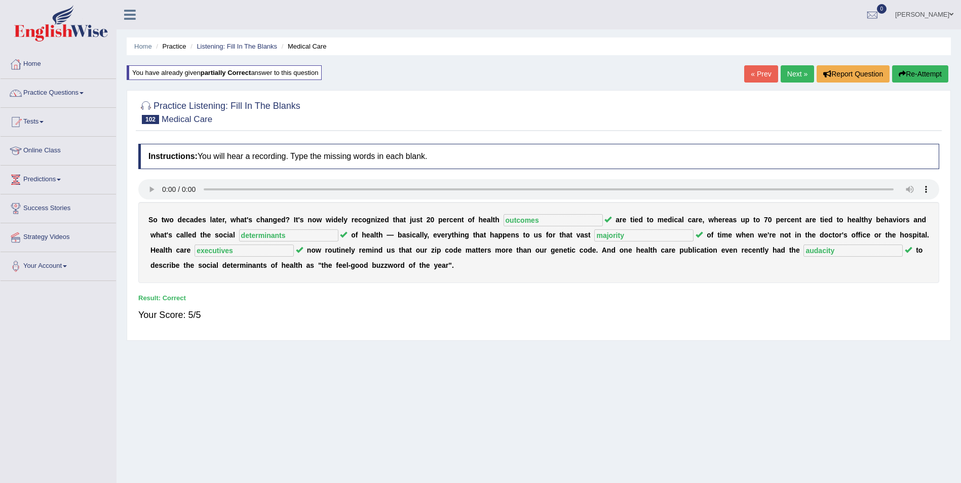
click at [796, 73] on link "Next »" at bounding box center [796, 73] width 33 height 17
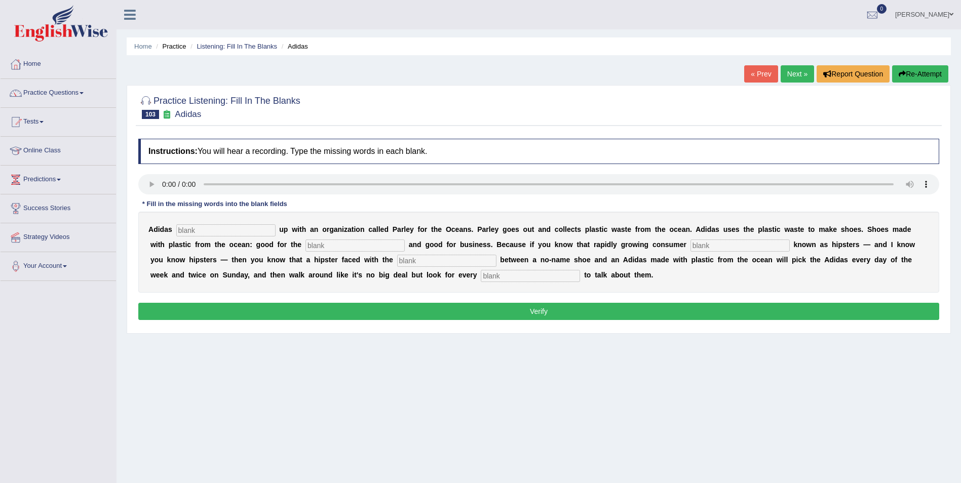
click at [183, 232] on input "text" at bounding box center [225, 230] width 99 height 12
type input "teamupo"
click at [305, 248] on input "text" at bounding box center [354, 246] width 99 height 12
type input "envieroment"
click at [690, 246] on input "text" at bounding box center [739, 246] width 99 height 12
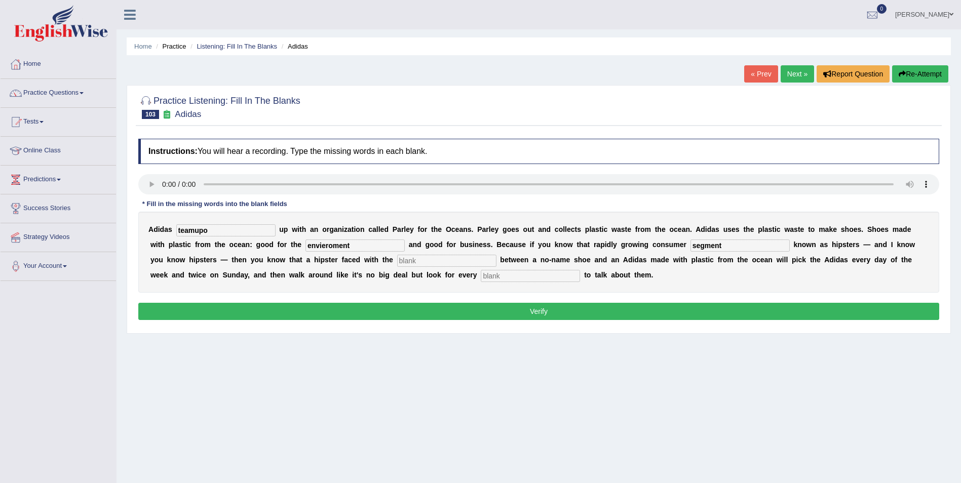
type input "segment"
drag, startPoint x: 270, startPoint y: 260, endPoint x: 400, endPoint y: 223, distance: 134.8
click at [397, 260] on input "text" at bounding box center [446, 261] width 99 height 12
type input "choice"
click at [481, 279] on input "text" at bounding box center [530, 276] width 99 height 12
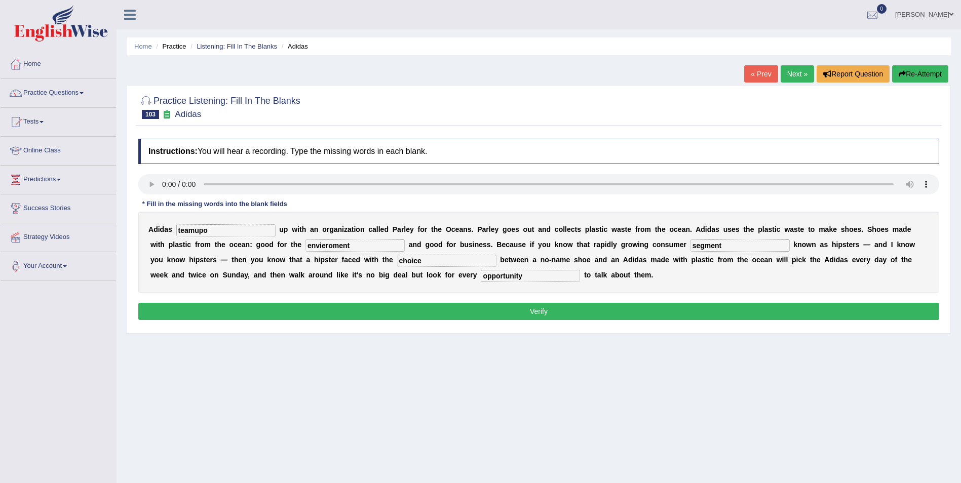
type input "opportunity"
click at [220, 245] on div "A [PERSON_NAME] teamupo u p w i t h a n o r g a n i z a t i o n c a l l e d P […" at bounding box center [538, 252] width 801 height 81
type input "environment"
click at [194, 228] on input "teamupo" at bounding box center [225, 230] width 99 height 12
type input "team"
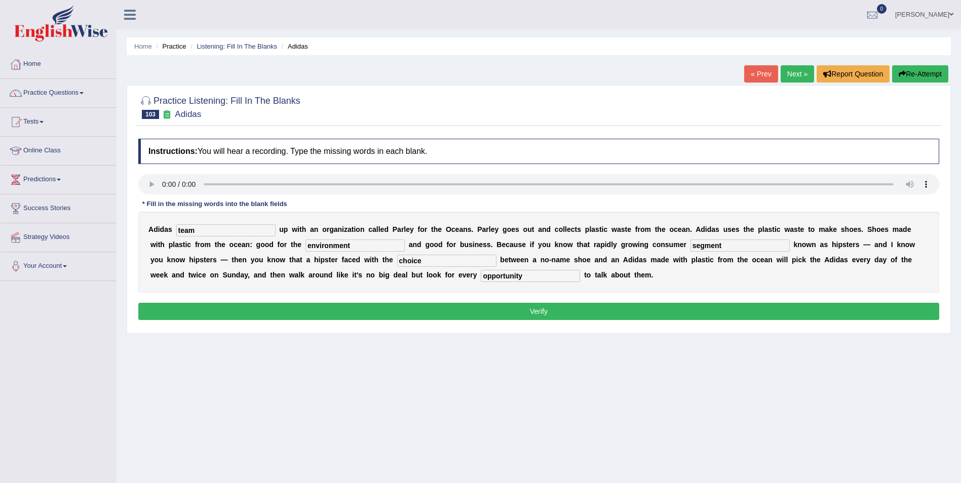
click at [367, 313] on button "Verify" at bounding box center [538, 311] width 801 height 17
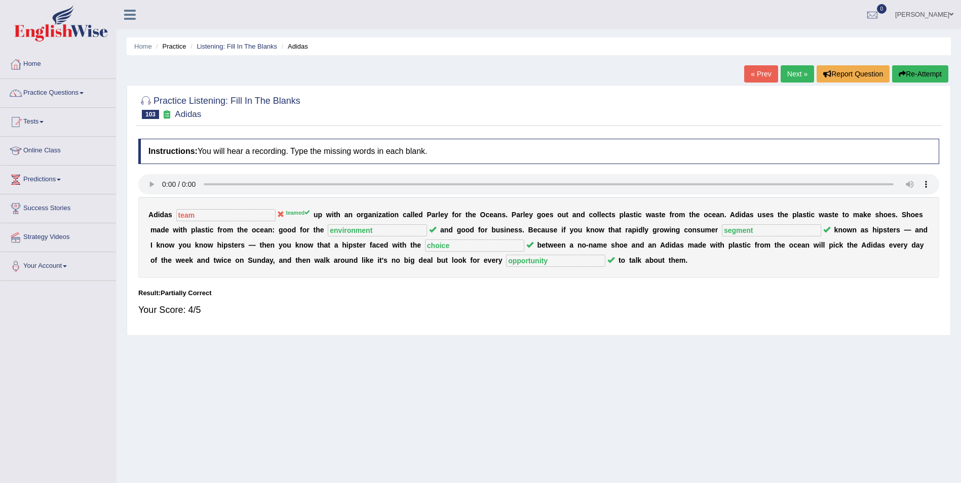
click at [930, 72] on button "Re-Attempt" at bounding box center [920, 73] width 56 height 17
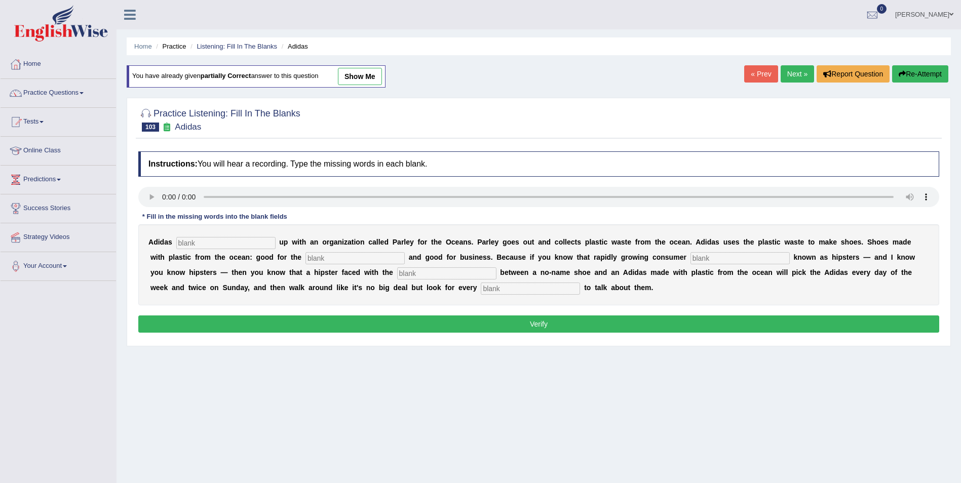
click at [193, 245] on input "text" at bounding box center [225, 243] width 99 height 12
type input "teamed"
click at [305, 256] on input "text" at bounding box center [354, 258] width 99 height 12
type input "environment"
click at [690, 258] on input "text" at bounding box center [739, 258] width 99 height 12
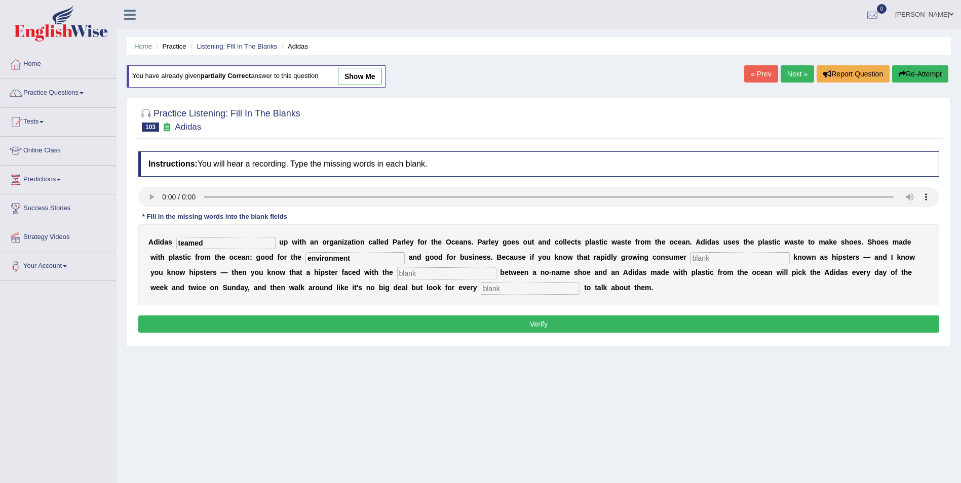
click at [690, 261] on input "text" at bounding box center [739, 258] width 99 height 12
type input "segment"
drag, startPoint x: 257, startPoint y: 270, endPoint x: 274, endPoint y: 270, distance: 17.2
click at [397, 270] on input "text" at bounding box center [446, 273] width 99 height 12
type input "choice"
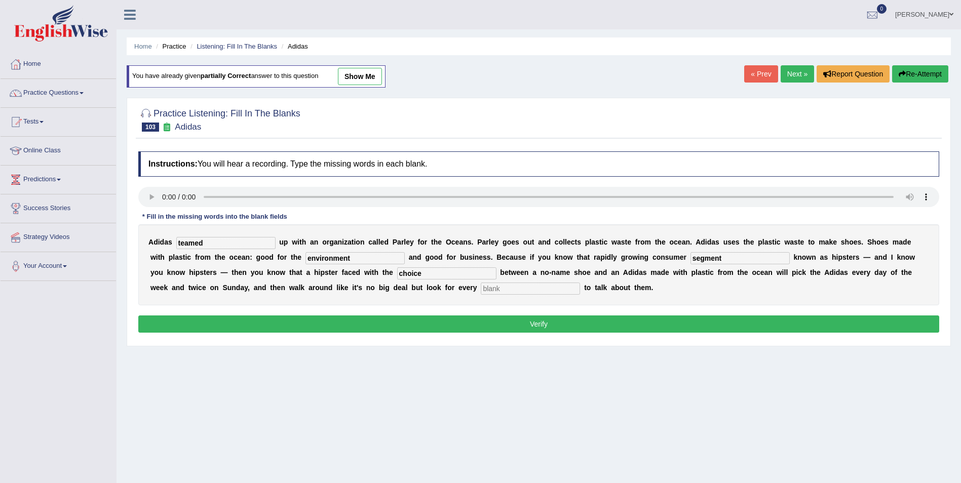
click at [481, 290] on input "text" at bounding box center [530, 289] width 99 height 12
drag, startPoint x: 290, startPoint y: 290, endPoint x: 231, endPoint y: 294, distance: 59.4
click at [231, 294] on div "A d i d a s teamed u p w i t h a n o r g a n i z a t i o n c a l l e d P a r l …" at bounding box center [538, 264] width 801 height 81
type input "opportunity"
click at [552, 327] on button "Verify" at bounding box center [538, 323] width 801 height 17
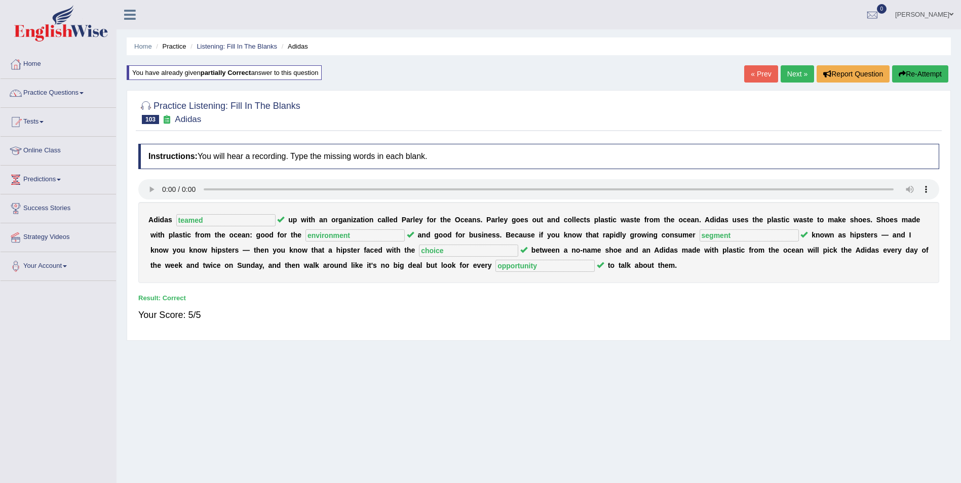
click at [790, 73] on link "Next »" at bounding box center [796, 73] width 33 height 17
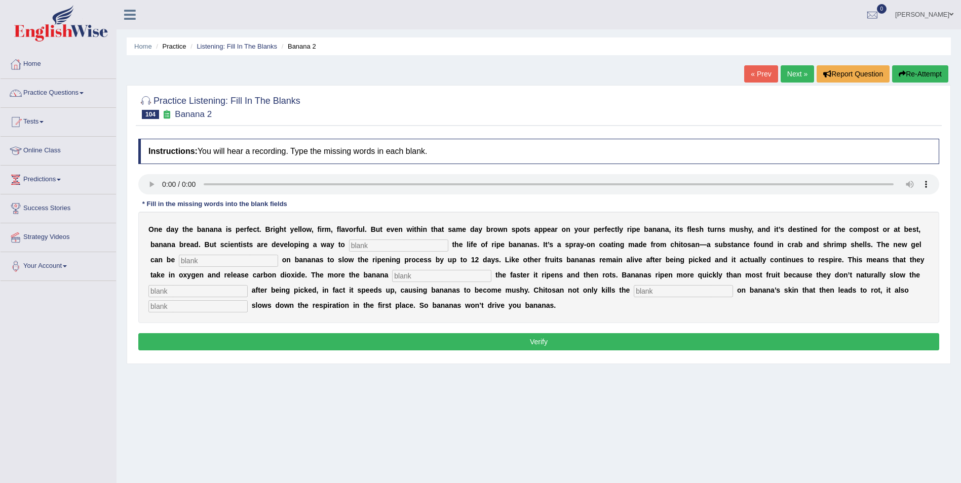
click at [349, 248] on input "text" at bounding box center [398, 246] width 99 height 12
type input "extent"
click at [179, 263] on input "text" at bounding box center [228, 261] width 99 height 12
type input "spread"
click at [392, 280] on input "text" at bounding box center [441, 276] width 99 height 12
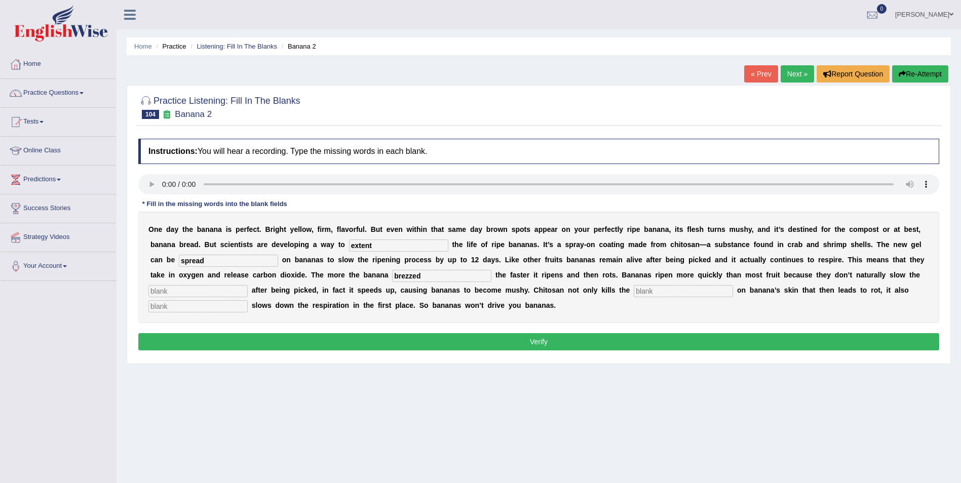
type input "brezzed"
click at [248, 285] on input "text" at bounding box center [197, 291] width 99 height 12
type input "respitatipn"
click at [634, 294] on input "text" at bounding box center [683, 291] width 99 height 12
type input "bacteria"
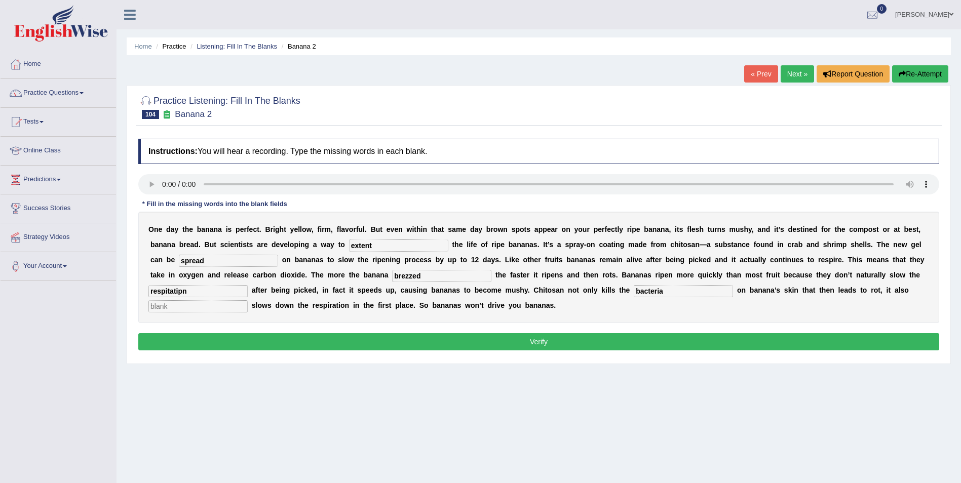
click at [248, 300] on input "text" at bounding box center [197, 306] width 99 height 12
type input "s"
type input "significantly"
drag, startPoint x: 838, startPoint y: 278, endPoint x: 788, endPoint y: 265, distance: 50.6
click at [788, 265] on div "O n e d a y t h e b a n a n a i s p e r f e c t . B r i g h t y e l l o w , f i…" at bounding box center [538, 267] width 801 height 111
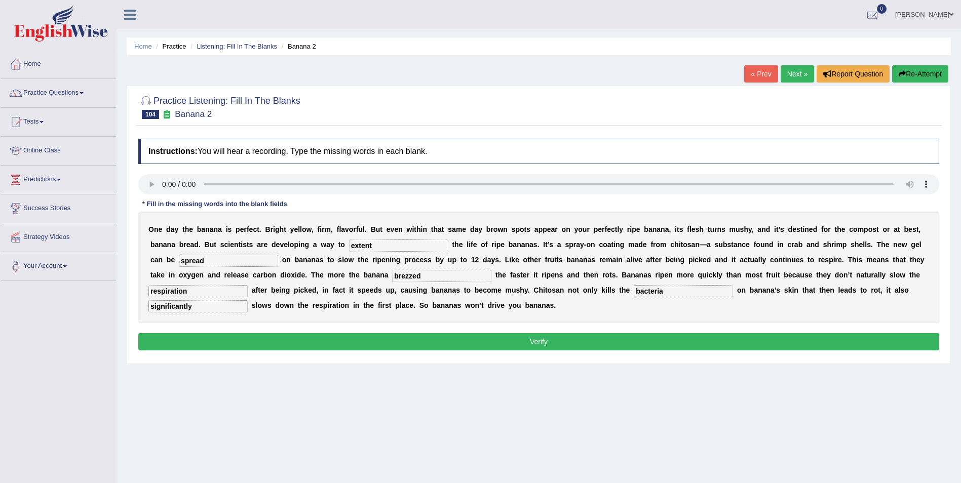
type input "respiration"
drag, startPoint x: 343, startPoint y: 279, endPoint x: 278, endPoint y: 269, distance: 65.5
click at [278, 269] on div "O n e d a y t h e b a n a n a i s p e r f e c t . B r i g h t y e l l o w , f i…" at bounding box center [538, 267] width 801 height 111
type input "breeze"
click at [469, 332] on div "Instructions: You will hear a recording. Type the missing words in each blank. …" at bounding box center [539, 246] width 806 height 225
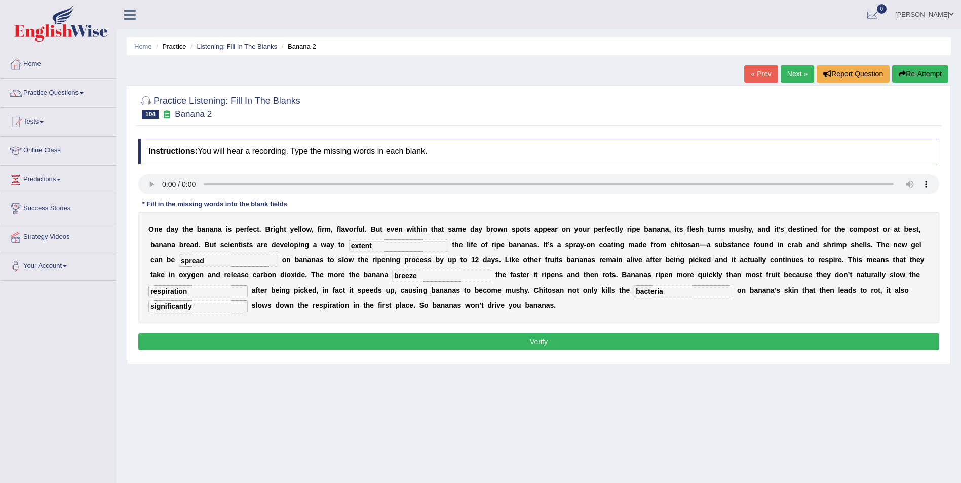
click at [467, 340] on button "Verify" at bounding box center [538, 341] width 801 height 17
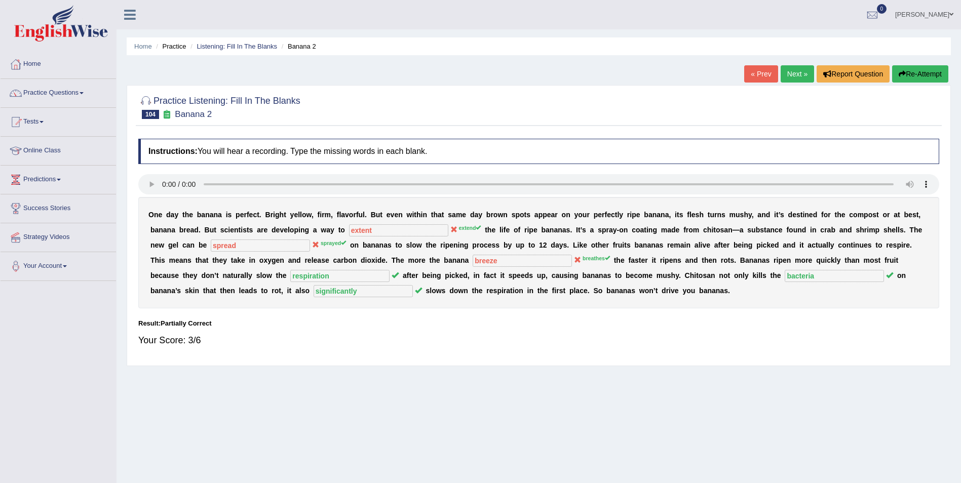
click at [926, 74] on button "Re-Attempt" at bounding box center [920, 73] width 56 height 17
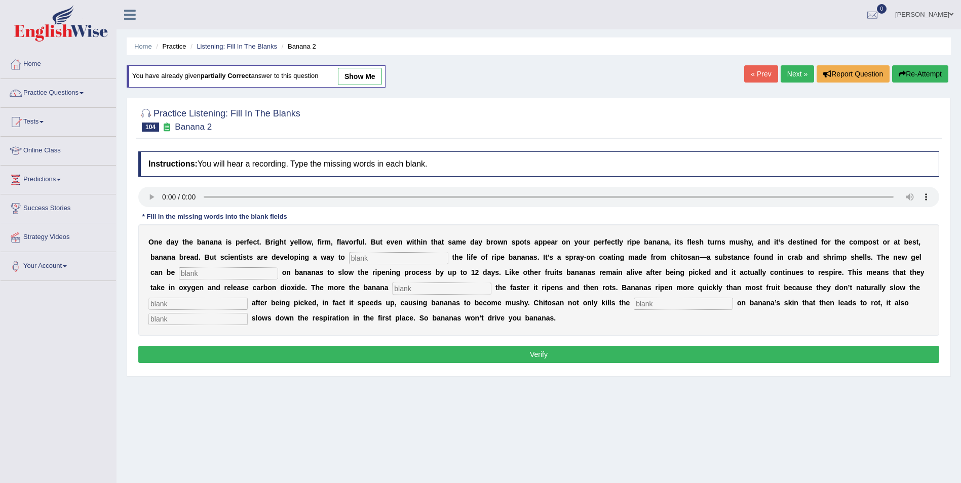
click at [349, 257] on input "text" at bounding box center [398, 258] width 99 height 12
type input "extend"
click at [197, 276] on input "text" at bounding box center [228, 273] width 99 height 12
type input "sprayed"
click at [392, 290] on input "text" at bounding box center [441, 289] width 99 height 12
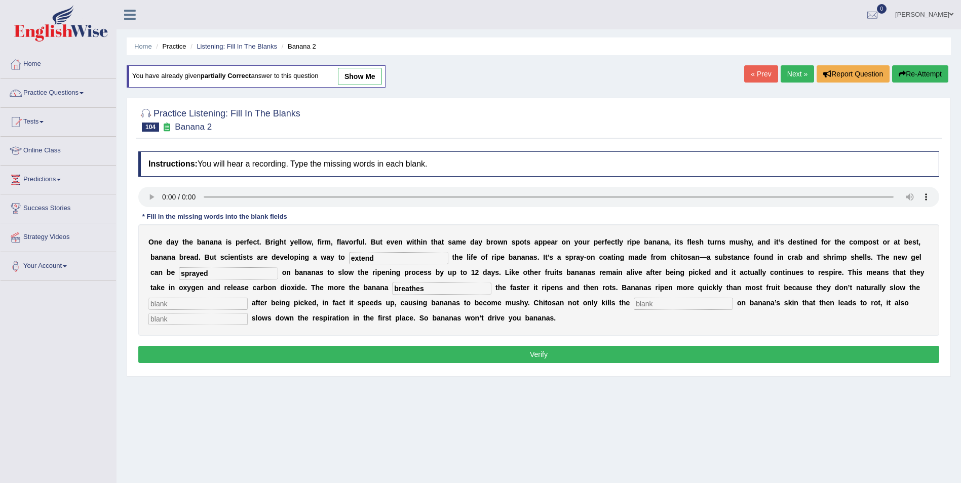
type input "breathes"
click at [248, 298] on input "text" at bounding box center [197, 304] width 99 height 12
type input "resptaion"
click at [634, 305] on input "text" at bounding box center [683, 304] width 99 height 12
type input "bacteria"
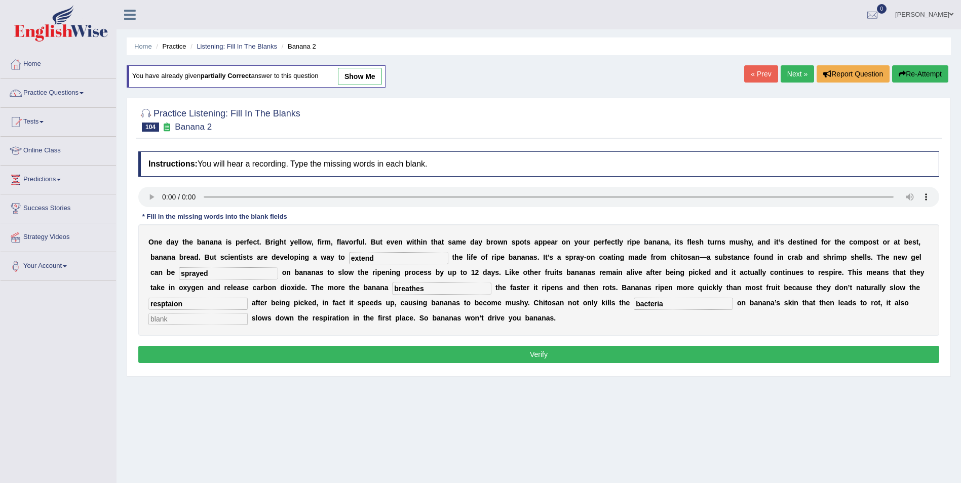
click at [248, 313] on input "text" at bounding box center [197, 319] width 99 height 12
type input "significantly"
click at [248, 298] on input "resptaion" at bounding box center [197, 304] width 99 height 12
type input "respiration"
click at [404, 364] on div "Instructions: You will hear a recording. Type the missing words in each blank. …" at bounding box center [539, 258] width 806 height 225
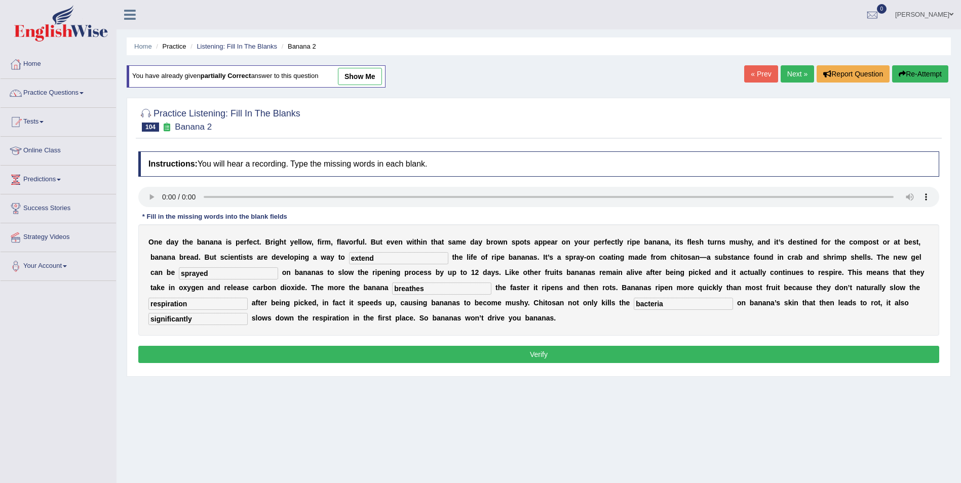
click at [407, 356] on button "Verify" at bounding box center [538, 354] width 801 height 17
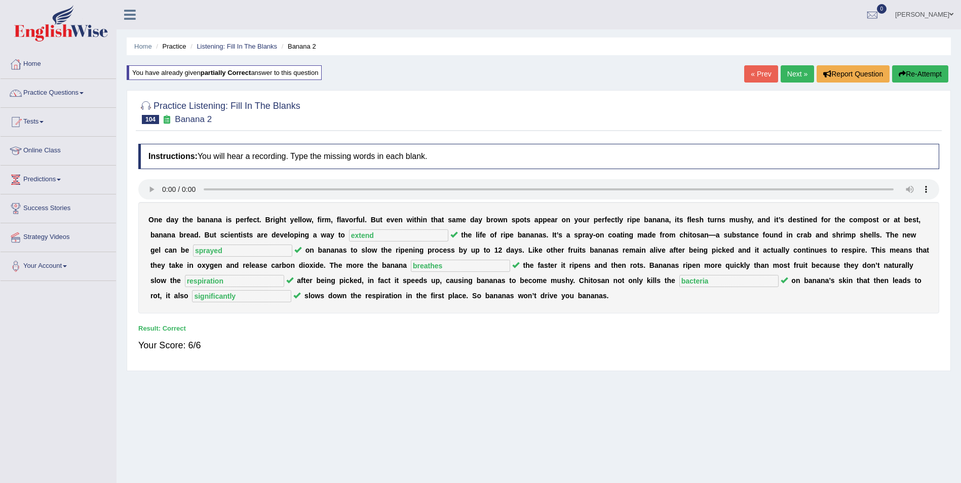
click at [799, 74] on link "Next »" at bounding box center [796, 73] width 33 height 17
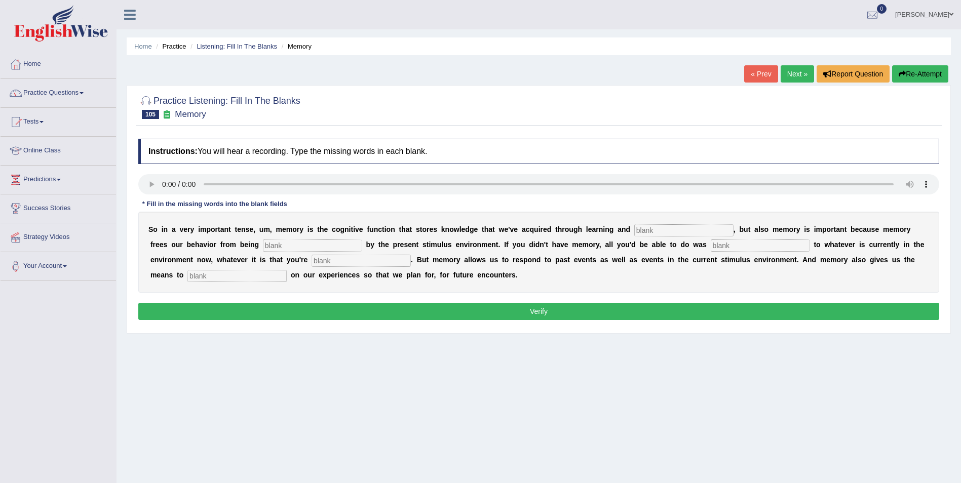
click at [634, 229] on input "text" at bounding box center [683, 230] width 99 height 12
type input "ercepin"
drag, startPoint x: 198, startPoint y: 245, endPoint x: 218, endPoint y: 244, distance: 20.3
click at [263, 244] on input "text" at bounding box center [312, 246] width 99 height 12
type input "controlled"
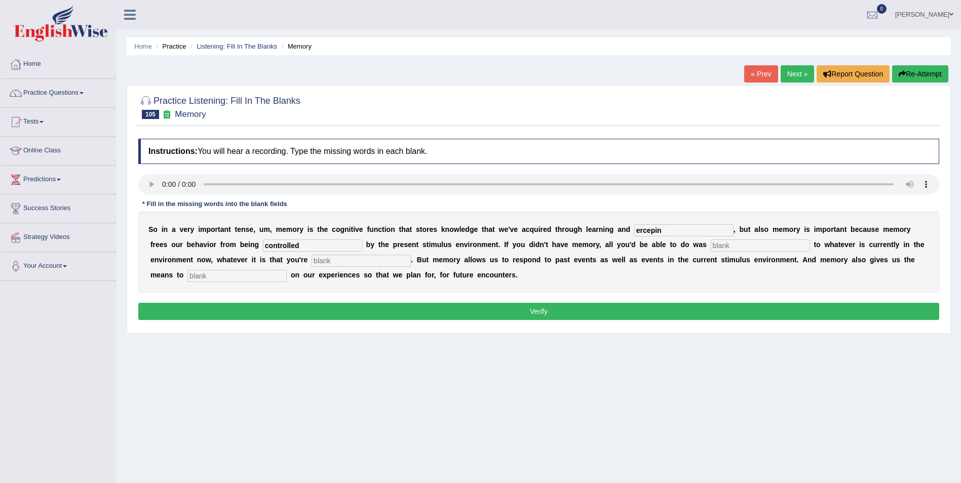
click at [710, 248] on input "text" at bounding box center [759, 246] width 99 height 12
type input "react"
click at [311, 260] on input "text" at bounding box center [360, 261] width 99 height 12
type input "experioenceing"
click at [287, 270] on input "text" at bounding box center [236, 276] width 99 height 12
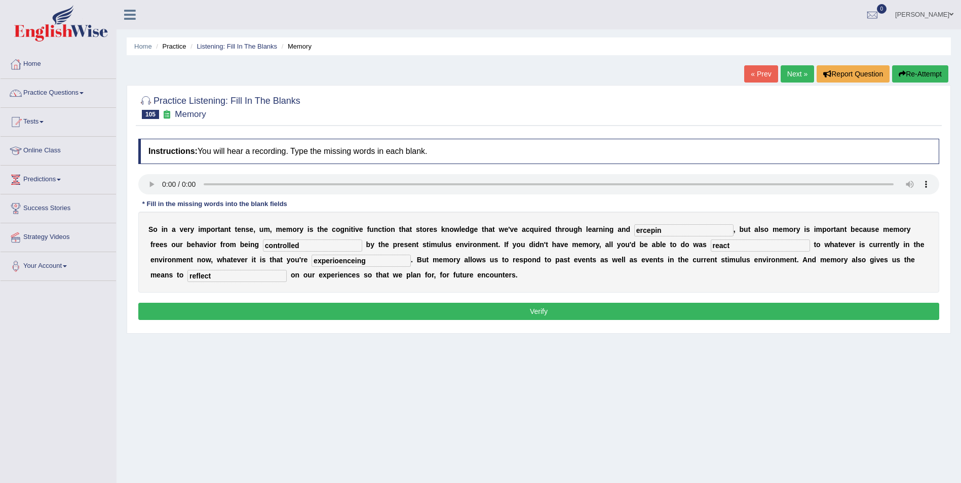
type input "reflect"
drag, startPoint x: 227, startPoint y: 259, endPoint x: 155, endPoint y: 259, distance: 71.9
click at [156, 259] on div "S o i n a v e r y i m p o r t a n t t e n s e , u m , m e m o r y i s t h e c o…" at bounding box center [538, 252] width 801 height 81
click at [311, 260] on input "experienceing" at bounding box center [360, 261] width 99 height 12
type input "experiencing"
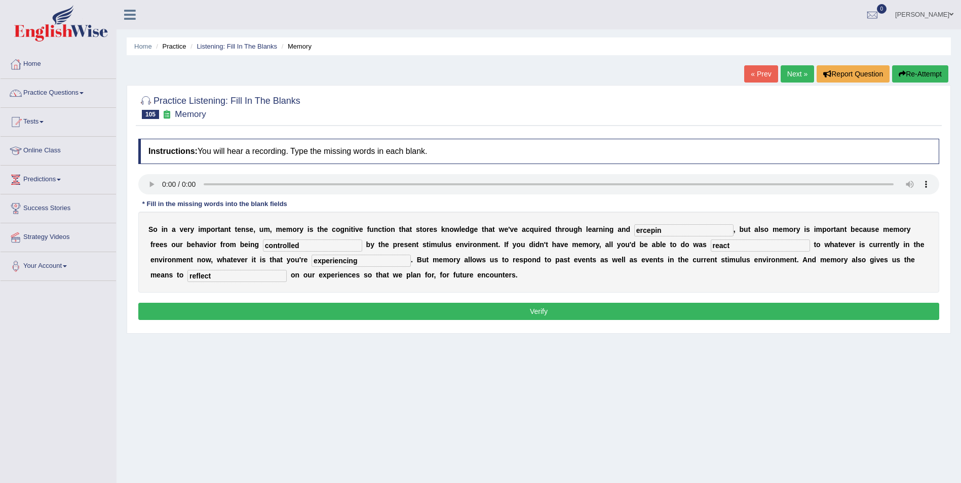
click at [634, 228] on input "ercepin" at bounding box center [683, 230] width 99 height 12
drag, startPoint x: 632, startPoint y: 233, endPoint x: 593, endPoint y: 231, distance: 39.6
click at [593, 231] on div "S o i n a v e r y i m p o r t a n t t e n s e , u m , m e m o r y i s t h e c o…" at bounding box center [538, 252] width 801 height 81
type input "perception"
click at [299, 309] on button "Verify" at bounding box center [538, 311] width 801 height 17
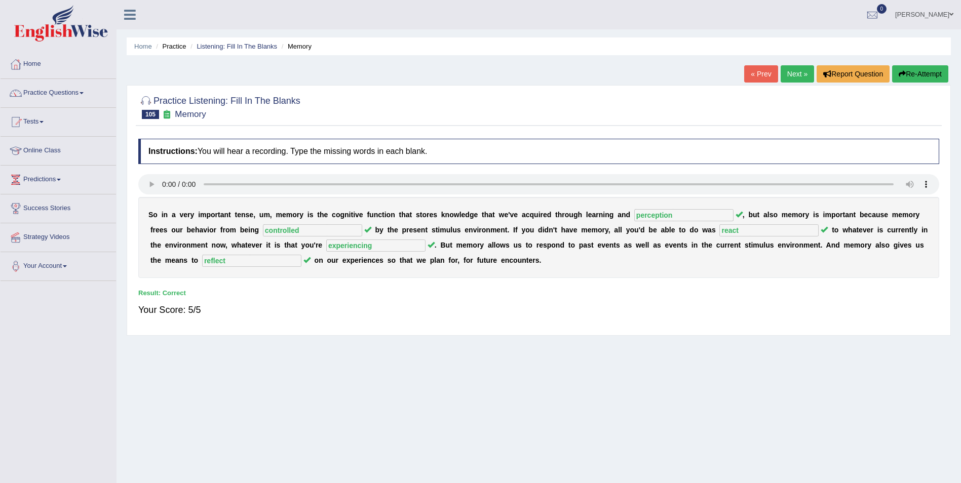
click at [795, 77] on link "Next »" at bounding box center [796, 73] width 33 height 17
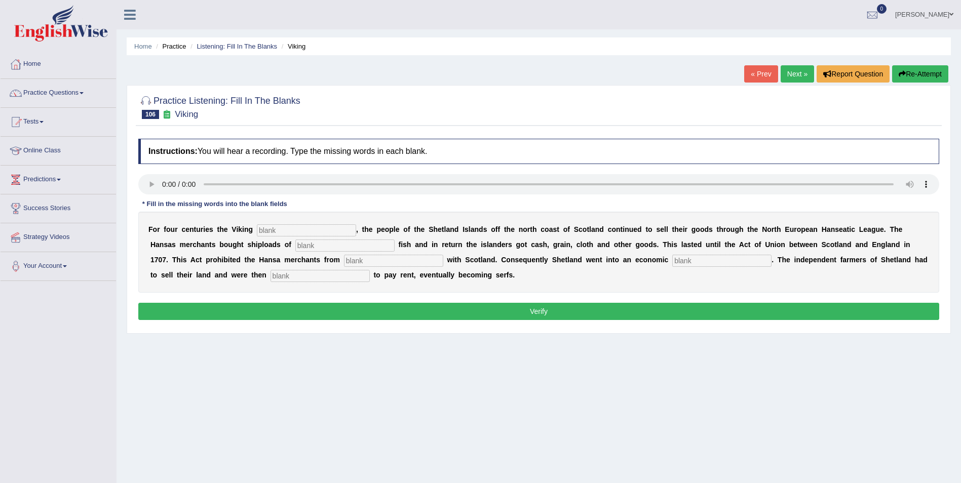
click at [259, 230] on input "text" at bounding box center [306, 230] width 99 height 12
type input "declined"
click at [295, 245] on input "text" at bounding box center [344, 246] width 99 height 12
type input "salted"
click at [344, 262] on input "text" at bounding box center [393, 261] width 99 height 12
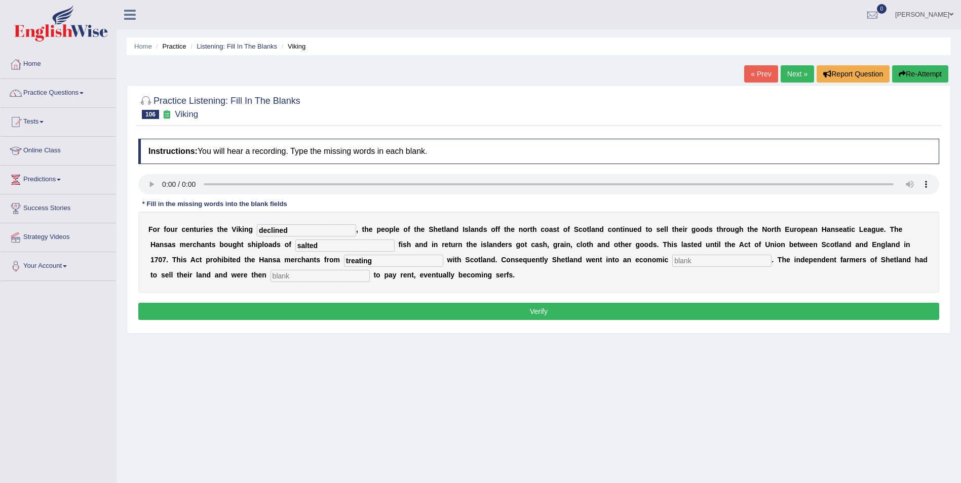
type input "treating"
click at [672, 262] on input "text" at bounding box center [721, 261] width 99 height 12
type input "depression"
click at [270, 276] on input "text" at bounding box center [319, 276] width 99 height 12
type input "obligated"
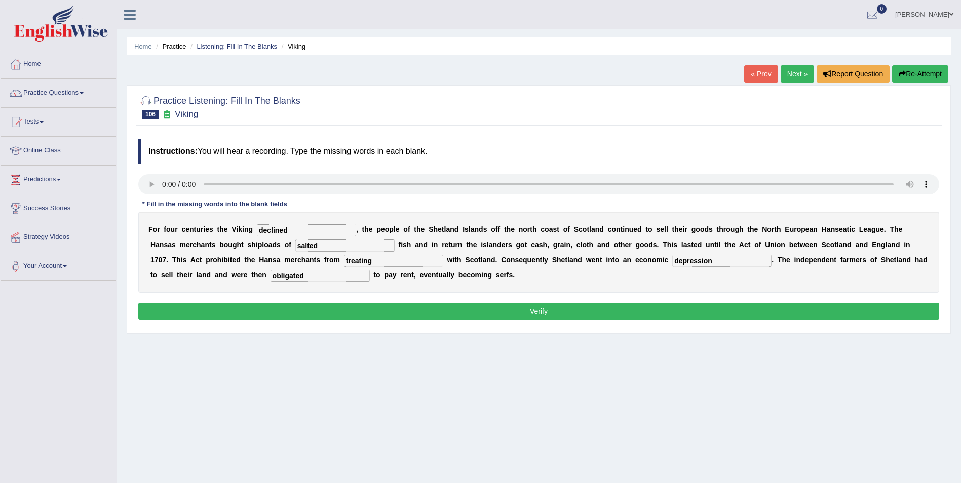
click at [328, 311] on button "Verify" at bounding box center [538, 311] width 801 height 17
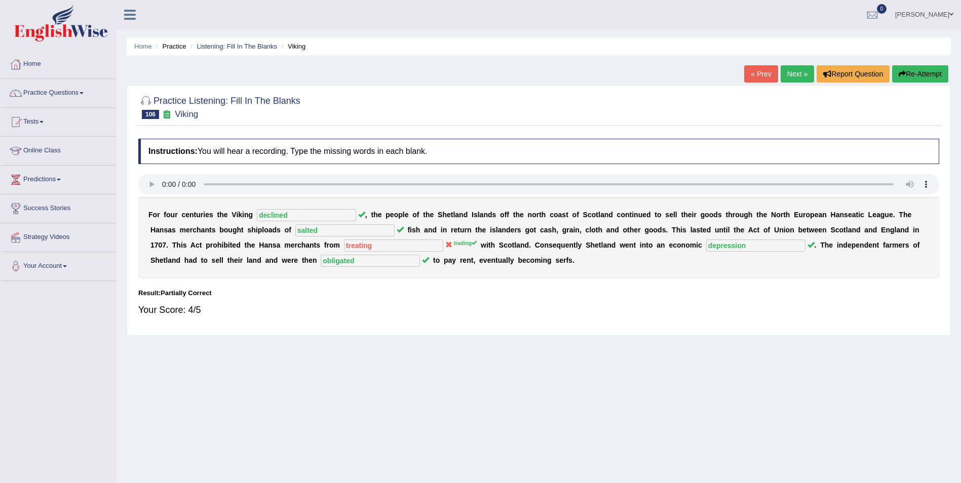
click at [918, 71] on button "Re-Attempt" at bounding box center [920, 73] width 56 height 17
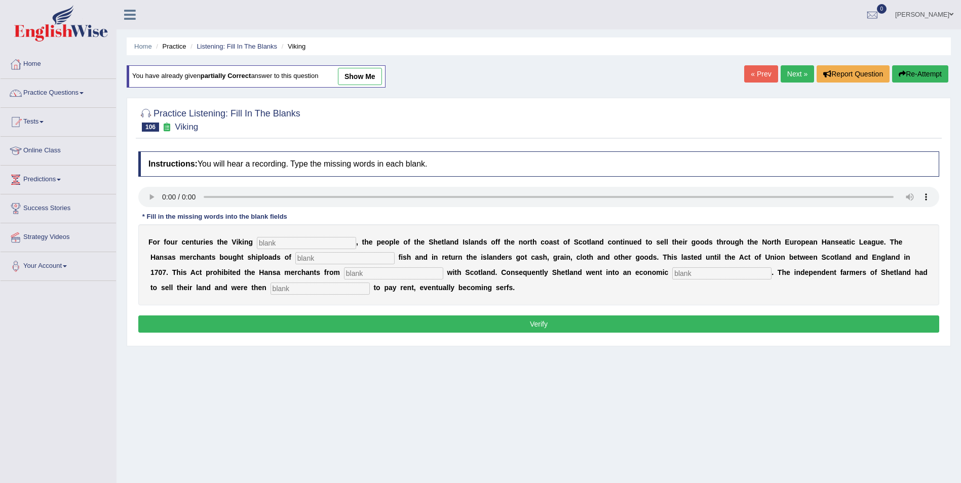
click at [267, 242] on input "text" at bounding box center [306, 243] width 99 height 12
type input "declined"
drag, startPoint x: 224, startPoint y: 257, endPoint x: 259, endPoint y: 248, distance: 35.6
click at [295, 256] on input "text" at bounding box center [344, 258] width 99 height 12
type input "salted"
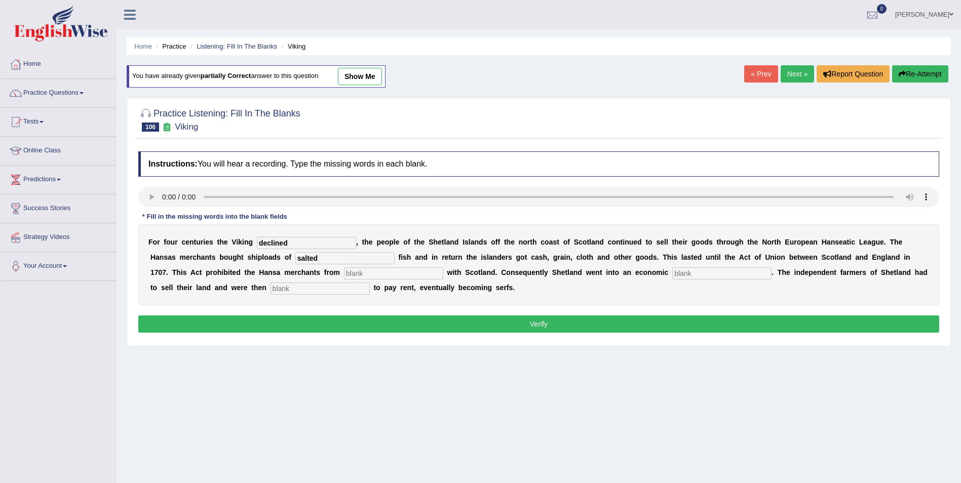
click at [344, 275] on input "text" at bounding box center [393, 273] width 99 height 12
type input "trading"
click at [672, 275] on input "text" at bounding box center [721, 273] width 99 height 12
type input "depression"
click at [270, 293] on input "text" at bounding box center [319, 289] width 99 height 12
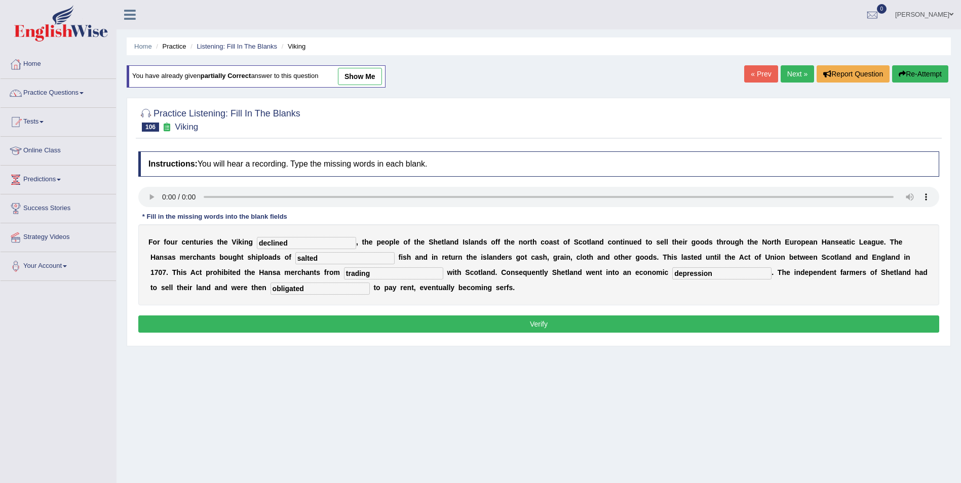
type input "obligated"
click at [279, 315] on div "Instructions: You will hear a recording. Type the missing words in each blank. …" at bounding box center [539, 243] width 806 height 194
click at [273, 322] on button "Verify" at bounding box center [538, 323] width 801 height 17
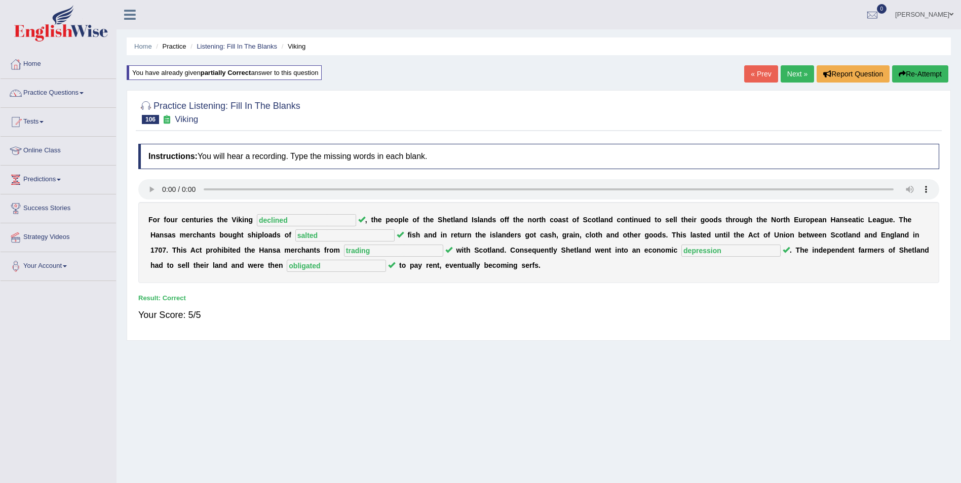
click at [796, 70] on link "Next »" at bounding box center [796, 73] width 33 height 17
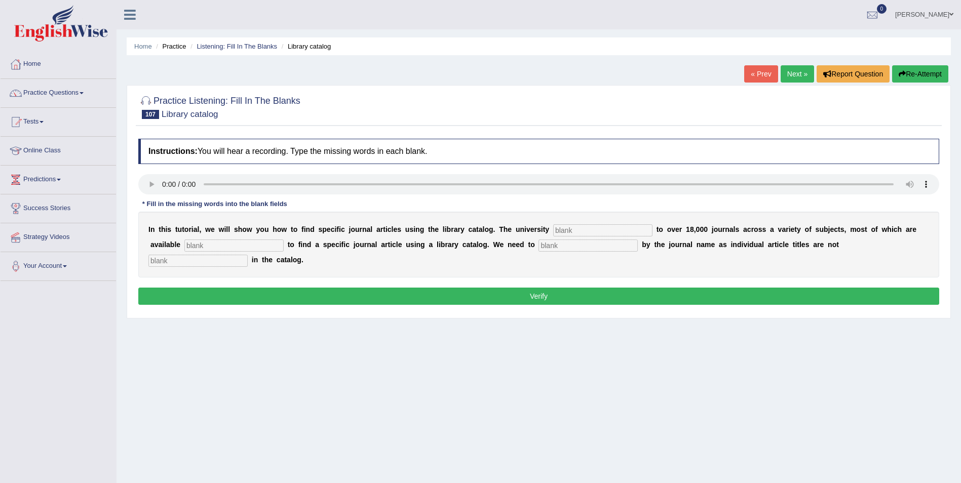
click at [553, 231] on input "text" at bounding box center [602, 230] width 99 height 12
type input "subsceibed"
click at [186, 245] on input "text" at bounding box center [233, 246] width 99 height 12
type input "electonunallu"
click at [538, 243] on input "text" at bounding box center [587, 246] width 99 height 12
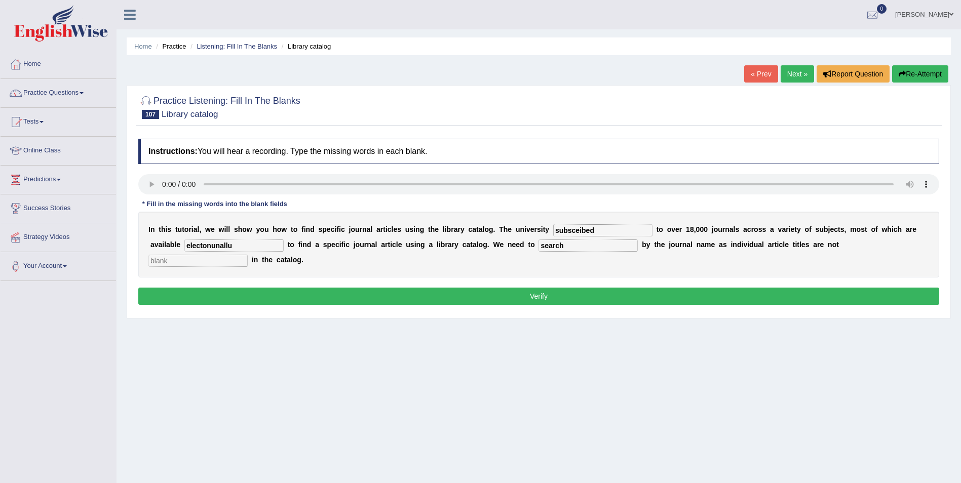
type input "search"
click at [248, 255] on input "text" at bounding box center [197, 261] width 99 height 12
type input "listed"
drag, startPoint x: 136, startPoint y: 246, endPoint x: 119, endPoint y: 246, distance: 17.2
click at [119, 246] on div "Home Practice Listening: Fill In The Blanks Library catalog « Prev Next » Repor…" at bounding box center [538, 253] width 844 height 506
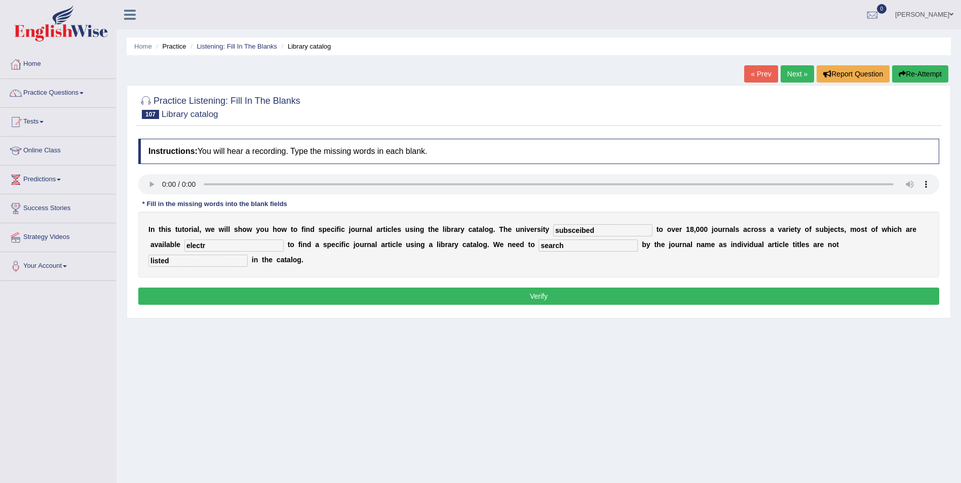
type input "electro"
